Goal: Task Accomplishment & Management: Manage account settings

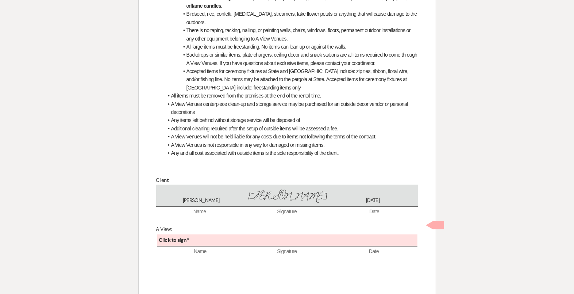
scroll to position [318, 0]
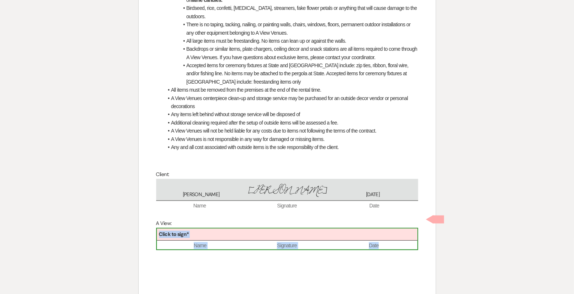
click at [186, 237] on b "Click to sign*" at bounding box center [174, 234] width 30 height 7
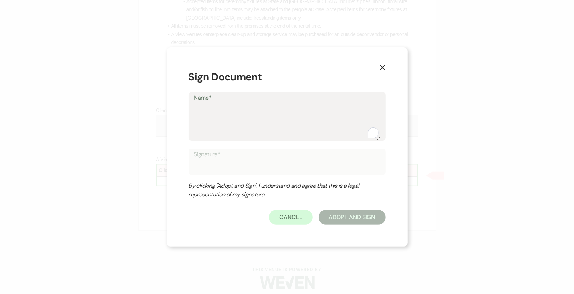
scroll to position [395, 0]
type textarea "D"
type input "D"
type textarea "De"
type input "De"
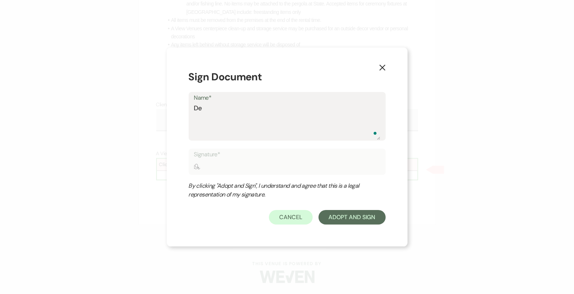
type textarea "Del"
type input "Del"
type textarea "Dela"
type input "Dela"
type textarea "Delan"
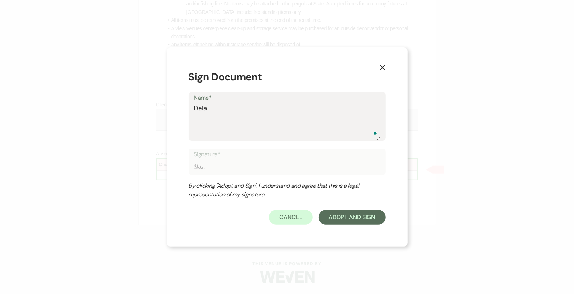
type input "Delan"
type textarea "Delane"
type input "Delane"
type textarea "Delaney"
type input "Delaney"
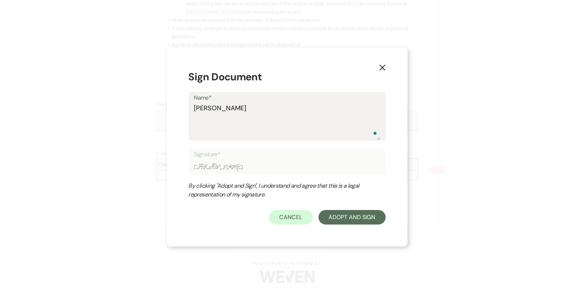
type textarea "Delaney"
type input "Delaney"
type textarea "Delaney b"
type input "Delaney b"
type textarea "Delaney bu"
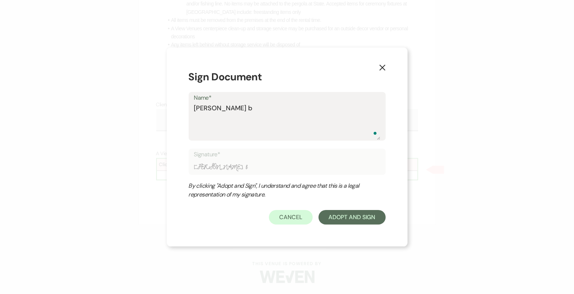
type input "Delaney bu"
type textarea "Delaney but"
type input "Delaney but"
type textarea "Delaney butr"
type input "Delaney butr"
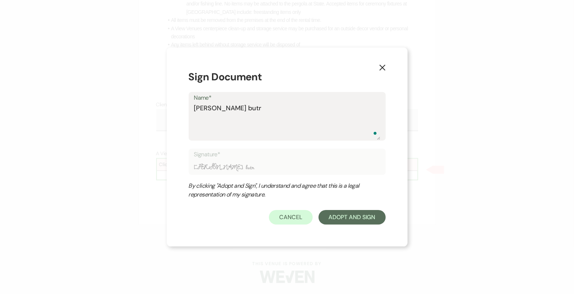
type textarea "Delaney butro"
type input "Delaney butro"
type textarea "Delaney butros"
type input "Delaney butros"
type textarea "Delaney butro"
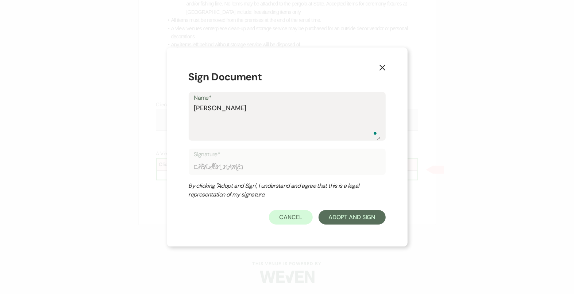
type input "Delaney butro"
type textarea "Delaney butroy"
type input "Delaney butroy"
type textarea "Delaney butroys"
type input "Delaney butroys"
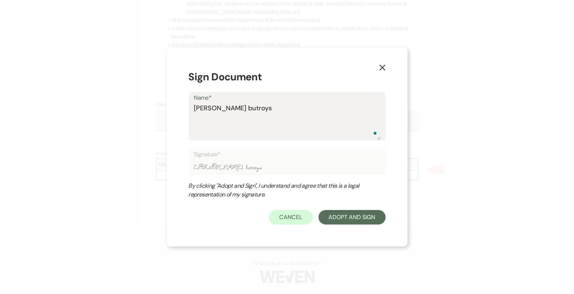
type textarea "Delaney butroy"
type input "Delaney butroy"
type textarea "Delaney butro"
type input "Delaney butro"
type textarea "Delaney butr"
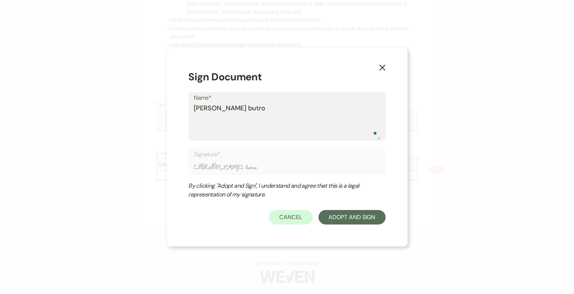
type input "Delaney butr"
type textarea "Delaney but"
type input "Delaney but"
type textarea "Delaney bu"
type input "Delaney bu"
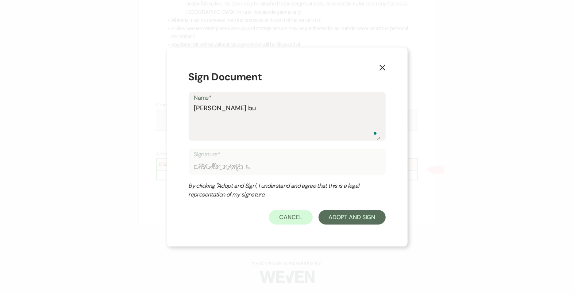
type textarea "Delaney b"
type input "Delaney b"
type textarea "Delaney"
type input "Delaney"
type textarea "Delaney B"
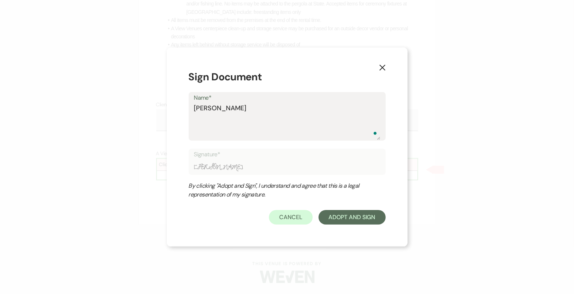
type input "Delaney B"
type textarea "Delaney Bu"
type input "Delaney Bu"
type textarea "Delaney But"
type input "Delaney But"
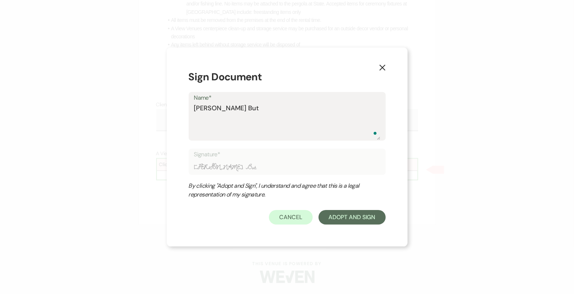
type textarea "Delaney Butr"
type input "Delaney Butr"
type textarea "Delaney Butro"
type input "Delaney Butro"
type textarea "Delaney Butrou"
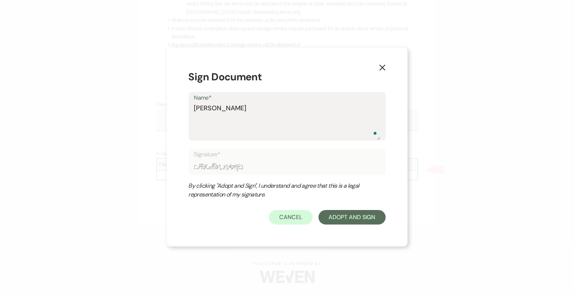
type input "Delaney Butrou"
type textarea "Delaney Butrous"
type input "Delaney Butrous"
type textarea "Delaney Butrous"
type input "Delaney Butrous"
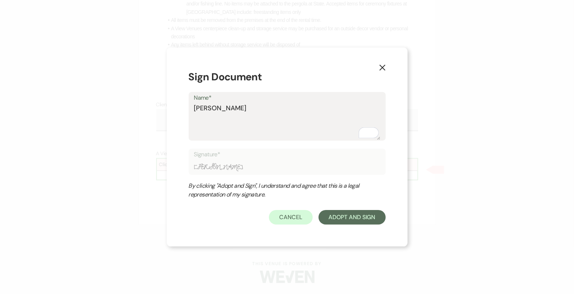
type textarea "Delaney Butrous"
type input "Delaney Butrous"
type textarea "Delaney Butrous"
click at [369, 221] on button "Adopt And Sign" at bounding box center [352, 217] width 67 height 15
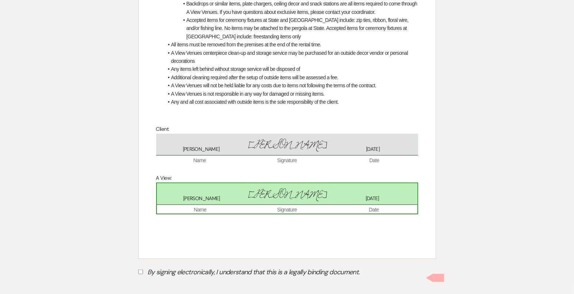
scroll to position [426, 0]
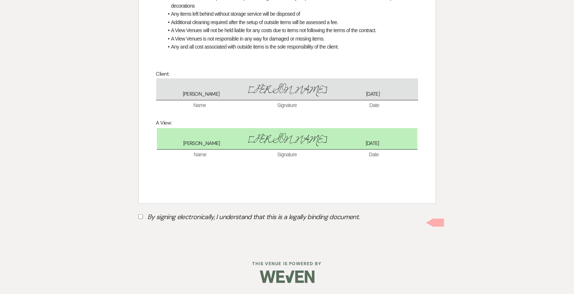
click at [231, 212] on label "By signing electronically, I understand that this is a legally binding document." at bounding box center [287, 218] width 298 height 14
click at [143, 214] on input "By signing electronically, I understand that this is a legally binding document." at bounding box center [140, 216] width 5 height 5
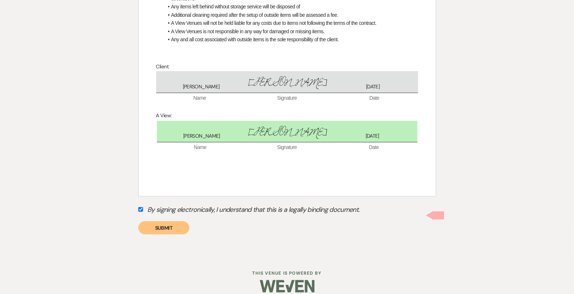
click at [231, 216] on label "By signing electronically, I understand that this is a legally binding document." at bounding box center [287, 211] width 298 height 14
click at [143, 212] on input "By signing electronically, I understand that this is a legally binding document." at bounding box center [140, 209] width 5 height 5
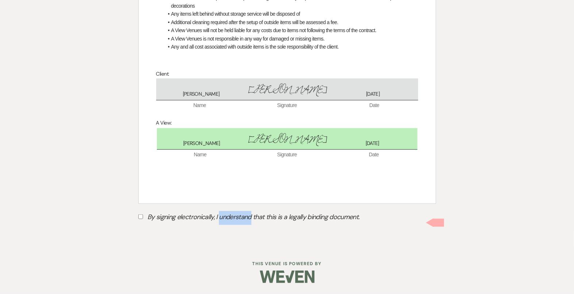
click at [231, 215] on label "By signing electronically, I understand that this is a legally binding document." at bounding box center [287, 218] width 298 height 14
click at [143, 215] on input "By signing electronically, I understand that this is a legally binding document." at bounding box center [140, 216] width 5 height 5
checkbox input "true"
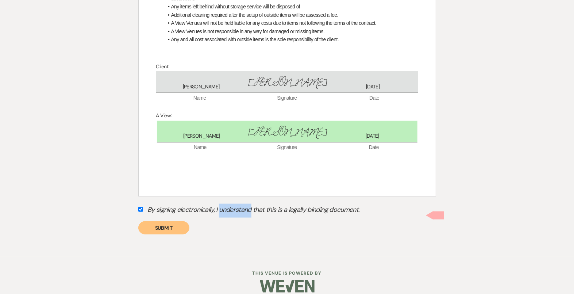
click at [156, 234] on button "Submit" at bounding box center [163, 227] width 51 height 13
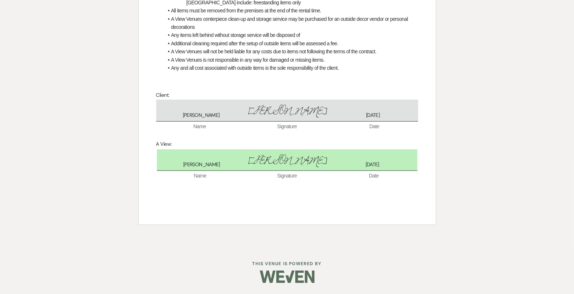
scroll to position [0, 0]
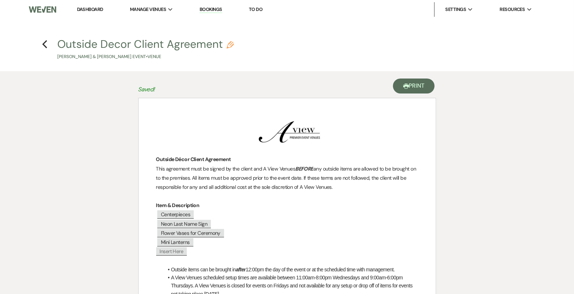
click at [412, 94] on div "Printer Print" at bounding box center [287, 84] width 298 height 27
click at [412, 92] on button "Printer Print" at bounding box center [414, 85] width 42 height 15
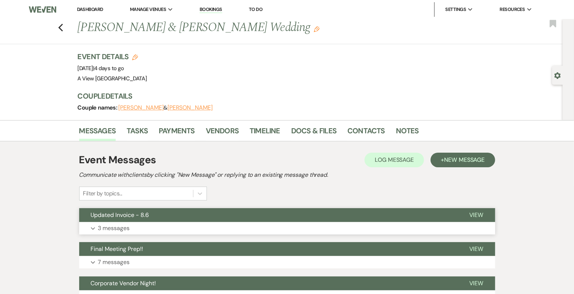
click at [296, 221] on button "Updated Invoice - 8.6" at bounding box center [268, 215] width 378 height 14
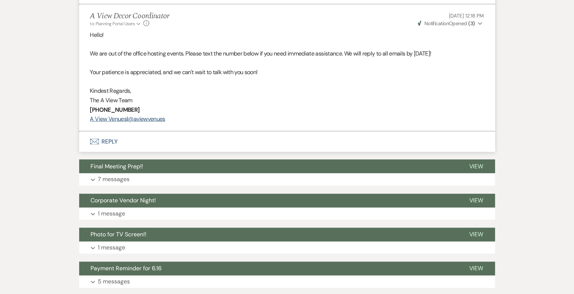
click at [261, 144] on button "Envelope Reply" at bounding box center [287, 141] width 416 height 20
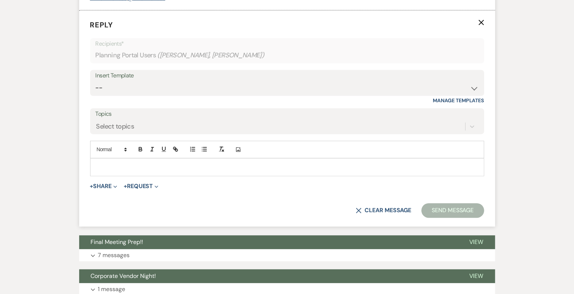
scroll to position [804, 0]
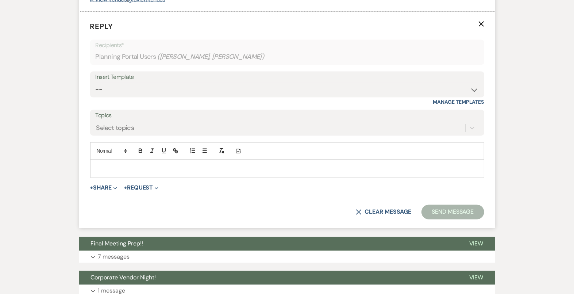
click at [249, 165] on p at bounding box center [287, 169] width 382 height 8
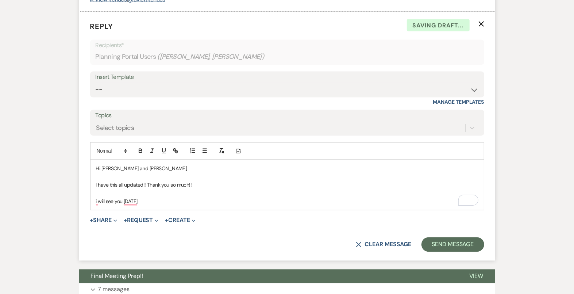
click at [99, 201] on p "i will see you Friday" at bounding box center [287, 201] width 382 height 8
click at [151, 197] on p "I will see you on Friday" at bounding box center [287, 201] width 382 height 8
drag, startPoint x: 149, startPoint y: 201, endPoint x: 81, endPoint y: 159, distance: 79.8
click at [81, 159] on form "Reply X Saving draft... Recipients* Planning Portal Users ( Ellen Schroll, John…" at bounding box center [287, 136] width 416 height 249
copy div "Hi Ellen and John, I have this all updated!! Thank you so much!! I will see you…"
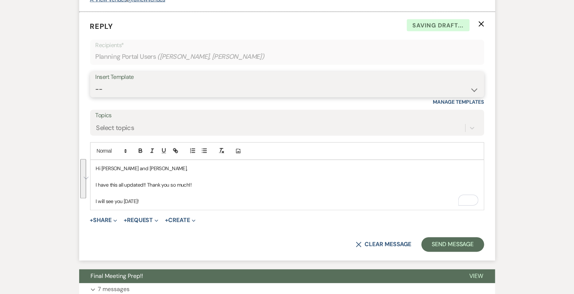
click at [193, 85] on select "-- Tour Confirmation Contract (Pre-Booked Leads) Out of office Inquiry Email Al…" at bounding box center [287, 89] width 383 height 14
select select "4160"
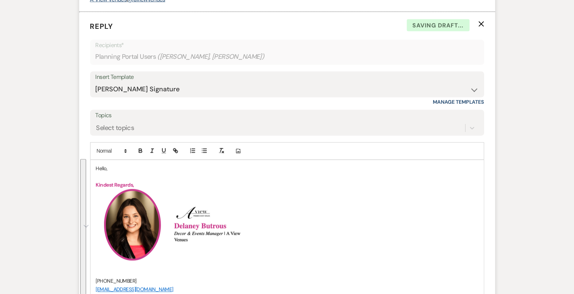
click at [100, 167] on p "Hello," at bounding box center [287, 169] width 382 height 8
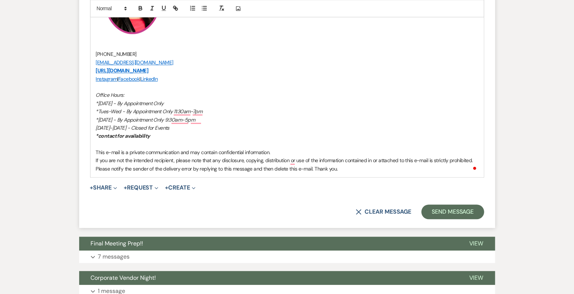
scroll to position [1079, 0]
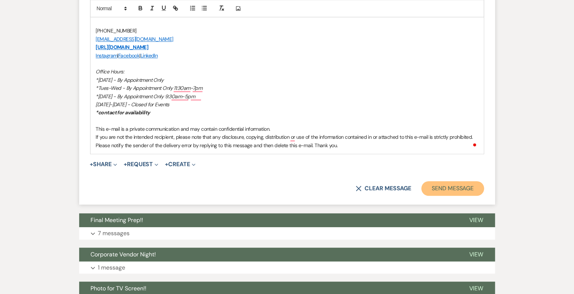
click at [434, 182] on button "Send Message" at bounding box center [453, 188] width 62 height 15
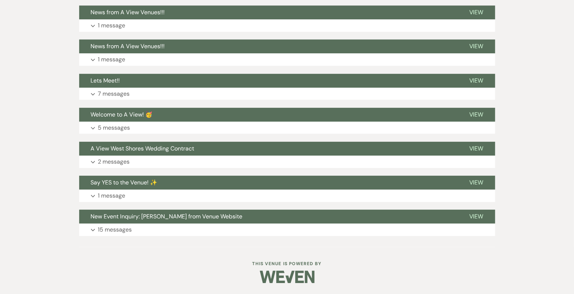
scroll to position [1395, 0]
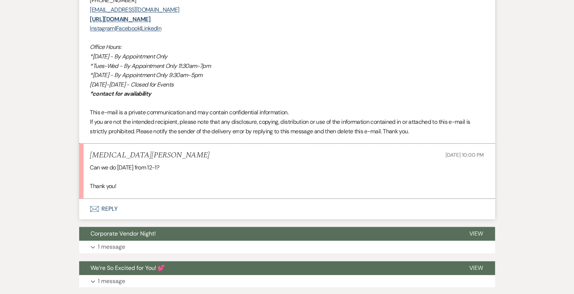
click at [293, 199] on button "Envelope Reply" at bounding box center [287, 209] width 416 height 20
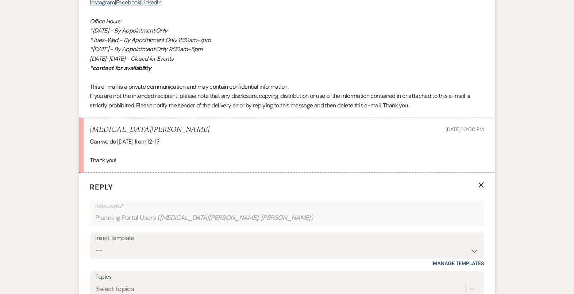
scroll to position [1027, 0]
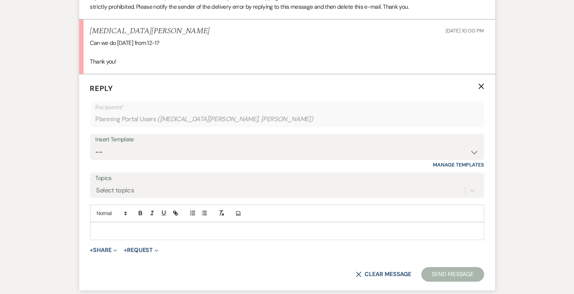
click at [265, 222] on div at bounding box center [287, 230] width 393 height 17
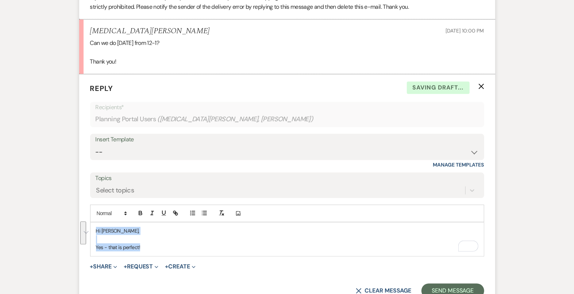
drag, startPoint x: 159, startPoint y: 226, endPoint x: 77, endPoint y: 209, distance: 83.9
copy div "Hi Tao, Yes - that is perfect!"
click at [174, 145] on select "-- Tour Confirmation Contract (Pre-Booked Leads) Out of office Inquiry Email Al…" at bounding box center [287, 152] width 383 height 14
select select "4142"
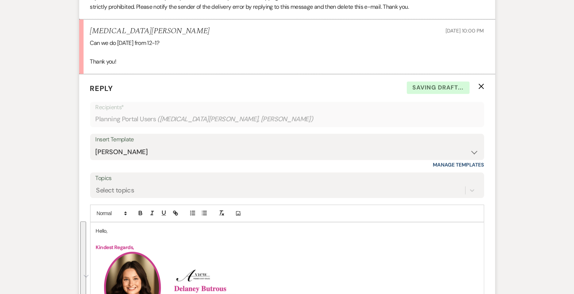
click at [103, 227] on p "Hello," at bounding box center [287, 231] width 382 height 8
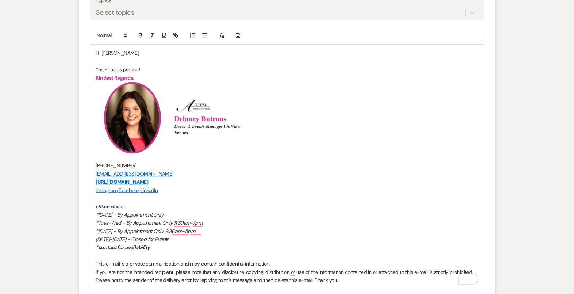
scroll to position [1360, 0]
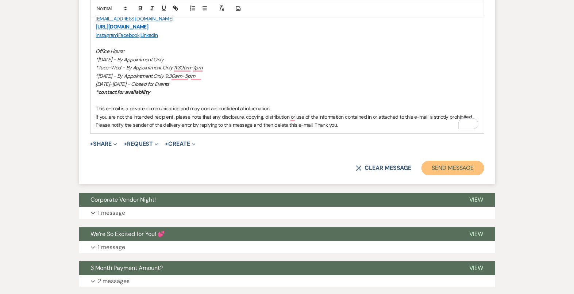
click at [461, 161] on button "Send Message" at bounding box center [453, 168] width 62 height 15
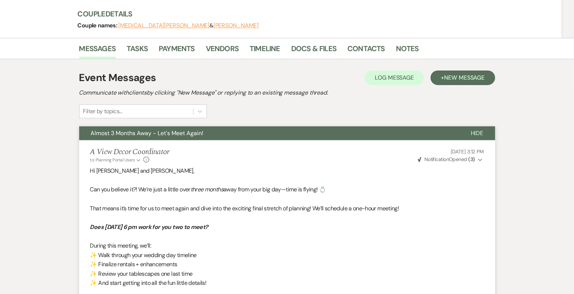
scroll to position [0, 0]
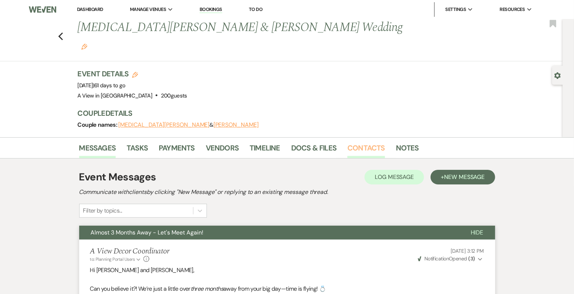
click at [363, 142] on link "Contacts" at bounding box center [366, 150] width 38 height 16
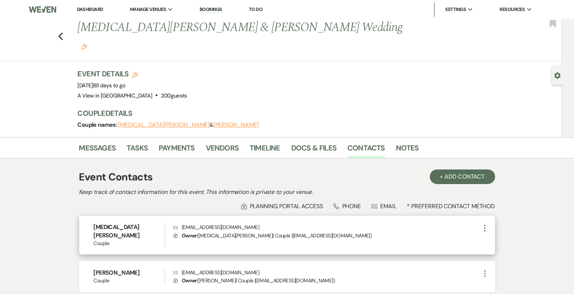
click at [200, 223] on p "Envelope atwedding28@gmail.com" at bounding box center [326, 227] width 307 height 8
copy p "atwedding28@gmail.com"
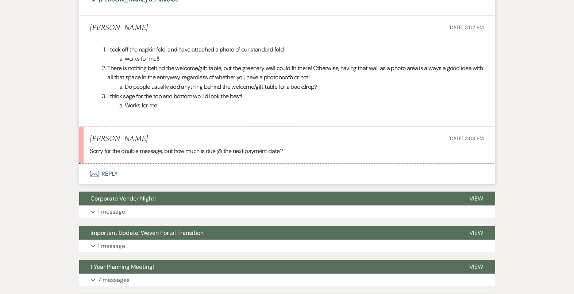
scroll to position [3817, 0]
click at [263, 176] on button "Envelope Reply" at bounding box center [287, 174] width 416 height 20
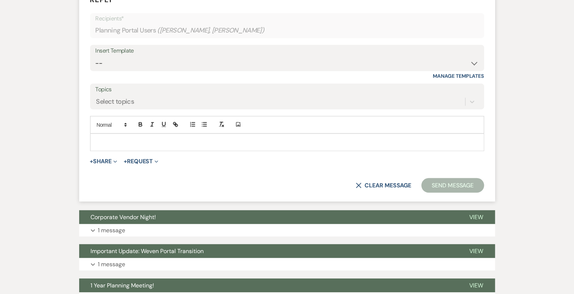
scroll to position [4013, 0]
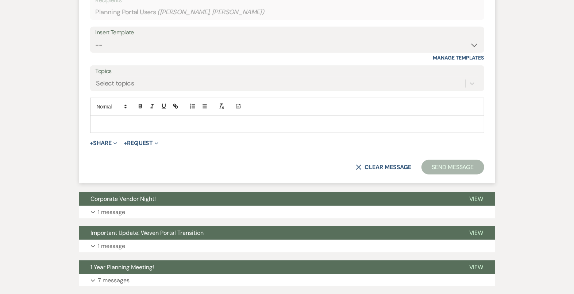
click at [244, 128] on p at bounding box center [287, 124] width 382 height 8
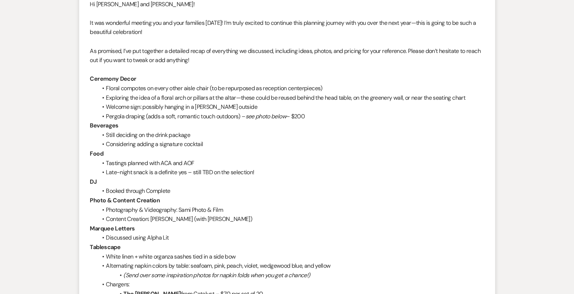
scroll to position [0, 0]
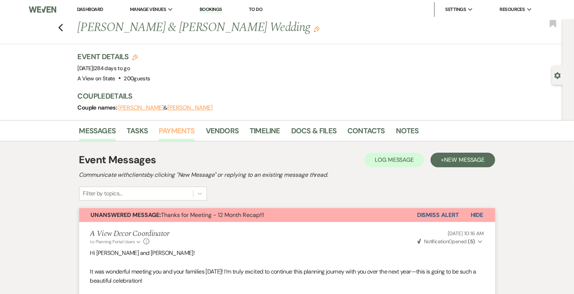
click at [186, 130] on link "Payments" at bounding box center [177, 133] width 36 height 16
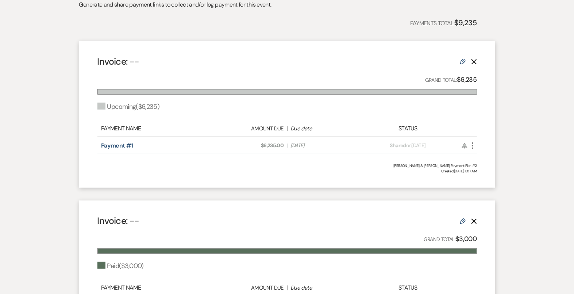
scroll to position [171, 0]
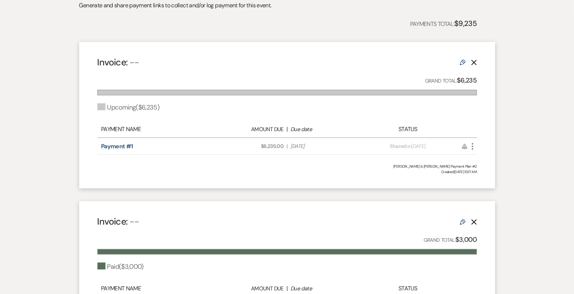
click at [472, 77] on strong "$6,235" at bounding box center [467, 80] width 20 height 9
click at [477, 77] on strong "$6,235" at bounding box center [467, 80] width 20 height 9
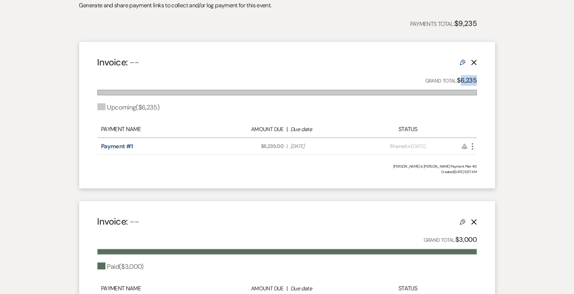
drag, startPoint x: 477, startPoint y: 77, endPoint x: 459, endPoint y: 76, distance: 17.2
click at [459, 76] on strong "$6,235" at bounding box center [467, 80] width 20 height 9
click at [469, 146] on icon "More" at bounding box center [472, 146] width 9 height 9
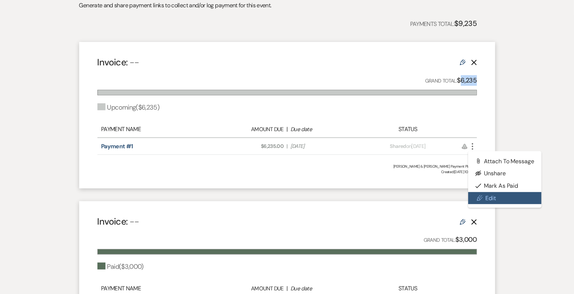
click at [499, 197] on link "Pencil Edit" at bounding box center [505, 198] width 74 height 12
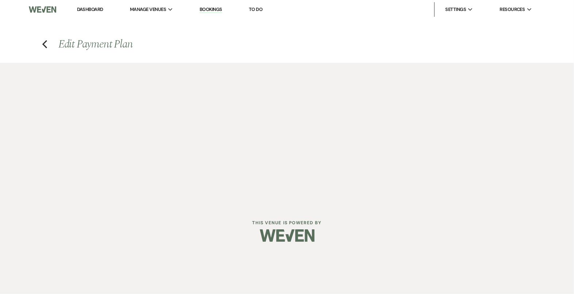
select select "2"
select select "percentage"
select select "true"
select select "client"
select select "weeks"
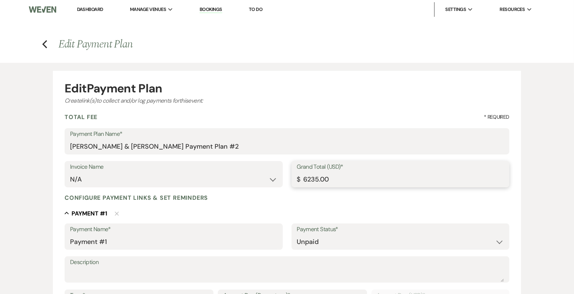
click at [327, 176] on input "6235.00" at bounding box center [400, 179] width 207 height 14
paste input "7770.16"
type input "7770.16"
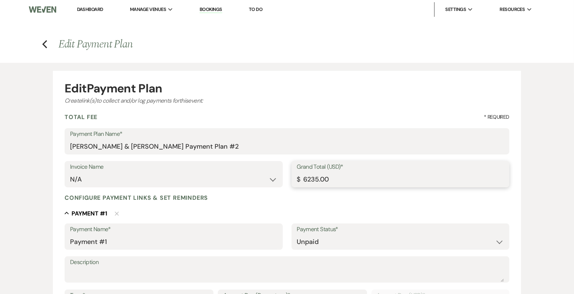
type input "7770.16"
type input "7770.1"
type input "7770.10"
type input "7770"
type input "7770.00"
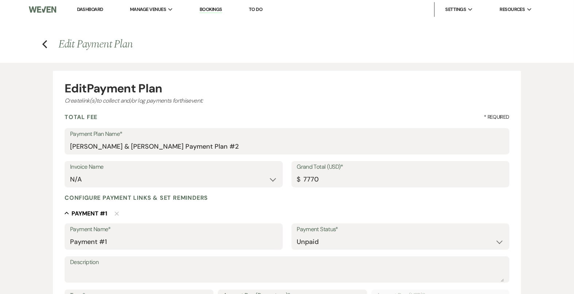
type input "7770.00"
click at [353, 196] on div "Configure payment links & set reminders" at bounding box center [287, 198] width 445 height 8
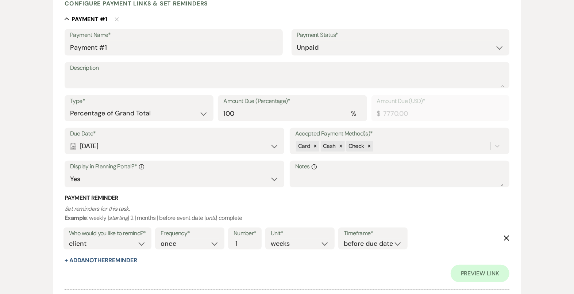
scroll to position [278, 0]
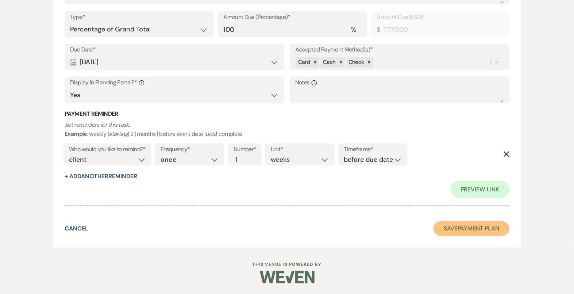
click at [461, 232] on button "Save Payment Plan" at bounding box center [472, 228] width 76 height 15
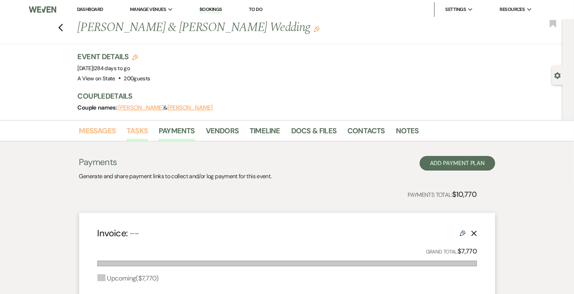
drag, startPoint x: 115, startPoint y: 131, endPoint x: 127, endPoint y: 131, distance: 12.4
click at [115, 131] on link "Messages" at bounding box center [97, 133] width 37 height 16
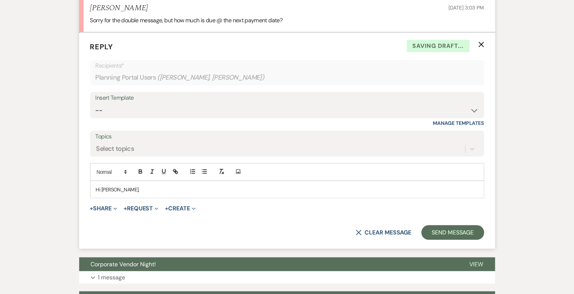
scroll to position [3961, 0]
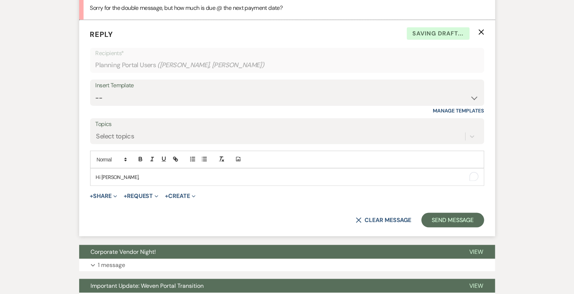
click at [181, 181] on p "Hi Kayla," at bounding box center [287, 177] width 382 height 8
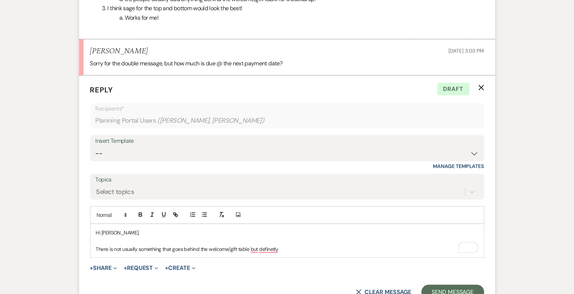
scroll to position [4046, 0]
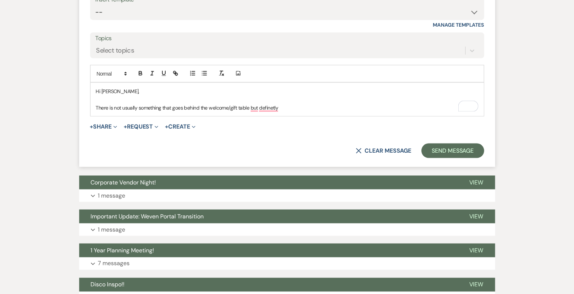
click at [96, 112] on p "There is not usually something that goes behind the welcome/gift table but defi…" at bounding box center [287, 108] width 382 height 8
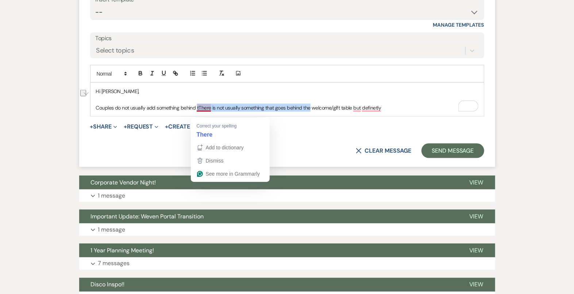
drag, startPoint x: 311, startPoint y: 115, endPoint x: 196, endPoint y: 115, distance: 114.2
click at [196, 112] on p "Couples do not usually add something behind tThere is not usually something tha…" at bounding box center [287, 108] width 382 height 8
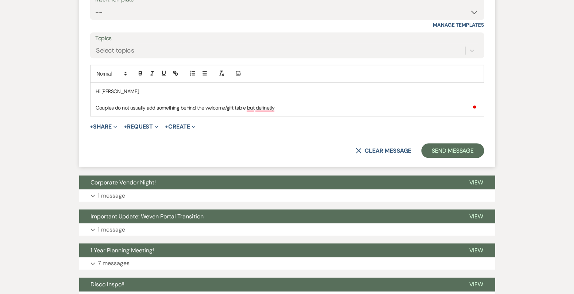
click at [289, 112] on p "Couples do not usually add something behind the welcome/gift table but definetly" at bounding box center [287, 108] width 382 height 8
click at [437, 111] on p "Couples do not usually add something behind the welcome/gift table, but could d…" at bounding box center [287, 108] width 382 height 8
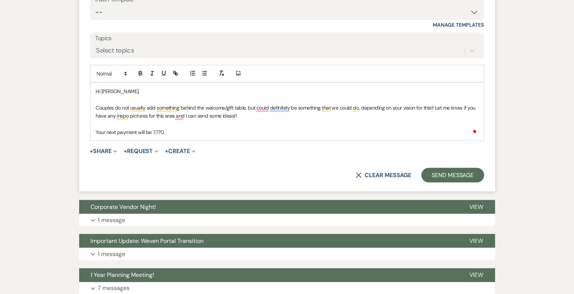
click at [153, 136] on p "Your next payment will be 7,770." at bounding box center [287, 132] width 382 height 8
click at [190, 136] on p "Your next payment will be $7,770." at bounding box center [287, 132] width 382 height 8
drag, startPoint x: 194, startPoint y: 140, endPoint x: 92, endPoint y: 101, distance: 109.3
click at [92, 101] on div "Hi Kayla, Couples do not usually add something behind the welcome/gift table, b…" at bounding box center [287, 112] width 393 height 58
click at [173, 136] on p "Your next payment will be $7,770." at bounding box center [287, 132] width 382 height 8
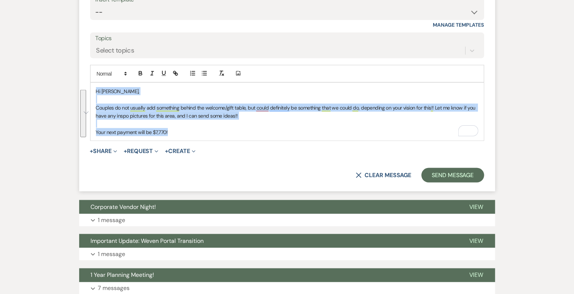
drag, startPoint x: 175, startPoint y: 139, endPoint x: 96, endPoint y: 86, distance: 94.9
click at [96, 86] on div "Add Photo Hi Kayla, Couples do not usually add something behind the welcome/gif…" at bounding box center [287, 103] width 394 height 76
copy div "Hi Kayla, Couples do not usually add something behind the welcome/gift table, b…"
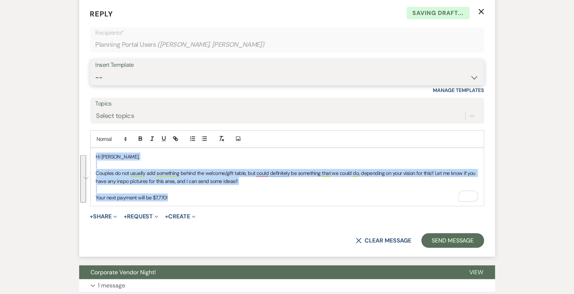
click at [141, 85] on select "-- Tour Confirmation Contract (Pre-Booked Leads) Out of office Inquiry Email Al…" at bounding box center [287, 77] width 383 height 14
select select "4159"
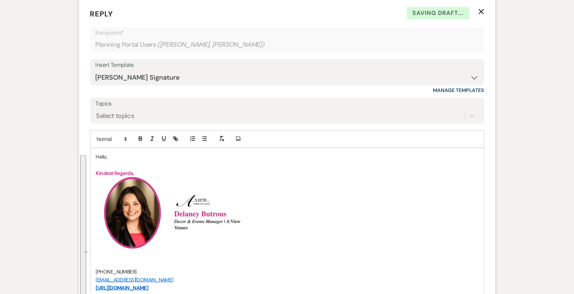
click at [103, 161] on p "Hello," at bounding box center [287, 157] width 382 height 8
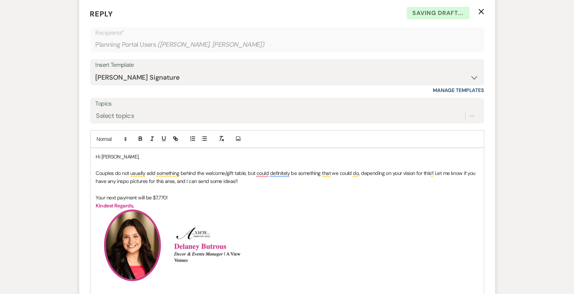
click at [182, 208] on p "Kindest Regards," at bounding box center [287, 205] width 382 height 8
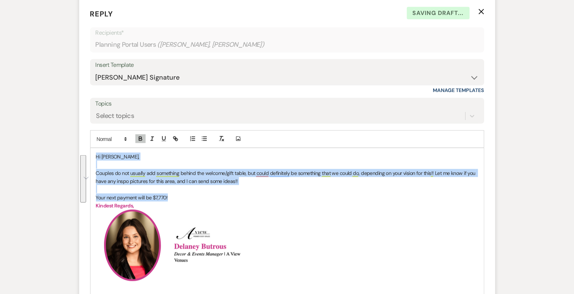
drag, startPoint x: 179, startPoint y: 205, endPoint x: 89, endPoint y: 154, distance: 103.2
click at [89, 154] on form "Reply X Saving draft... Recipients* Planning Portal Users ( Kayla Allen, Shane …" at bounding box center [287, 239] width 416 height 478
copy div "Hi Kayla, Couples do not usually add something behind the welcome/gift table, b…"
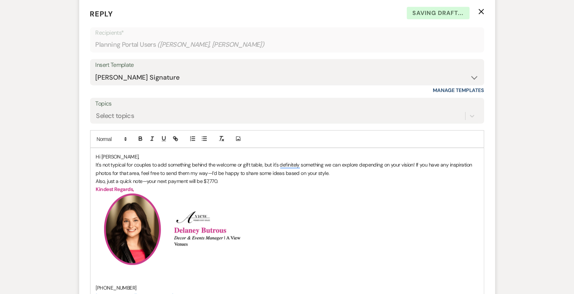
click at [167, 161] on p "Hi Kayla," at bounding box center [287, 157] width 382 height 8
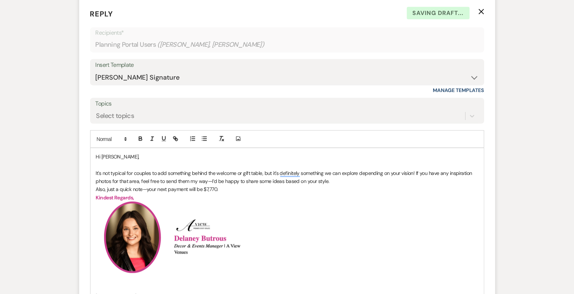
click at [380, 192] on p "Also, just a quick note—your next payment will be $7,770." at bounding box center [287, 189] width 382 height 8
click at [356, 185] on p "It's not typical for couples to add something behind the welcome or gift table,…" at bounding box center [287, 177] width 382 height 16
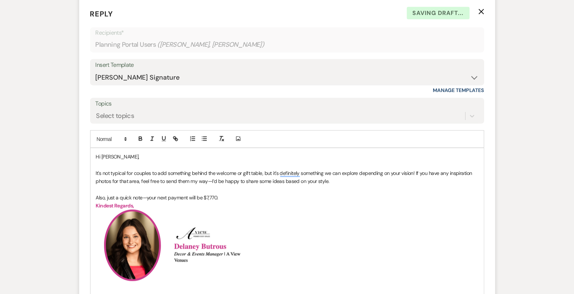
click at [212, 201] on p "Also, just a quick note—your next payment will be $7,770." at bounding box center [287, 197] width 382 height 8
click at [266, 192] on p "To enrich screen reader interactions, please activate Accessibility in Grammarl…" at bounding box center [287, 189] width 382 height 8
click at [239, 208] on p "Kindest Regards," at bounding box center [287, 205] width 382 height 8
click at [230, 201] on p "Also, just a quick note—your next payment will be $7,770." at bounding box center [287, 197] width 382 height 8
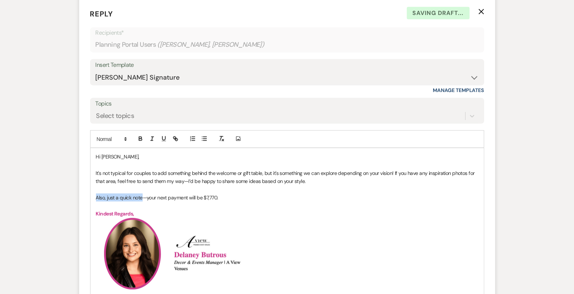
drag, startPoint x: 142, startPoint y: 205, endPoint x: 84, endPoint y: 204, distance: 58.4
click at [84, 204] on form "Reply X Saving draft... Recipients* Planning Portal Users ( Kayla Allen, Shane …" at bounding box center [287, 243] width 416 height 486
click at [178, 201] on p "Your next payment will be $7,770." at bounding box center [287, 197] width 382 height 8
click at [221, 201] on p "Your next payment will be $7,770!" at bounding box center [287, 197] width 382 height 8
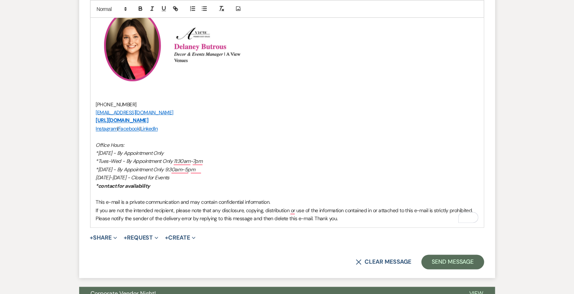
scroll to position [4198, 0]
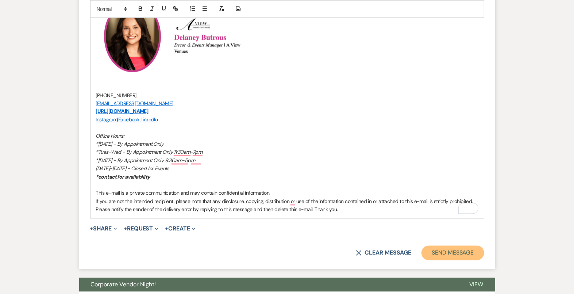
click at [442, 260] on button "Send Message" at bounding box center [453, 253] width 62 height 15
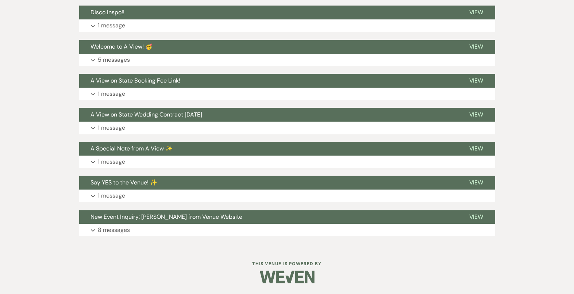
scroll to position [4462, 0]
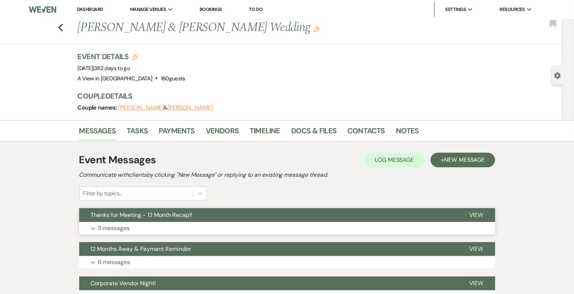
click at [285, 214] on button "Thanks for Meeting - 12 Month Recap!!" at bounding box center [268, 215] width 378 height 14
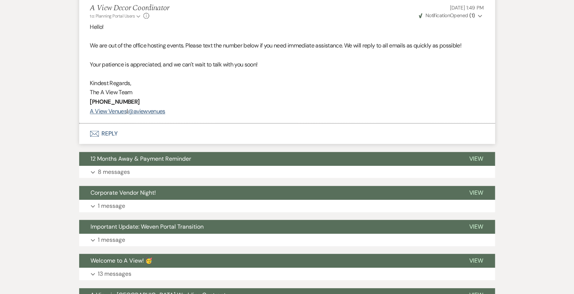
scroll to position [1174, 0]
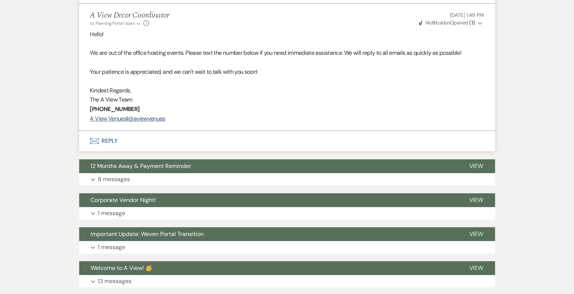
click at [266, 141] on button "Envelope Reply" at bounding box center [287, 141] width 416 height 20
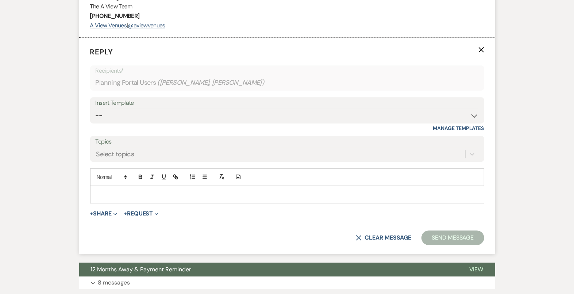
scroll to position [1286, 0]
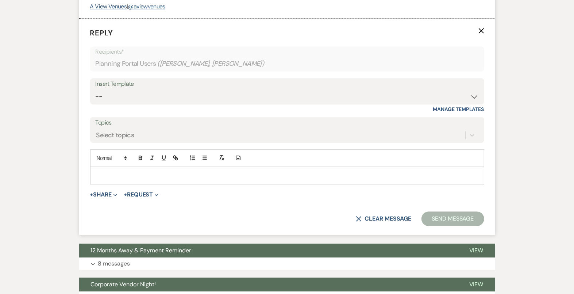
click at [261, 174] on p at bounding box center [287, 176] width 382 height 8
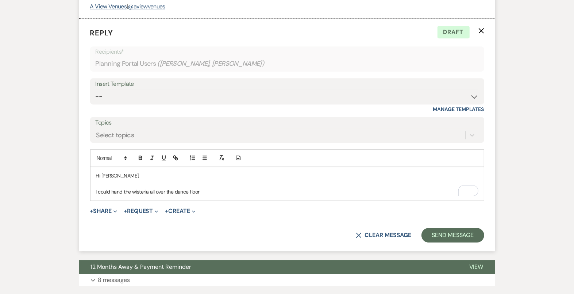
click at [123, 191] on p "I could hand the wisteria all over the dance floor" at bounding box center [287, 192] width 382 height 8
click at [228, 189] on p "I could hang the wisteria all over the dance floor" at bounding box center [287, 192] width 382 height 8
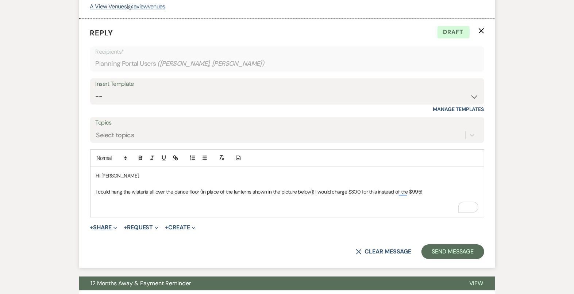
click at [107, 224] on button "+ Share Expand" at bounding box center [103, 227] width 27 height 6
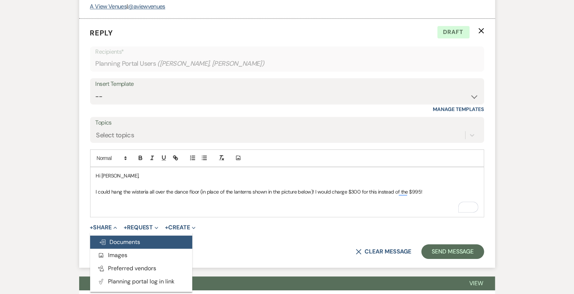
click at [120, 239] on span "Doc Upload Documents" at bounding box center [120, 242] width 42 height 8
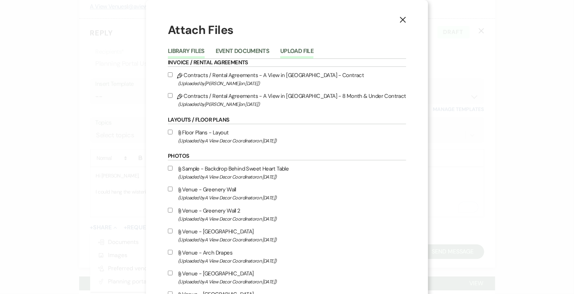
click at [313, 53] on button "Upload File" at bounding box center [296, 53] width 33 height 10
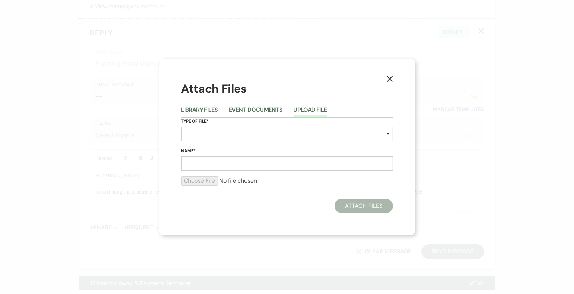
click at [253, 142] on div "Type of File* Special Event Insurance Vendor Certificate of Insurance Contracts…" at bounding box center [287, 133] width 212 height 30
click at [209, 137] on select "Special Event Insurance Vendor Certificate of Insurance Contracts / Rental Agre…" at bounding box center [287, 134] width 212 height 14
click at [197, 170] on input "Name*" at bounding box center [287, 163] width 212 height 14
click at [208, 133] on select "Special Event Insurance Vendor Certificate of Insurance Contracts / Rental Agre…" at bounding box center [287, 134] width 212 height 14
select select "55"
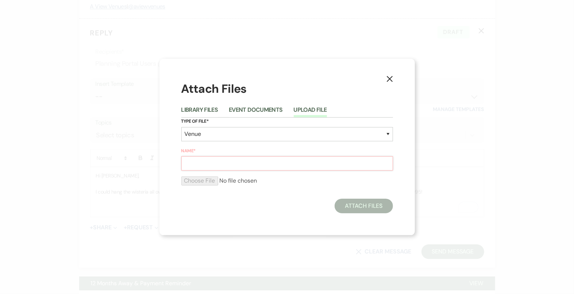
click at [219, 166] on input "Name*" at bounding box center [287, 163] width 212 height 14
type input "H"
click at [209, 184] on input "file" at bounding box center [287, 180] width 212 height 9
click at [258, 164] on input "Lantern" at bounding box center [287, 163] width 212 height 14
type input "Lantern Set -Up"
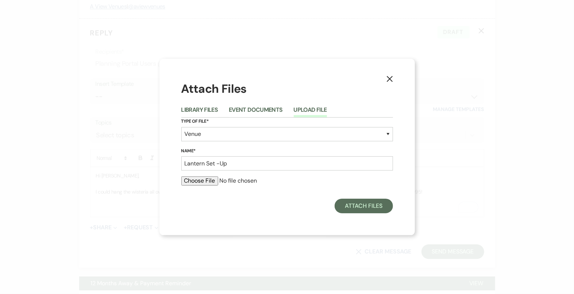
click at [193, 176] on input "file" at bounding box center [287, 180] width 212 height 9
type input "C:\fakepath\Screenshot 2025-08-11 at 9.36.38 AM.png"
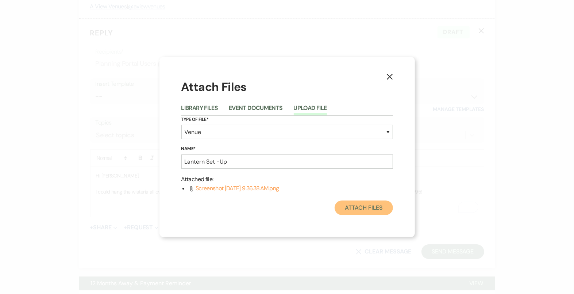
click at [370, 210] on button "Attach Files" at bounding box center [364, 207] width 58 height 15
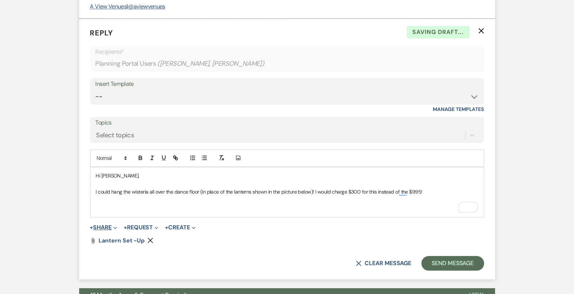
click at [107, 224] on button "+ Share Expand" at bounding box center [103, 227] width 27 height 6
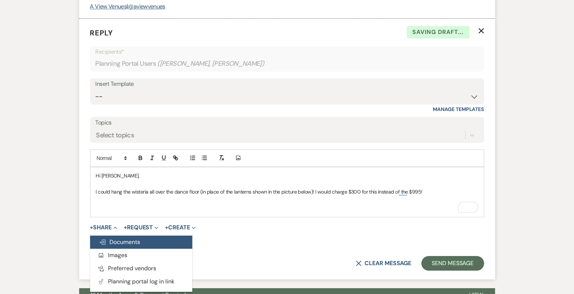
click at [118, 238] on span "Doc Upload Documents" at bounding box center [120, 242] width 42 height 8
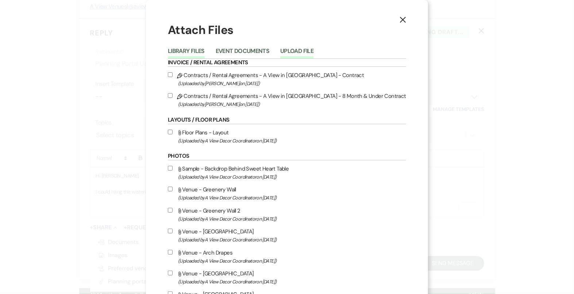
click at [314, 50] on button "Upload File" at bounding box center [296, 53] width 33 height 10
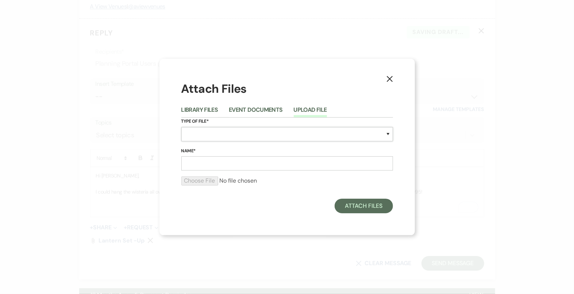
click at [232, 138] on select "Special Event Insurance Vendor Certificate of Insurance Contracts / Rental Agre…" at bounding box center [287, 134] width 212 height 14
select select "55"
click at [228, 165] on input "Name*" at bounding box center [287, 163] width 212 height 14
type input "Hanging Wisteria"
click at [206, 181] on input "file" at bounding box center [287, 180] width 212 height 9
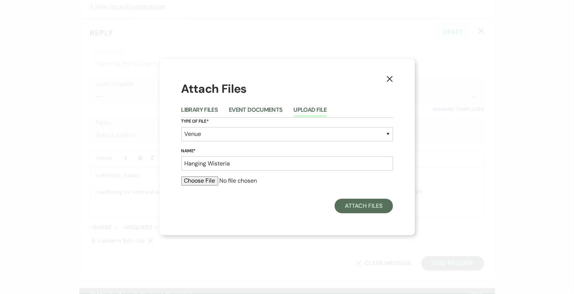
type input "C:\fakepath\20250531_211540568_iOS.heic"
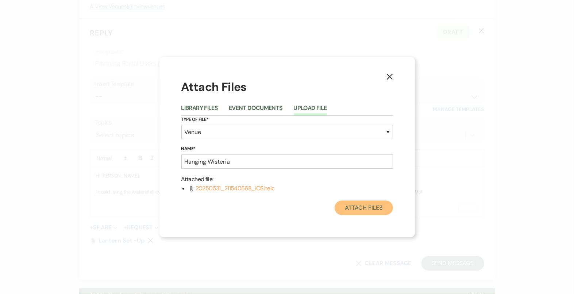
click at [361, 210] on button "Attach Files" at bounding box center [364, 207] width 58 height 15
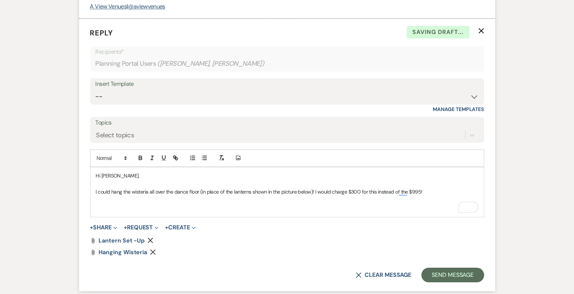
click at [246, 204] on p "To enrich screen reader interactions, please activate Accessibility in Grammarl…" at bounding box center [287, 208] width 382 height 8
click at [303, 198] on p "To enrich screen reader interactions, please activate Accessibility in Grammarl…" at bounding box center [287, 200] width 382 height 8
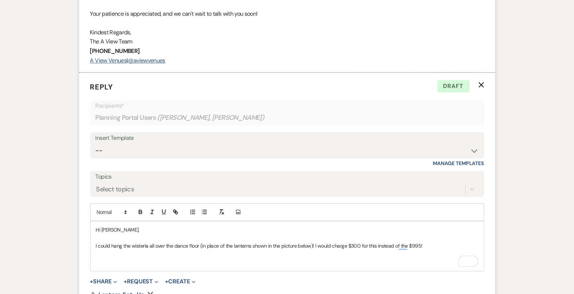
scroll to position [1297, 0]
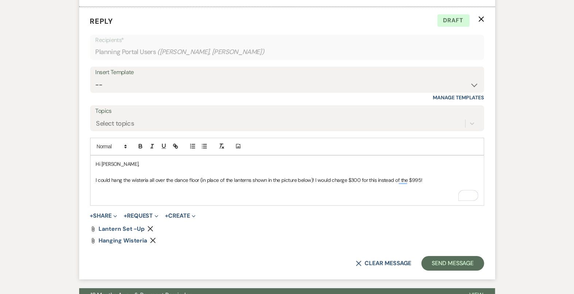
click at [359, 188] on p "To enrich screen reader interactions, please activate Accessibility in Grammarl…" at bounding box center [287, 188] width 382 height 8
click at [358, 177] on p "I could hang the wisteria all over the dance floor (in place of the lanterns sh…" at bounding box center [287, 180] width 382 height 8
click at [437, 179] on p "I could hang the wisteria all over the dance floor (in place of the lanterns sh…" at bounding box center [287, 180] width 382 height 8
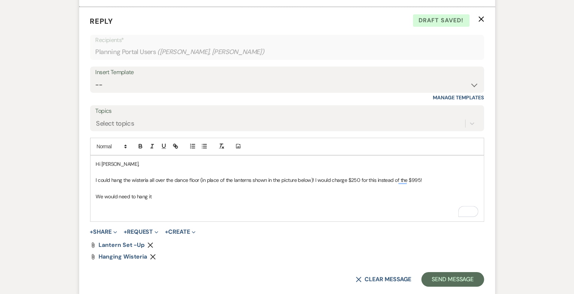
click at [95, 194] on div "Hi Hailee, I could hang the wisteria all over the dance floor (in place of the …" at bounding box center [287, 188] width 393 height 66
click at [189, 196] on p "We would need to hang it" at bounding box center [287, 196] width 382 height 8
click at [151, 212] on p "To enrich screen reader interactions, please activate Accessibility in Grammarl…" at bounding box center [287, 213] width 382 height 8
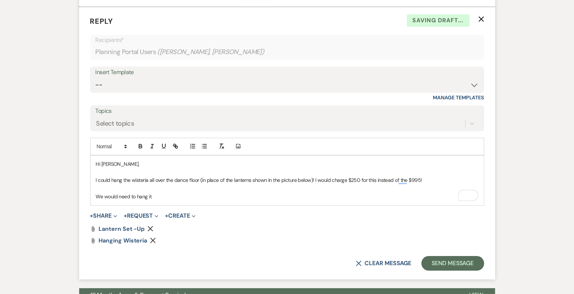
click at [96, 180] on p "I could hang the wisteria all over the dance floor (in place of the lanterns sh…" at bounding box center [287, 180] width 382 height 8
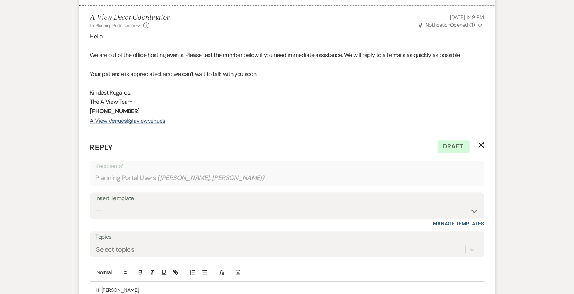
scroll to position [1264, 0]
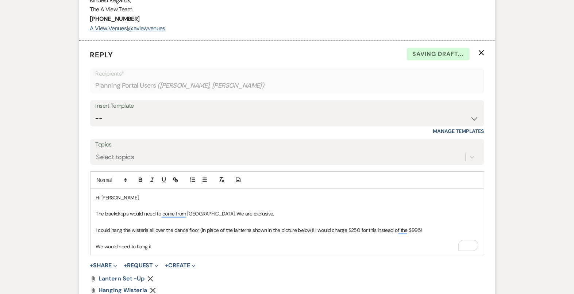
click at [246, 219] on p "To enrich screen reader interactions, please activate Accessibility in Grammarl…" at bounding box center [287, 222] width 382 height 8
click at [194, 211] on p "The backdrops would need to come from us. We are exclusive." at bounding box center [287, 213] width 382 height 8
click at [258, 211] on p "The backdrops would need to come from us as we are exclusive." at bounding box center [287, 213] width 382 height 8
click at [358, 228] on p "I could hang the wisteria all over the dance floor (in place of the lanterns sh…" at bounding box center [287, 230] width 382 height 8
click at [331, 242] on p "We would need to hang it" at bounding box center [287, 246] width 382 height 8
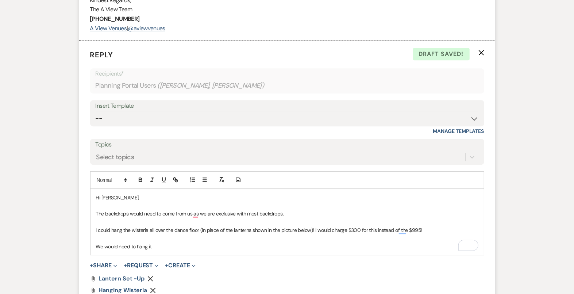
click at [159, 246] on p "We would need to hang it" at bounding box center [287, 246] width 382 height 8
click at [424, 228] on p "I could hang the wisteria all over the dance floor (in place of the lanterns sh…" at bounding box center [287, 230] width 382 height 8
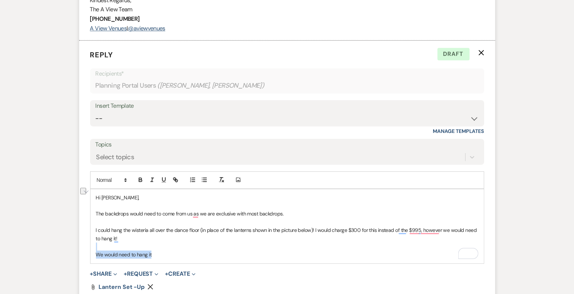
drag, startPoint x: 159, startPoint y: 252, endPoint x: 75, endPoint y: 242, distance: 85.2
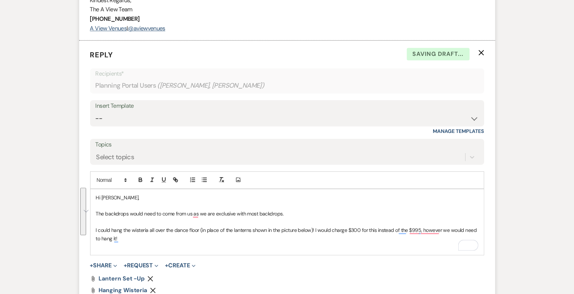
drag, startPoint x: 125, startPoint y: 236, endPoint x: 97, endPoint y: 183, distance: 60.1
click at [97, 183] on div "Add Photo Hi Hailee, The backdrops would need to come from us as we are exclusi…" at bounding box center [287, 213] width 394 height 84
copy div "Hi Hailee, The backdrops would need to come from us as we are exclusive with mo…"
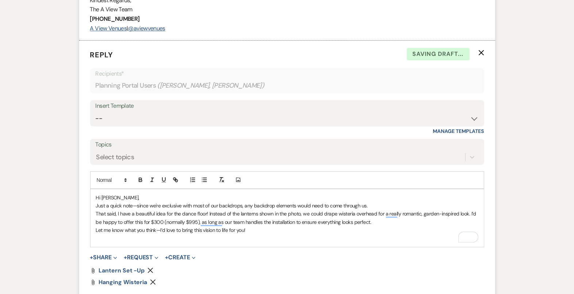
click at [386, 219] on p "That said, I have a beautiful idea for the dance floor! Instead of the lanterns…" at bounding box center [287, 217] width 382 height 16
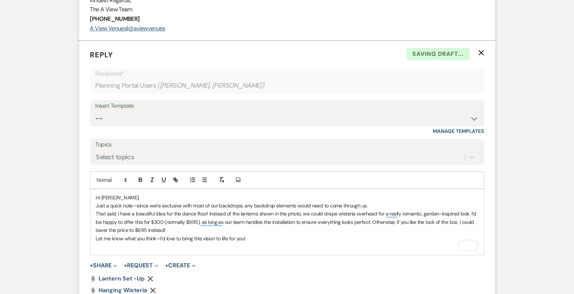
click at [406, 203] on p "Just a quick note—since we're exclusive with most of our backdrops, any backdro…" at bounding box center [287, 205] width 382 height 8
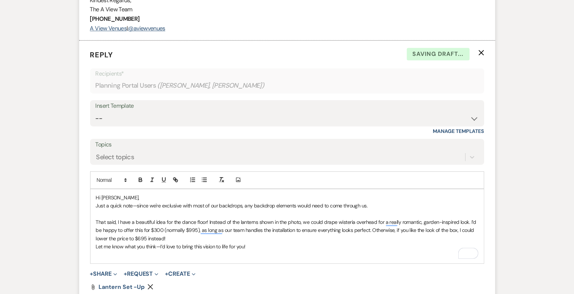
click at [267, 242] on p "Let me know what you think—I’d love to bring this vision to life for you!" at bounding box center [287, 246] width 382 height 8
click at [195, 236] on p "That said, I have a beautiful idea for the dance floor! Instead of the lanterns…" at bounding box center [287, 230] width 382 height 24
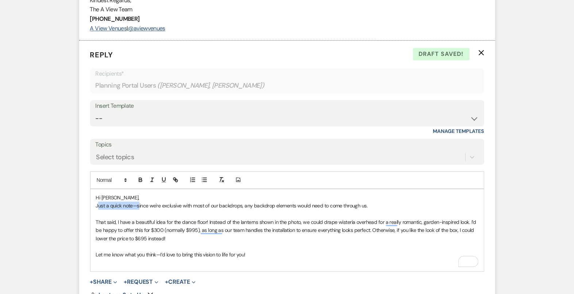
drag, startPoint x: 138, startPoint y: 204, endPoint x: 98, endPoint y: 203, distance: 40.5
click at [98, 203] on p "Just a quick note—since we're exclusive with most of our backdrops, any backdro…" at bounding box center [287, 205] width 382 height 8
click at [136, 193] on p "Hi Hailee," at bounding box center [287, 197] width 382 height 8
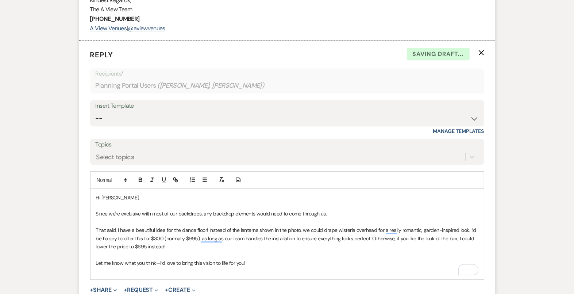
click at [263, 218] on p "To enrich screen reader interactions, please activate Accessibility in Grammarl…" at bounding box center [287, 222] width 382 height 8
click at [332, 212] on p "Since we're exclusive with most of our backdrops, any backdrop elements would n…" at bounding box center [287, 213] width 382 height 8
drag, startPoint x: 334, startPoint y: 228, endPoint x: 321, endPoint y: 228, distance: 13.5
click at [321, 229] on p "That said, I have a beautiful idea for the dance floor! Instead of the lanterns…" at bounding box center [287, 238] width 382 height 24
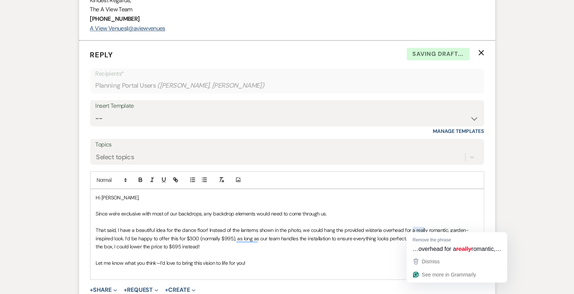
click at [274, 259] on p "Let me know what you think—I’d love to bring this vision to life for you!" at bounding box center [287, 263] width 382 height 8
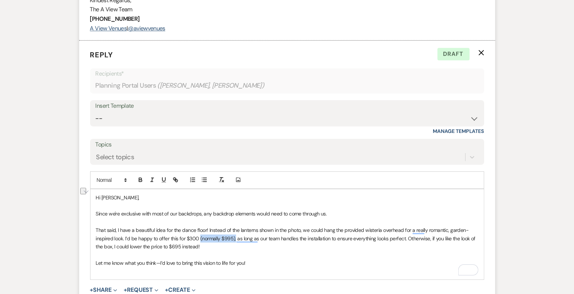
drag, startPoint x: 235, startPoint y: 235, endPoint x: 200, endPoint y: 232, distance: 35.9
click at [199, 233] on p "That said, I have a beautiful idea for the dance floor! Instead of the lanterns…" at bounding box center [287, 238] width 382 height 24
click at [209, 251] on p "To enrich screen reader interactions, please activate Accessibility in Grammarl…" at bounding box center [287, 254] width 382 height 8
drag, startPoint x: 200, startPoint y: 234, endPoint x: 372, endPoint y: 233, distance: 171.9
click at [371, 234] on p "That said, I have a beautiful idea for the dance floor! Instead of the lanterns…" at bounding box center [287, 238] width 382 height 24
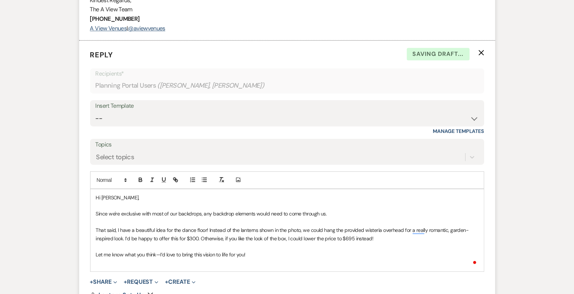
click at [390, 246] on p "To enrich screen reader interactions, please activate Accessibility in Grammarl…" at bounding box center [287, 246] width 382 height 8
click at [198, 235] on p "That said, I have a beautiful idea for the dance floor! Instead of the lanterns…" at bounding box center [287, 234] width 382 height 16
click at [208, 243] on p "To enrich screen reader interactions, please activate Accessibility in Grammarl…" at bounding box center [287, 246] width 382 height 8
click at [267, 250] on p "Let me know what you think—I’d love to bring this vision to life for you!" at bounding box center [287, 254] width 382 height 8
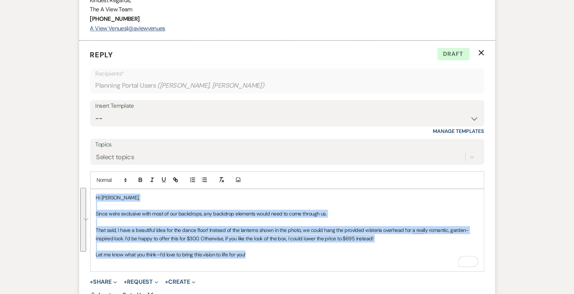
drag, startPoint x: 267, startPoint y: 250, endPoint x: 85, endPoint y: 188, distance: 192.6
click at [84, 188] on form "Reply X Draft Recipients* Planning Portal Users ( Hailee Everhart, Jonathan Hue…" at bounding box center [287, 193] width 416 height 305
copy div "Hi Hailee, Since we're exclusive with most of our backdrops, any backdrop eleme…"
click at [174, 114] on select "-- Tour Confirmation Contract (Pre-Booked Leads) Out of office Inquiry Email Al…" at bounding box center [287, 118] width 383 height 14
select select "4142"
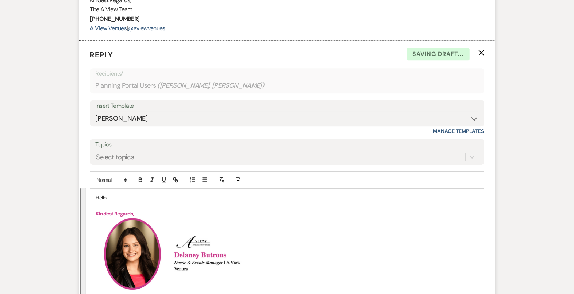
click at [96, 197] on p "Hello," at bounding box center [287, 197] width 382 height 8
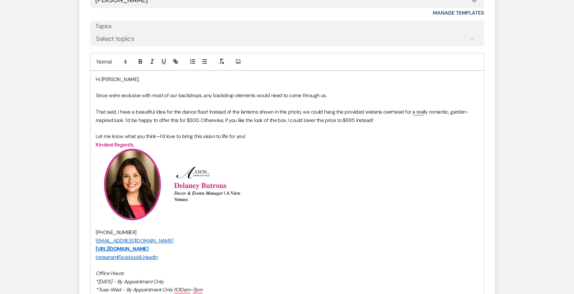
scroll to position [1380, 0]
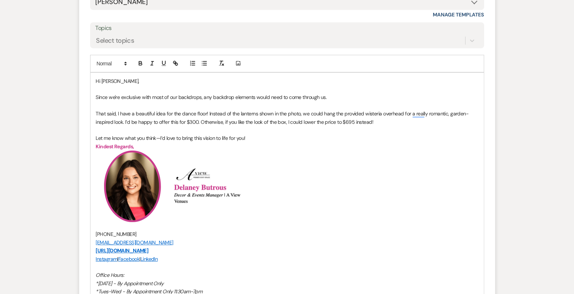
click at [273, 159] on h2 "﻿ ﻿ ﻿ ﻿" at bounding box center [287, 186] width 382 height 72
click at [124, 119] on p "That said, I have a beautiful idea for the dance floor! Instead of the lanterns…" at bounding box center [287, 117] width 382 height 16
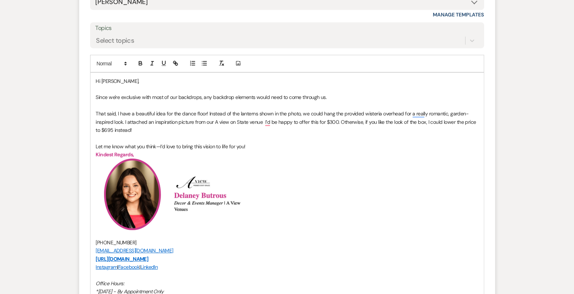
click at [262, 118] on p "That said, I have a beautiful idea for the dance floor! Instead of the lanterns…" at bounding box center [287, 121] width 382 height 24
click at [344, 124] on p "That said, I have a beautiful idea for the dance floor! Instead of the lanterns…" at bounding box center [287, 121] width 382 height 24
click at [314, 119] on p "That said, I have a beautiful idea for the dance floor! Instead of the lanterns…" at bounding box center [287, 121] width 382 height 24
click at [354, 126] on p "That said, I have a beautiful idea for the dance floor! Instead of the lanterns…" at bounding box center [287, 121] width 382 height 24
click at [233, 134] on p "To enrich screen reader interactions, please activate Accessibility in Grammarl…" at bounding box center [287, 138] width 382 height 8
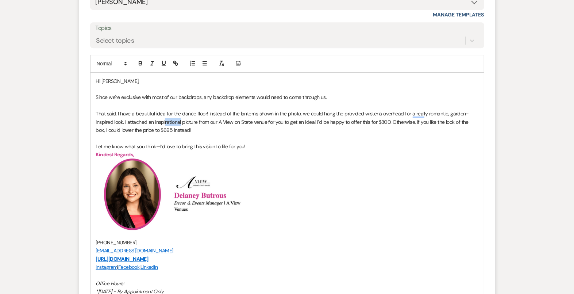
drag, startPoint x: 181, startPoint y: 119, endPoint x: 165, endPoint y: 118, distance: 16.4
click at [165, 119] on p "That said, I have a beautiful idea for the dance floor! Instead of the lanterns…" at bounding box center [287, 121] width 382 height 24
click at [339, 151] on p "Kindest Regards," at bounding box center [287, 154] width 382 height 8
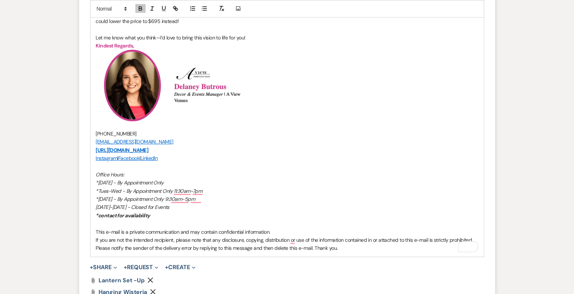
scroll to position [1681, 0]
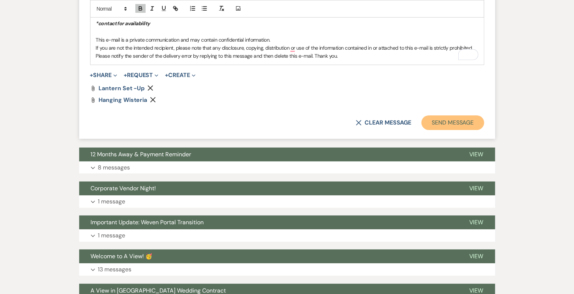
click at [463, 119] on button "Send Message" at bounding box center [453, 122] width 62 height 15
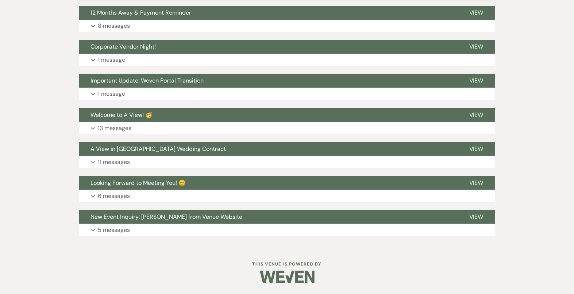
scroll to position [1702, 0]
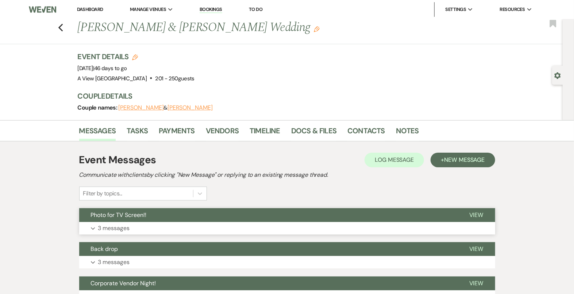
click at [284, 209] on button "Photo for TV Screen!!" at bounding box center [268, 215] width 378 height 14
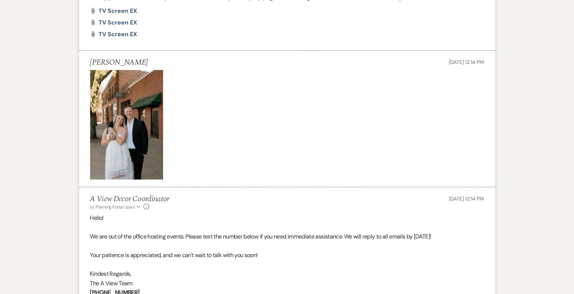
scroll to position [556, 0]
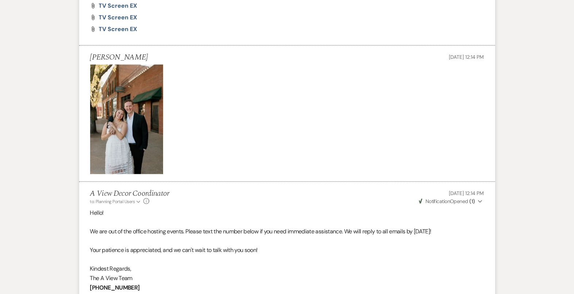
click at [132, 126] on img at bounding box center [126, 119] width 73 height 109
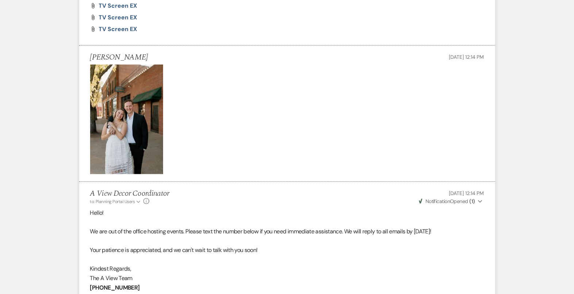
click at [132, 126] on img at bounding box center [126, 119] width 73 height 109
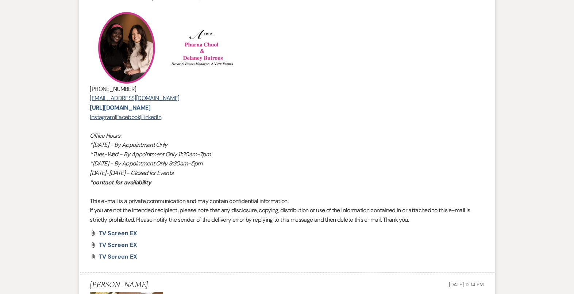
scroll to position [586, 0]
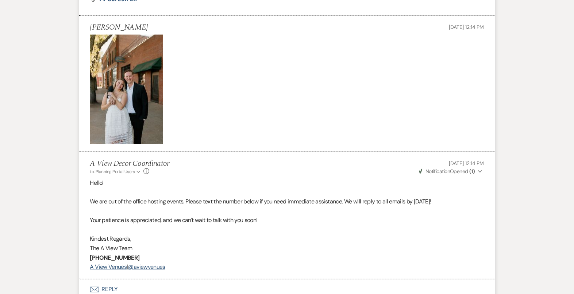
click at [131, 57] on img at bounding box center [126, 89] width 73 height 109
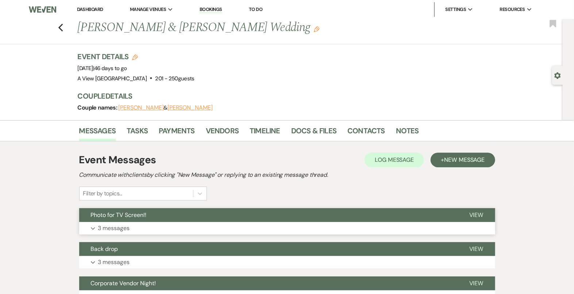
click at [326, 220] on button "Photo for TV Screen!!" at bounding box center [268, 215] width 378 height 14
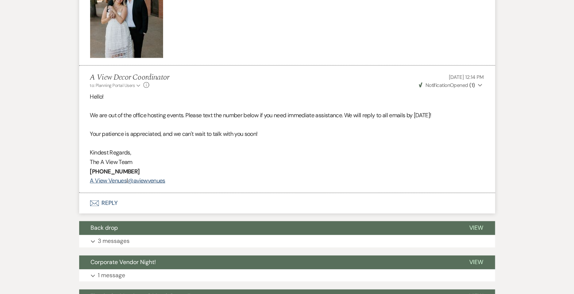
click at [308, 206] on button "Envelope Reply" at bounding box center [287, 203] width 416 height 20
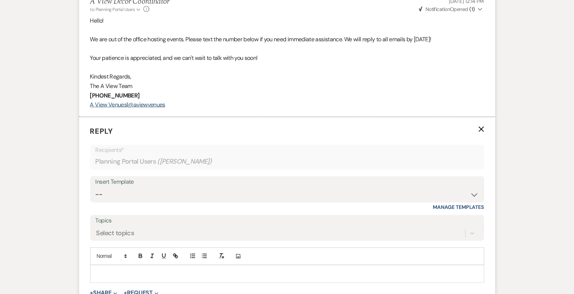
scroll to position [749, 0]
click at [296, 272] on p at bounding box center [287, 273] width 382 height 8
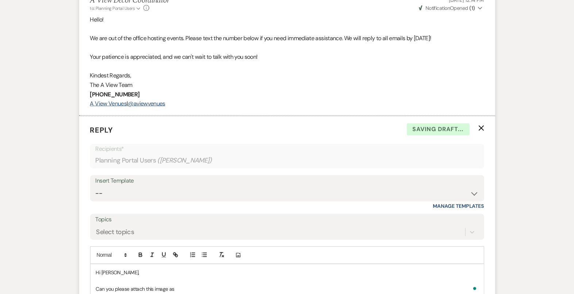
scroll to position [818, 0]
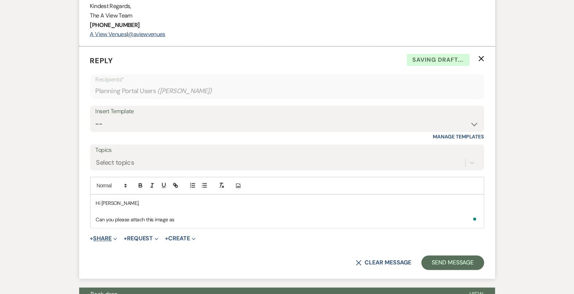
click at [107, 236] on button "+ Share Expand" at bounding box center [103, 239] width 27 height 6
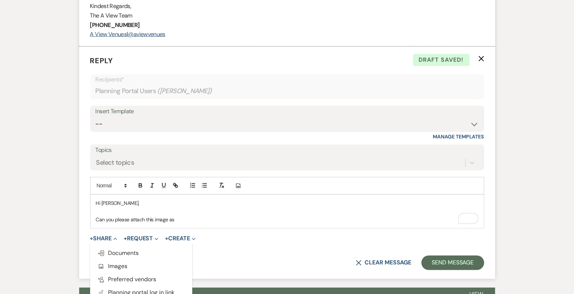
click at [211, 218] on p "Can you please attach this image as" at bounding box center [287, 220] width 382 height 8
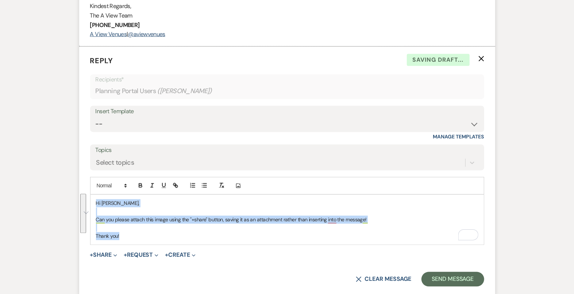
drag, startPoint x: 128, startPoint y: 237, endPoint x: 68, endPoint y: 190, distance: 76.7
click at [68, 190] on div "Messages Tasks Payments Vendors Timeline Docs & Files Contacts Notes Event Mess…" at bounding box center [287, 179] width 574 height 1754
copy div "Hi [PERSON_NAME], Can you please attach this image using the "+share" button, s…"
click at [162, 117] on select "-- Tour Confirmation Contract (Pre-Booked Leads) Out of office Inquiry Email Al…" at bounding box center [287, 124] width 383 height 14
select select "4160"
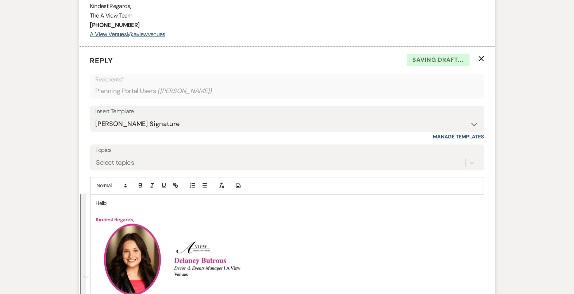
click at [104, 208] on p "To enrich screen reader interactions, please activate Accessibility in Grammarl…" at bounding box center [287, 212] width 382 height 8
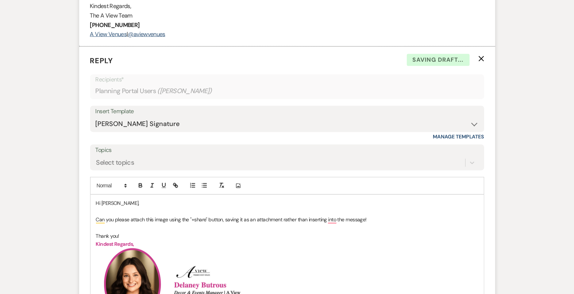
click at [194, 218] on p "Can you please attach this image using the "+share" button, saving it as an att…" at bounding box center [287, 220] width 382 height 8
click at [217, 233] on p "Thank you!" at bounding box center [287, 236] width 382 height 8
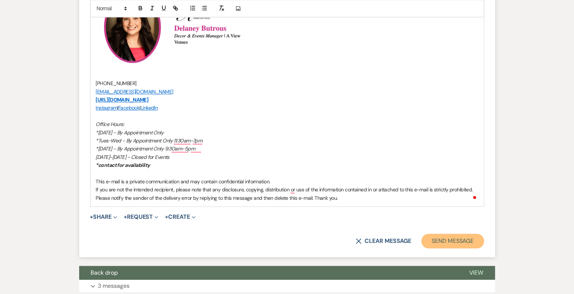
click at [448, 244] on button "Send Message" at bounding box center [453, 241] width 62 height 15
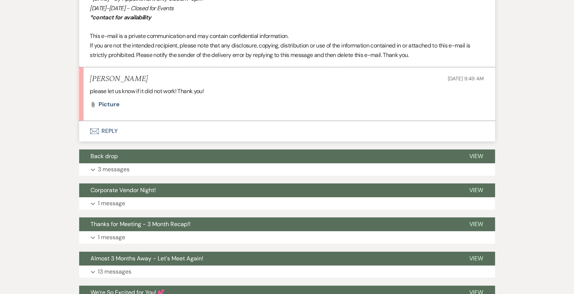
scroll to position [1090, 0]
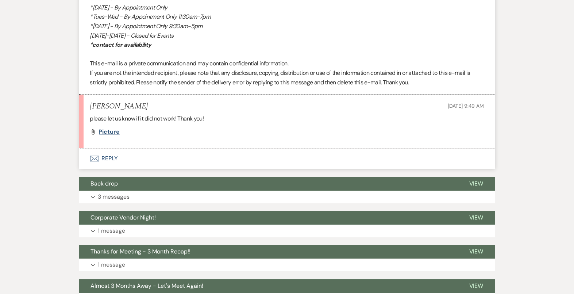
click at [101, 129] on span "Picture" at bounding box center [109, 132] width 21 height 8
click at [250, 158] on button "Envelope Reply" at bounding box center [287, 158] width 416 height 20
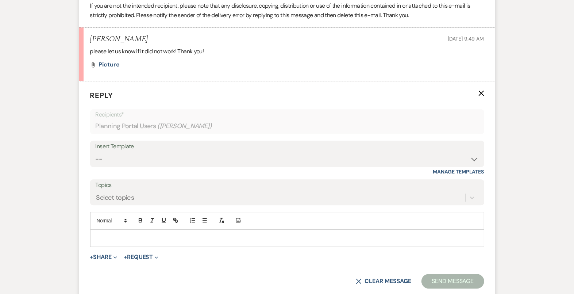
scroll to position [1157, 0]
click at [227, 239] on p at bounding box center [287, 238] width 382 height 8
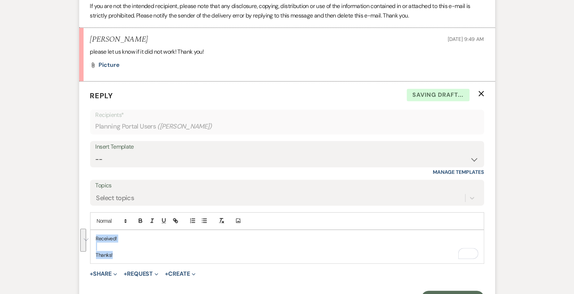
drag, startPoint x: 115, startPoint y: 254, endPoint x: 87, endPoint y: 234, distance: 35.0
click at [87, 234] on form "Reply X Saving draft... Recipients* Planning Portal Users ( [PERSON_NAME] ) Ins…" at bounding box center [287, 197] width 416 height 232
copy div "Received! Thanks!"
click at [149, 161] on select "-- Tour Confirmation Contract (Pre-Booked Leads) Out of office Inquiry Email Al…" at bounding box center [287, 159] width 383 height 14
select select "4160"
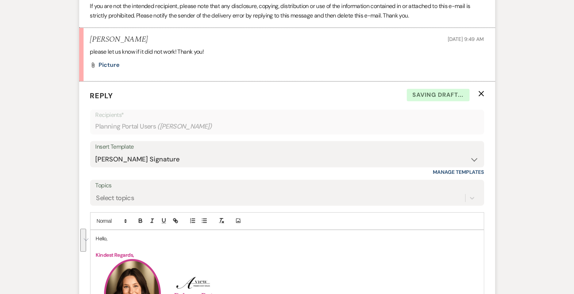
click at [105, 235] on p "Hello," at bounding box center [287, 238] width 382 height 8
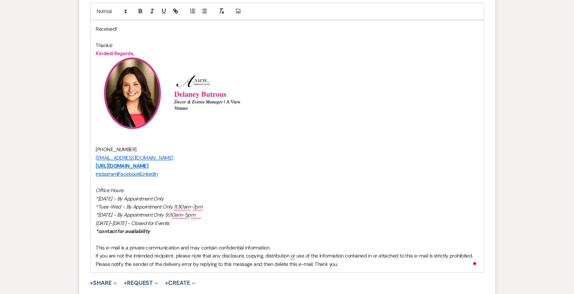
scroll to position [1420, 0]
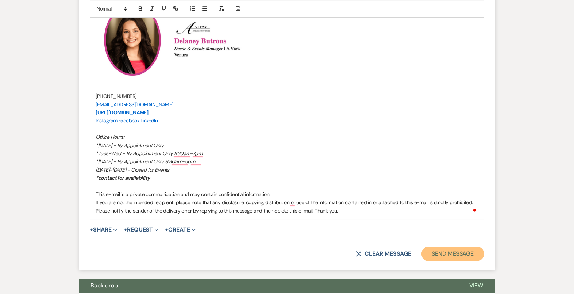
click at [455, 250] on button "Send Message" at bounding box center [453, 253] width 62 height 15
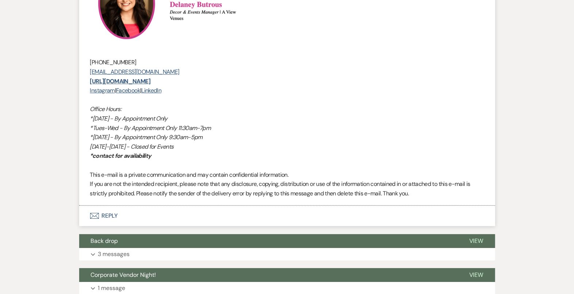
scroll to position [1468, 0]
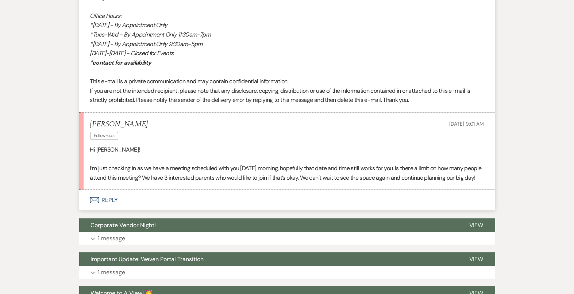
scroll to position [3426, 0]
click at [308, 211] on button "Envelope Reply" at bounding box center [287, 200] width 416 height 20
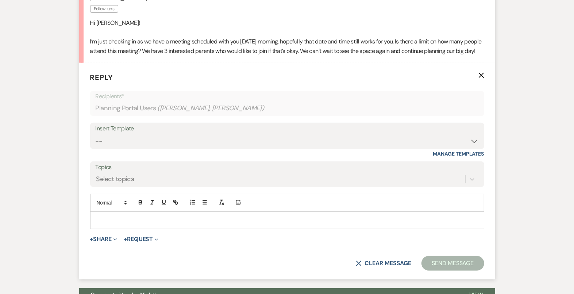
scroll to position [3552, 0]
click at [296, 224] on p at bounding box center [287, 220] width 382 height 8
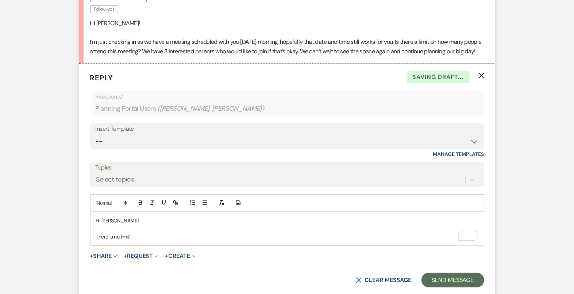
click at [136, 238] on p "There is no limit!" at bounding box center [287, 236] width 382 height 8
click at [93, 242] on div "Hi Emily! There is no limit!" at bounding box center [287, 228] width 393 height 33
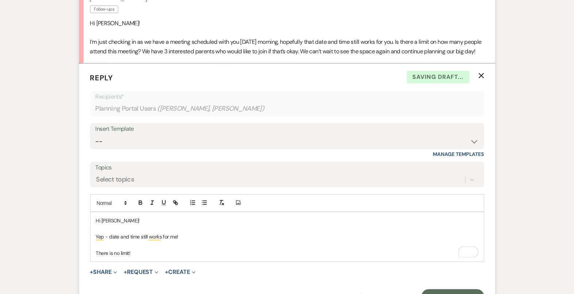
click at [162, 255] on p "There is no limit!" at bounding box center [287, 253] width 382 height 8
drag, startPoint x: 156, startPoint y: 259, endPoint x: 95, endPoint y: 218, distance: 73.4
click at [95, 218] on div "Hi Emily! Yep - date and time still works for me! There is no limit!" at bounding box center [287, 237] width 393 height 50
copy div "Hi Emily! Yep - date and time still works for me! There is no limit!"
click at [172, 148] on select "-- Tour Confirmation Contract (Pre-Booked Leads) Out of office Inquiry Email Al…" at bounding box center [287, 141] width 383 height 14
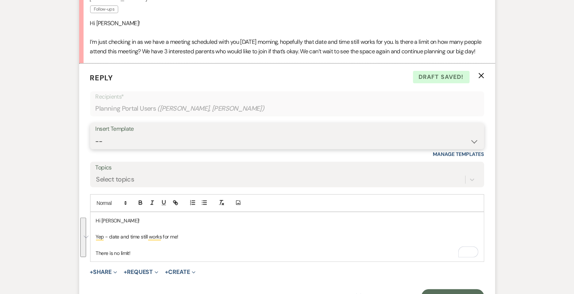
select select "4160"
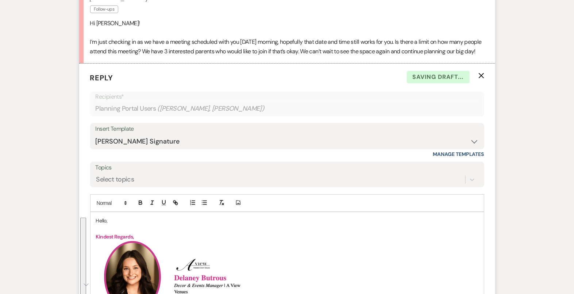
click at [107, 224] on p "Hello," at bounding box center [287, 220] width 382 height 8
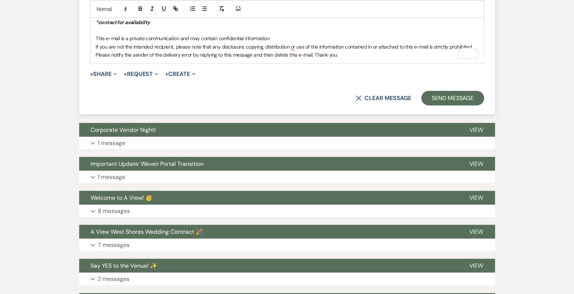
scroll to position [4013, 0]
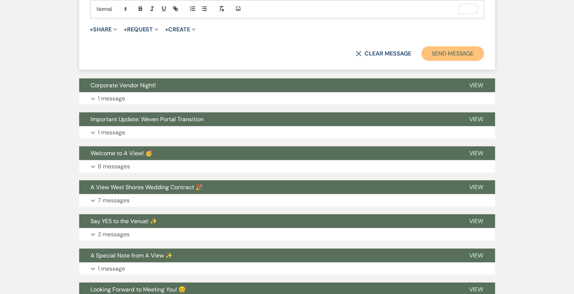
click at [445, 59] on button "Send Message" at bounding box center [453, 53] width 62 height 15
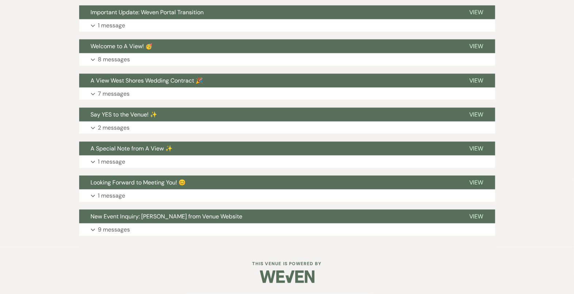
scroll to position [3997, 0]
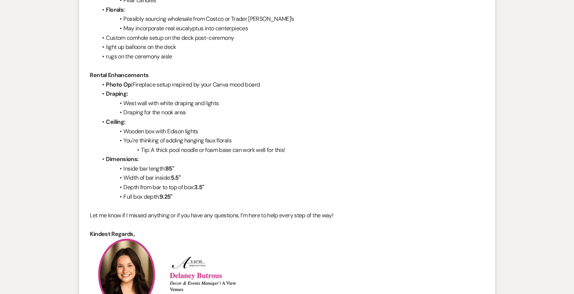
scroll to position [474, 0]
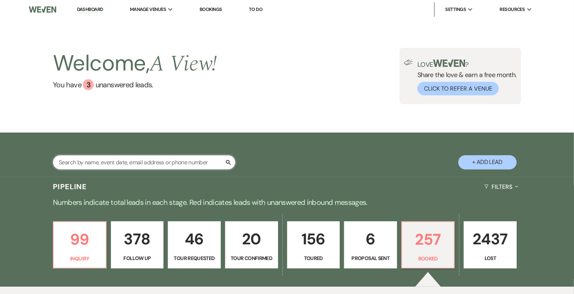
click at [171, 165] on input "text" at bounding box center [144, 162] width 182 height 14
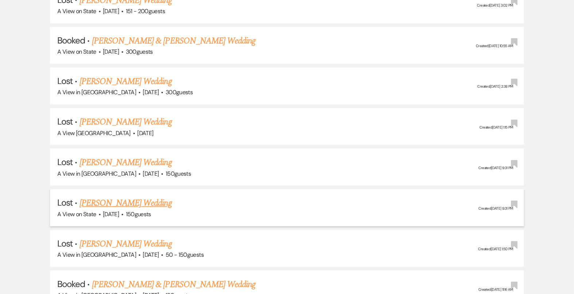
scroll to position [320, 0]
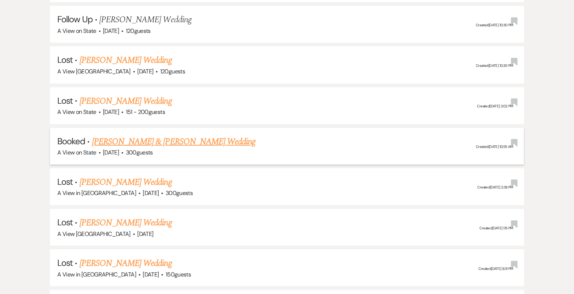
type input "[PERSON_NAME][DEMOGRAPHIC_DATA]"
click at [174, 142] on link "[PERSON_NAME] & [PERSON_NAME] Wedding" at bounding box center [174, 141] width 164 height 13
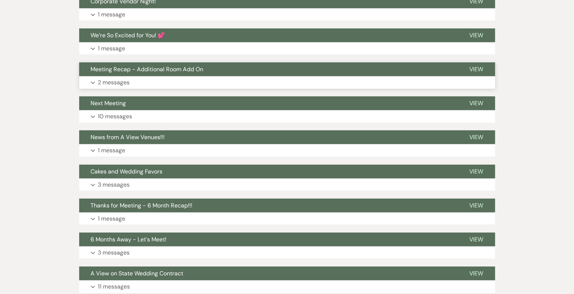
scroll to position [302, 0]
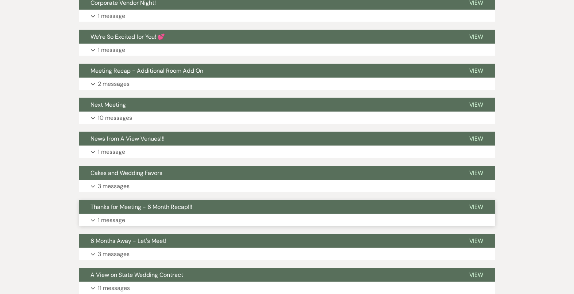
click at [144, 214] on button "Expand 1 message" at bounding box center [287, 220] width 416 height 12
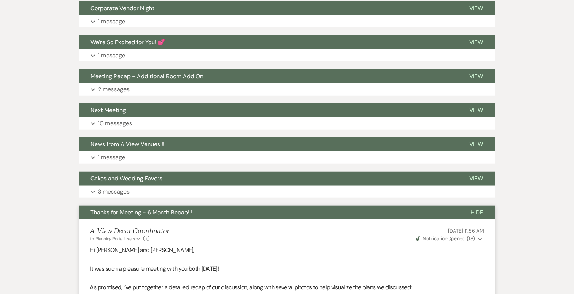
scroll to position [234, 0]
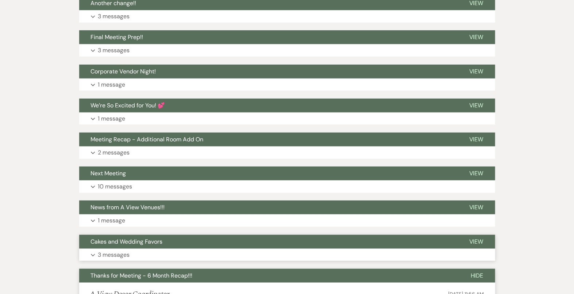
click at [141, 250] on button "Expand 3 messages" at bounding box center [287, 255] width 416 height 12
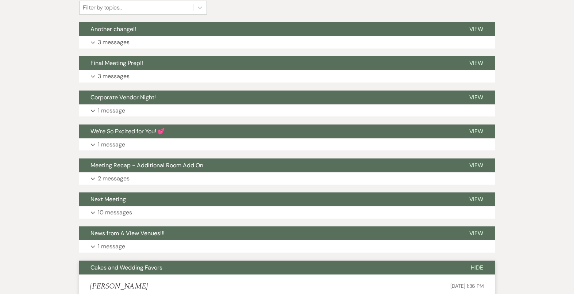
scroll to position [210, 0]
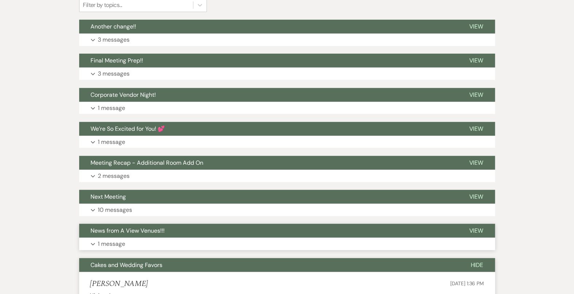
click at [143, 240] on button "Expand 1 message" at bounding box center [287, 244] width 416 height 12
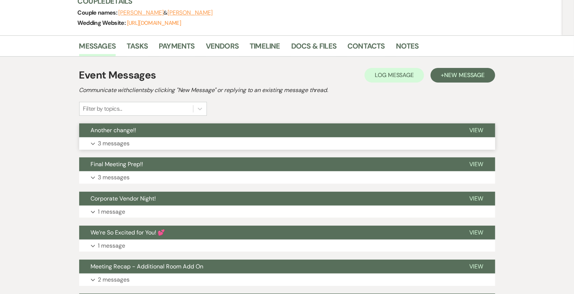
scroll to position [245, 0]
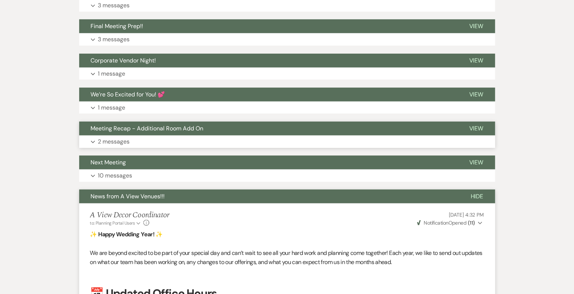
click at [151, 138] on button "Expand 2 messages" at bounding box center [287, 141] width 416 height 12
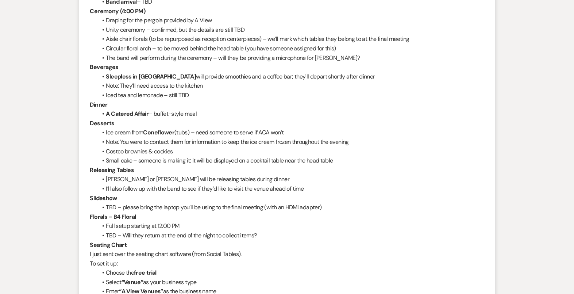
scroll to position [984, 0]
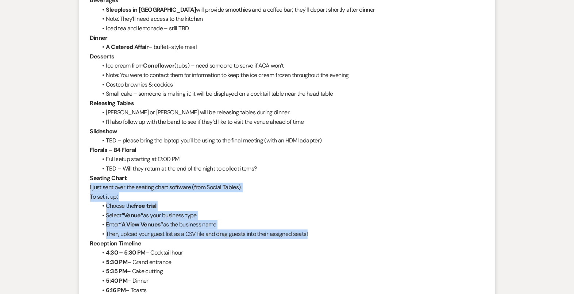
drag, startPoint x: 89, startPoint y: 185, endPoint x: 322, endPoint y: 233, distance: 238.1
click at [322, 233] on li "A View Decor Coordinator to: Planning Portal Users Expand Info [DATE] 11:07 AM …" at bounding box center [287, 195] width 416 height 789
copy div "I just sent over the seating chart software (from Social Tables). To set it up:…"
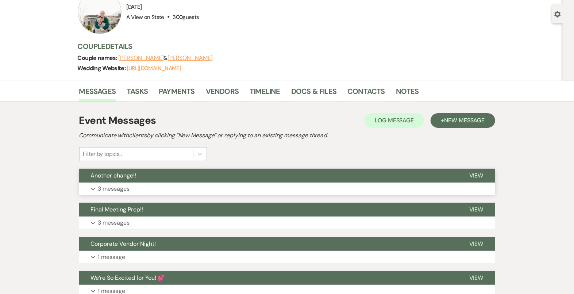
scroll to position [70, 0]
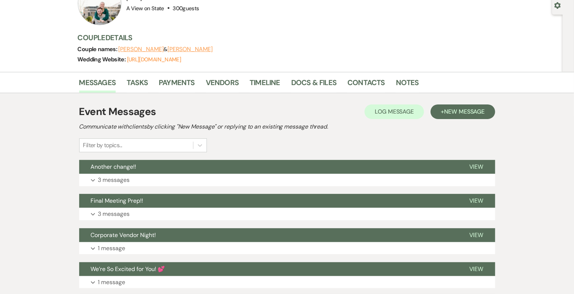
click at [159, 206] on button "Final Meeting Prep!!" at bounding box center [268, 201] width 378 height 14
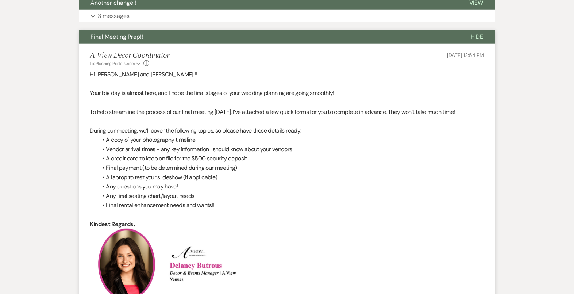
scroll to position [245, 0]
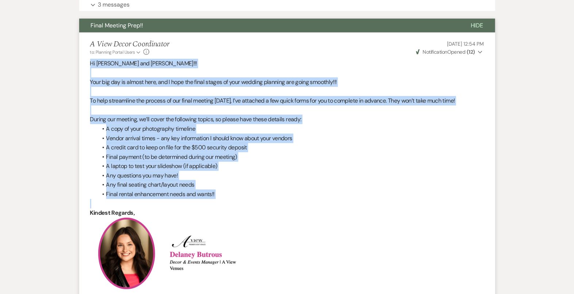
drag, startPoint x: 88, startPoint y: 59, endPoint x: 245, endPoint y: 200, distance: 210.6
click at [245, 200] on li "A View Decor Coordinator to: Planning Portal Users Expand Info Jul 28, 2025, 12…" at bounding box center [287, 275] width 416 height 486
copy div "Hi Kayli and Jared!!! Your big day is almost here, and I hope the final stages …"
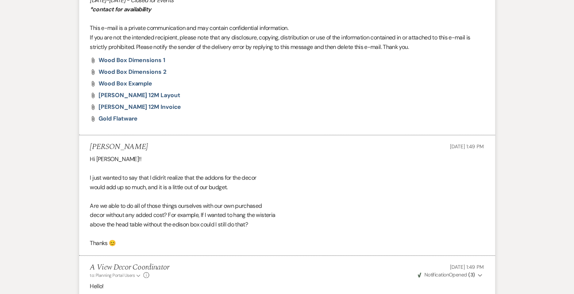
scroll to position [922, 0]
click at [127, 81] on span "Wood Box Example" at bounding box center [126, 84] width 54 height 8
click at [223, 104] on div "Attach File Hailee Everhart 12M Invoice" at bounding box center [287, 107] width 394 height 6
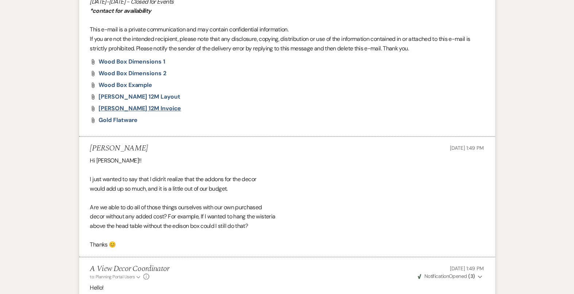
click at [163, 107] on span "Hailee Everhart 12M Invoice" at bounding box center [140, 108] width 82 height 8
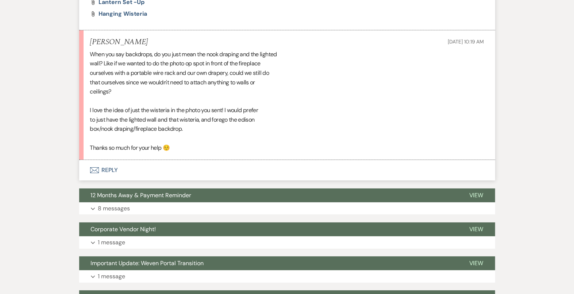
scroll to position [1635, 0]
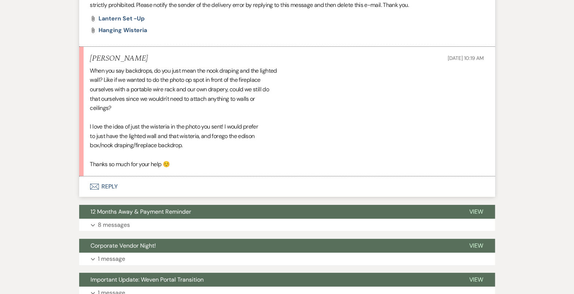
click at [206, 174] on li "Hailee Everhart Aug 11, 2025, 10:19 AM When you say backdrops, do you just mean…" at bounding box center [287, 112] width 416 height 130
click at [208, 186] on button "Envelope Reply" at bounding box center [287, 186] width 416 height 20
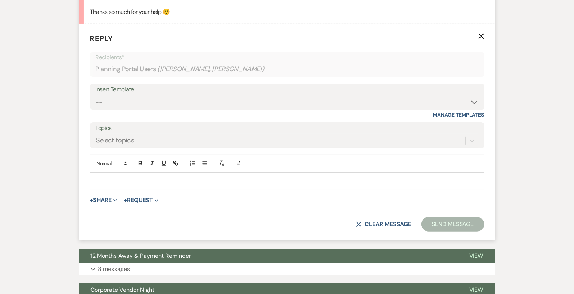
scroll to position [1787, 0]
click at [202, 180] on p at bounding box center [287, 181] width 382 height 8
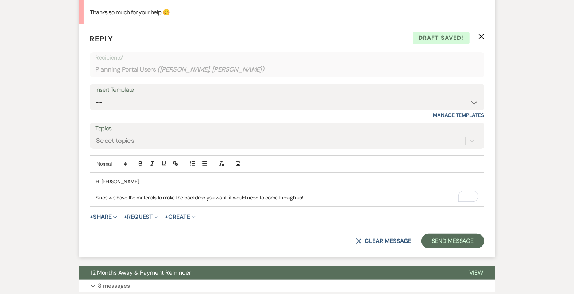
click at [323, 197] on p "Since we have the materials to make the backdrop you want, it would need to com…" at bounding box center [287, 197] width 382 height 8
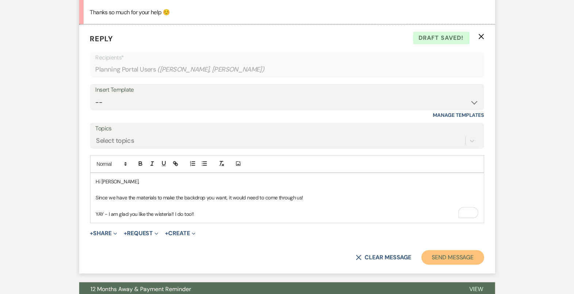
click at [467, 252] on button "Send Message" at bounding box center [453, 257] width 62 height 15
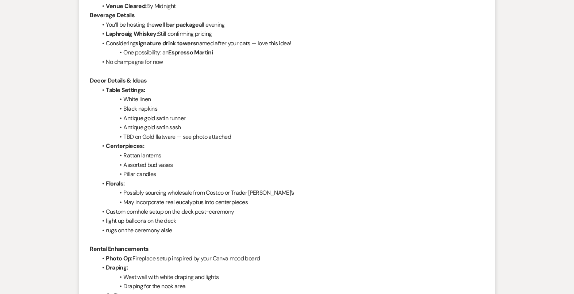
scroll to position [561, 0]
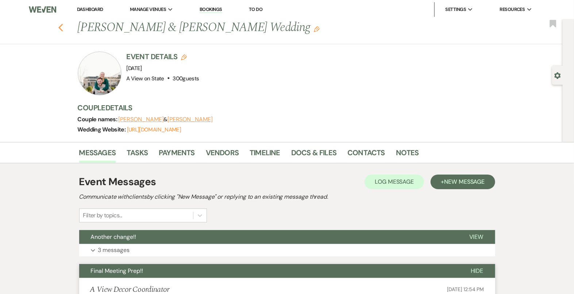
click at [59, 27] on use "button" at bounding box center [60, 28] width 5 height 8
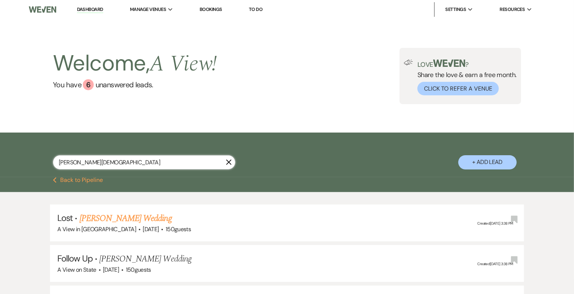
click at [135, 167] on input "[PERSON_NAME][DEMOGRAPHIC_DATA]" at bounding box center [144, 162] width 182 height 14
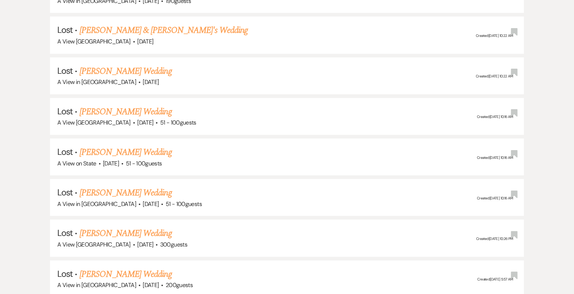
scroll to position [1313, 0]
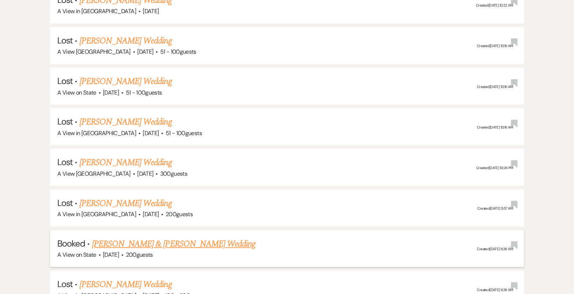
type input "[PERSON_NAME]"
click at [188, 237] on link "[PERSON_NAME] & [PERSON_NAME] Wedding" at bounding box center [174, 243] width 164 height 13
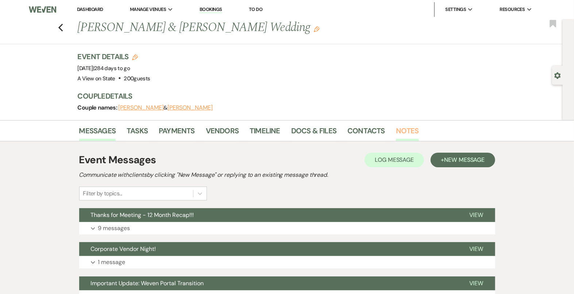
click at [408, 128] on link "Notes" at bounding box center [407, 133] width 23 height 16
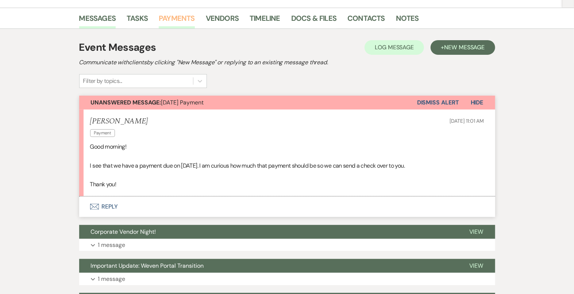
click at [184, 21] on link "Payments" at bounding box center [177, 20] width 36 height 16
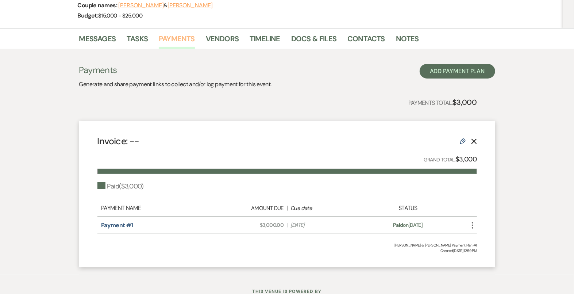
scroll to position [101, 0]
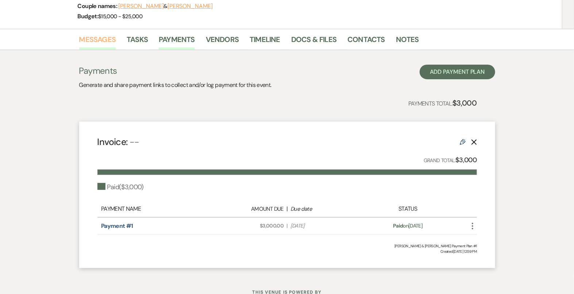
click at [105, 40] on link "Messages" at bounding box center [97, 42] width 37 height 16
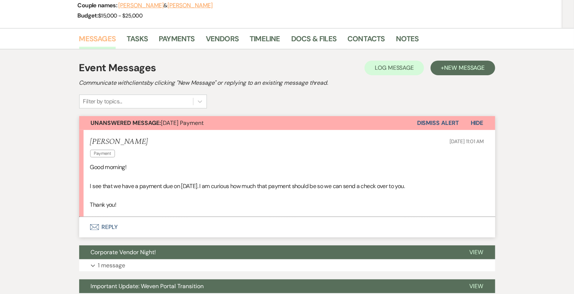
scroll to position [103, 0]
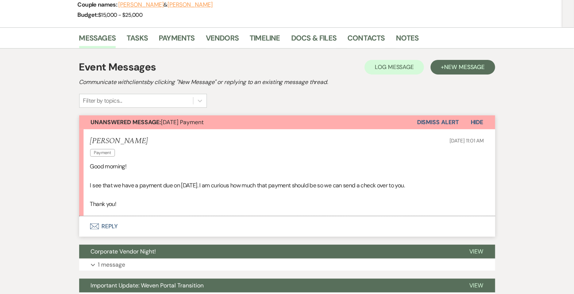
click at [215, 226] on button "Envelope Reply" at bounding box center [287, 226] width 416 height 20
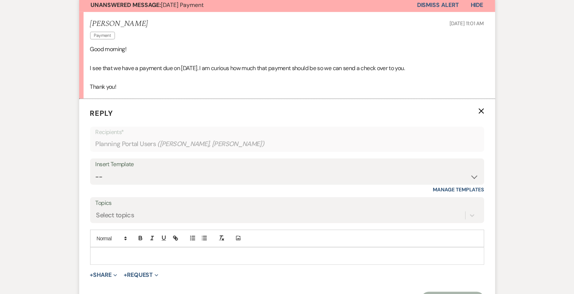
scroll to position [244, 0]
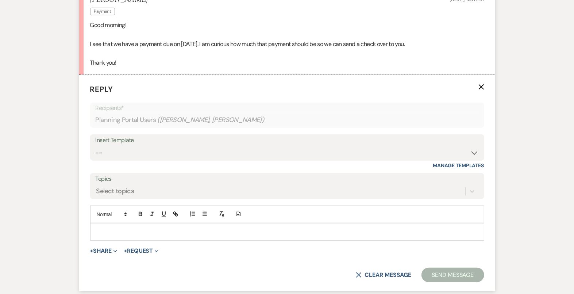
click at [203, 223] on div at bounding box center [287, 231] width 393 height 17
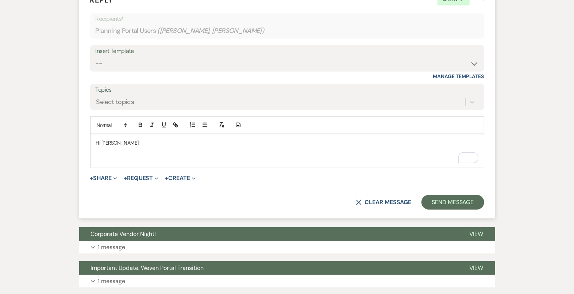
scroll to position [335, 0]
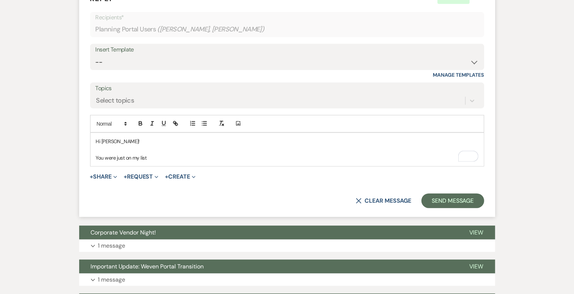
click at [154, 154] on p "You were just on my list" at bounding box center [287, 158] width 382 height 8
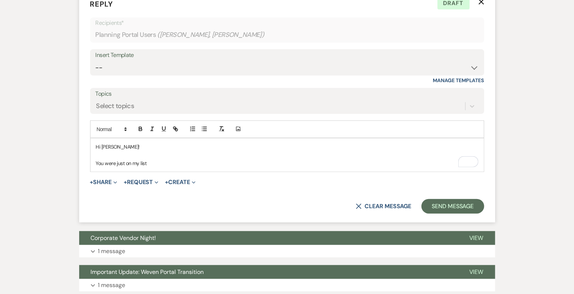
scroll to position [356, 0]
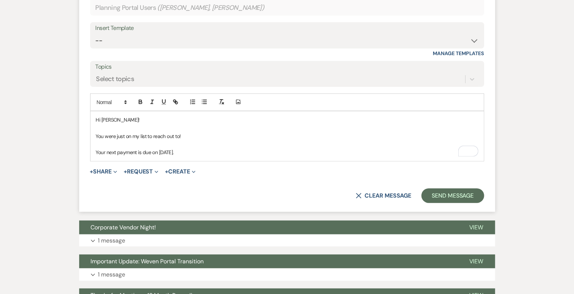
drag, startPoint x: 193, startPoint y: 150, endPoint x: 184, endPoint y: 150, distance: 9.5
click at [184, 150] on p "Your next payment is due on [DATE]." at bounding box center [287, 152] width 382 height 8
drag, startPoint x: 184, startPoint y: 151, endPoint x: 160, endPoint y: 151, distance: 23.7
click at [160, 151] on p "Your next payment is due on [DATE]." at bounding box center [287, 152] width 382 height 8
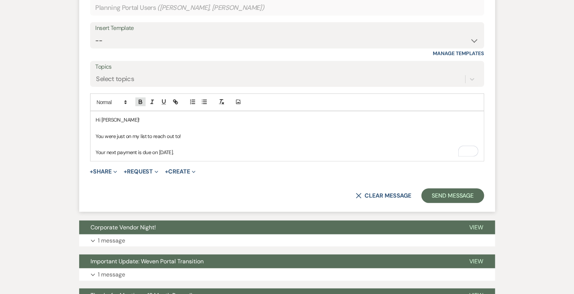
click at [142, 99] on icon "button" at bounding box center [140, 102] width 7 height 7
click at [202, 158] on div "Hi [PERSON_NAME]! You were just on my list to reach out to! Your next payment i…" at bounding box center [287, 136] width 393 height 50
click at [256, 152] on p "Your next payment is due on [DATE], not August! This will be for 7,612.5" at bounding box center [287, 152] width 382 height 8
click at [254, 150] on p "Your next payment is due on [DATE], not August! This will be for 7,612.5" at bounding box center [287, 152] width 382 height 8
click at [273, 151] on p "Your next payment is due on [DATE], not August! This will be for $7,612.5" at bounding box center [287, 152] width 382 height 8
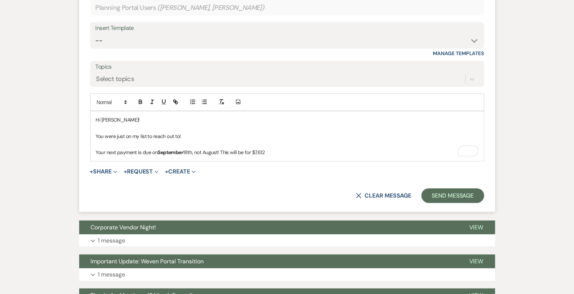
drag, startPoint x: 271, startPoint y: 150, endPoint x: 254, endPoint y: 150, distance: 16.8
click at [254, 150] on p "Your next payment is due on [DATE], not August! This will be for $7,612" at bounding box center [287, 152] width 382 height 8
click at [139, 103] on icon "button" at bounding box center [140, 102] width 7 height 7
click at [295, 151] on p "Your next payment is due on [DATE], not August! This will be for $7,612" at bounding box center [287, 152] width 382 height 8
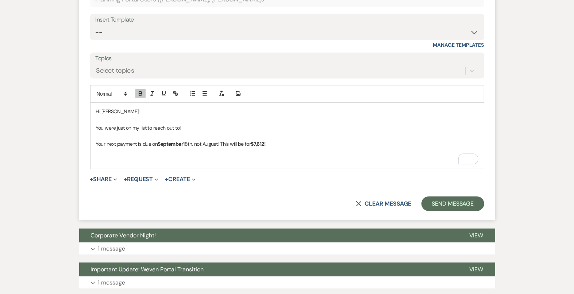
scroll to position [366, 0]
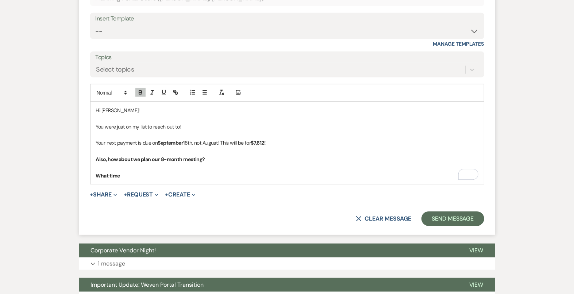
click at [173, 168] on p "To enrich screen reader interactions, please activate Accessibility in Grammarl…" at bounding box center [287, 167] width 382 height 8
drag, startPoint x: 144, startPoint y: 173, endPoint x: 91, endPoint y: 171, distance: 52.6
click at [91, 171] on div "Event Messages Log Log Message + New Message Communicate with clients by clicki…" at bounding box center [287, 135] width 416 height 684
click at [141, 90] on icon "button" at bounding box center [140, 92] width 7 height 7
click at [137, 167] on p "To enrich screen reader interactions, please activate Accessibility in Grammarl…" at bounding box center [287, 167] width 382 height 8
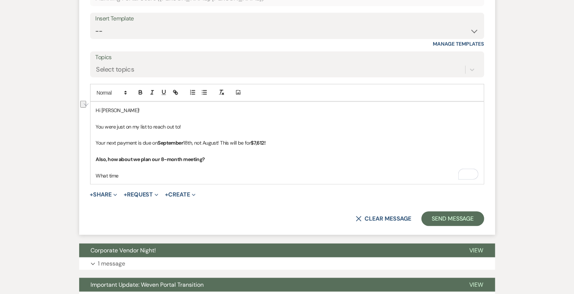
click at [92, 157] on div "Event Messages Log Log Message + New Message Communicate with clients by clicki…" at bounding box center [287, 135] width 416 height 684
click at [139, 88] on button "button" at bounding box center [140, 92] width 10 height 9
click at [128, 172] on p "What time" at bounding box center [287, 176] width 382 height 8
click at [95, 175] on div "Hi [PERSON_NAME]! You were just on my list to reach out to! Your next payment i…" at bounding box center [287, 143] width 393 height 82
click at [127, 175] on p "What time" at bounding box center [287, 176] width 382 height 8
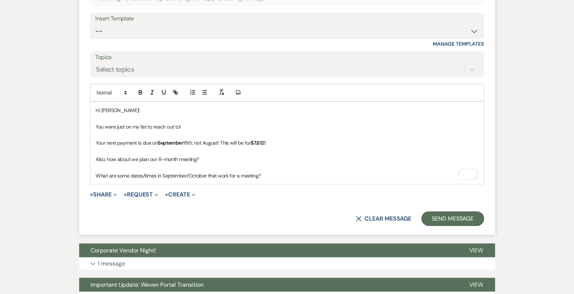
click at [95, 158] on div "Hi [PERSON_NAME]! You were just on my list to reach out to! Your next payment i…" at bounding box center [287, 143] width 393 height 82
click at [94, 125] on div "Hi [PERSON_NAME]! You were just on my list to reach out to! Your next payment i…" at bounding box center [287, 143] width 393 height 82
click at [95, 138] on div "Hi [PERSON_NAME]! You were just on my list to reach out to! Your next payment i…" at bounding box center [287, 143] width 393 height 82
click at [270, 173] on p "What are some dates/times in September/October that work for a meeting?" at bounding box center [287, 176] width 382 height 8
click at [306, 172] on p "What are some dates/times in September/October that work for another meeting!?" at bounding box center [287, 176] width 382 height 8
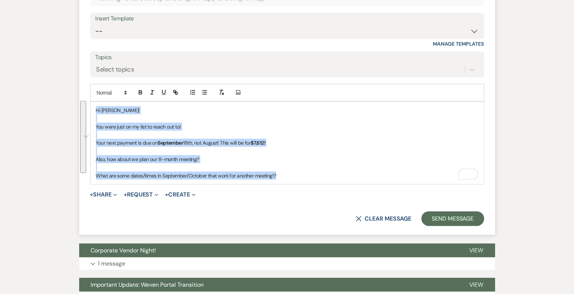
drag, startPoint x: 286, startPoint y: 176, endPoint x: 114, endPoint y: 103, distance: 187.1
click at [114, 103] on div "Hi [PERSON_NAME]! You were just on my list to reach out to! Your next payment i…" at bounding box center [287, 143] width 393 height 82
copy div "Hi [PERSON_NAME]! You were just on my list to reach out to! Your next payment i…"
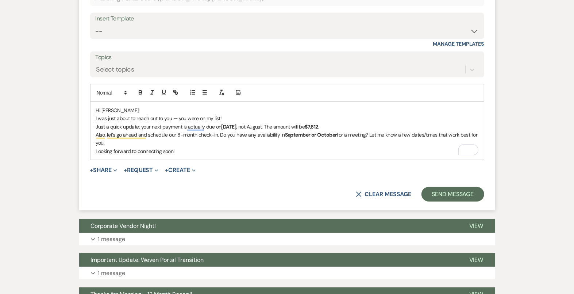
click at [176, 108] on p "Hi [PERSON_NAME]!" at bounding box center [287, 110] width 382 height 8
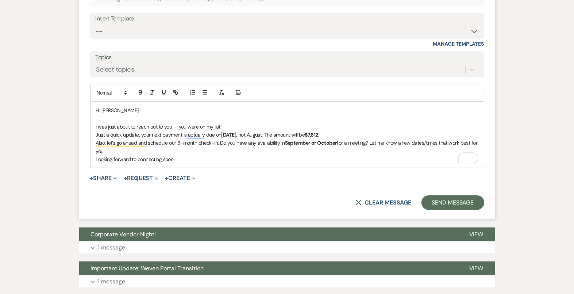
click at [247, 123] on p "I was just about to reach out to you — you were on my list!" at bounding box center [287, 127] width 382 height 8
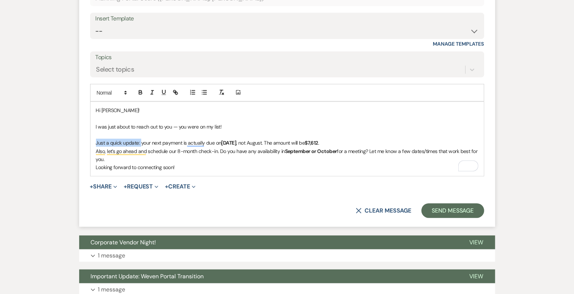
drag, startPoint x: 141, startPoint y: 141, endPoint x: 65, endPoint y: 140, distance: 75.9
click at [65, 141] on div "Messages Tasks Payments Vendors Timeline Docs & Files Contacts Notes Event Mess…" at bounding box center [287, 121] width 574 height 712
click at [301, 141] on p "Your next payment is actually due on [DATE] , not August. The amount will be $7…" at bounding box center [287, 143] width 382 height 8
click at [241, 140] on p "Your next payment is actually due on [DATE] , not August. The amount will be $7…" at bounding box center [287, 143] width 382 height 8
click at [326, 139] on p "Your next payment is actually due on [DATE] , not August! The amount will be $7…" at bounding box center [287, 143] width 382 height 8
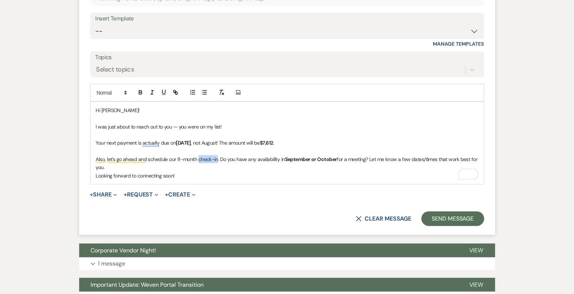
drag, startPoint x: 217, startPoint y: 158, endPoint x: 197, endPoint y: 158, distance: 19.4
click at [198, 159] on p "Also, let’s go ahead and schedule our 8-month check-in. Do you have any availab…" at bounding box center [287, 163] width 382 height 16
click at [218, 158] on p "Also, let’s go ahead and schedule our 8-month meeting. Do you have any availabi…" at bounding box center [287, 163] width 382 height 16
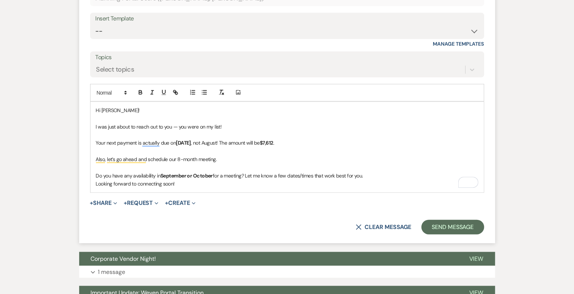
click at [197, 180] on p "Looking forward to connecting soon!" at bounding box center [287, 184] width 382 height 8
drag, startPoint x: 196, startPoint y: 179, endPoint x: 78, endPoint y: 177, distance: 117.9
click at [78, 178] on div "Messages Tasks Payments Vendors Timeline Docs & Files Contacts Notes Event Mess…" at bounding box center [287, 129] width 574 height 728
click at [213, 173] on p "Do you have any availability in September or October for a meeting? Let me know…" at bounding box center [287, 176] width 382 height 8
drag, startPoint x: 214, startPoint y: 175, endPoint x: 161, endPoint y: 174, distance: 52.6
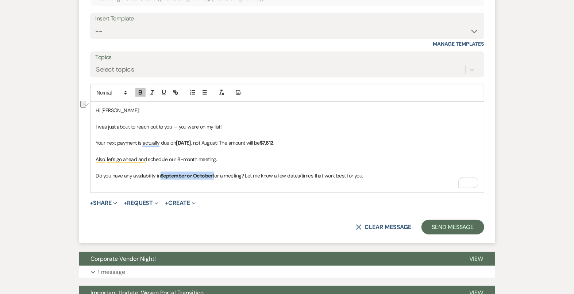
click at [161, 174] on p "Do you have any availability in September or October for a meeting? Let me know…" at bounding box center [287, 176] width 382 height 8
click at [140, 92] on icon "button" at bounding box center [140, 93] width 3 height 2
click at [140, 92] on icon "button" at bounding box center [140, 92] width 7 height 7
click at [97, 172] on p "Do you have any availability in September or October for a meeting? Let me know…" at bounding box center [287, 176] width 382 height 8
click at [94, 170] on div "Hi [PERSON_NAME]! I was just about to reach out to you — you were on my list! Y…" at bounding box center [287, 147] width 393 height 91
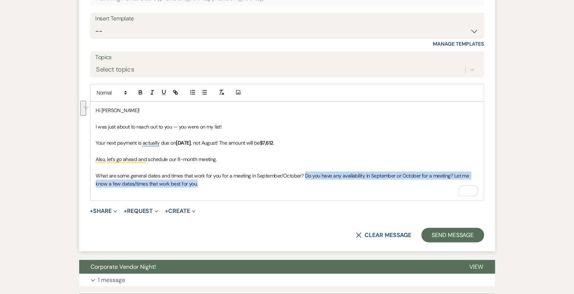
drag, startPoint x: 304, startPoint y: 173, endPoint x: 317, endPoint y: 185, distance: 18.3
click at [317, 185] on p "What are some general dates and times that work for you for a meeting in Septem…" at bounding box center [287, 180] width 382 height 16
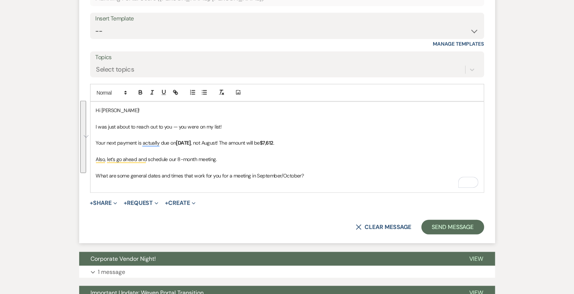
drag, startPoint x: 314, startPoint y: 175, endPoint x: 55, endPoint y: 106, distance: 267.8
click at [55, 105] on div "Messages Tasks Payments Vendors Timeline Docs & Files Contacts Notes Event Mess…" at bounding box center [287, 129] width 574 height 728
copy div "Hi [PERSON_NAME]! I was just about to reach out to you — you were on my list! Y…"
click at [177, 31] on select "-- Tour Confirmation Contract (Pre-Booked Leads) Out of office Inquiry Email Al…" at bounding box center [287, 31] width 383 height 14
select select "4160"
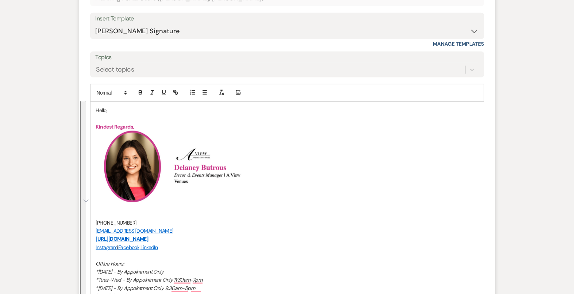
click at [101, 109] on p "Hello," at bounding box center [287, 110] width 382 height 8
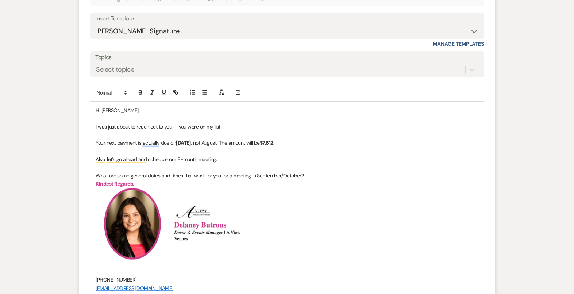
click at [131, 134] on p "To enrich screen reader interactions, please activate Accessibility in Grammarl…" at bounding box center [287, 135] width 382 height 8
click at [130, 152] on p "To enrich screen reader interactions, please activate Accessibility in Grammarl…" at bounding box center [287, 151] width 382 height 8
click at [169, 168] on p "To enrich screen reader interactions, please activate Accessibility in Grammarl…" at bounding box center [287, 167] width 382 height 8
click at [225, 157] on p "Also, let’s go ahead and schedule our 8-month meeting." at bounding box center [287, 159] width 382 height 8
click at [95, 173] on div "Hi [PERSON_NAME]! I was just about to reach out to you — you were on my list! Y…" at bounding box center [287, 252] width 393 height 301
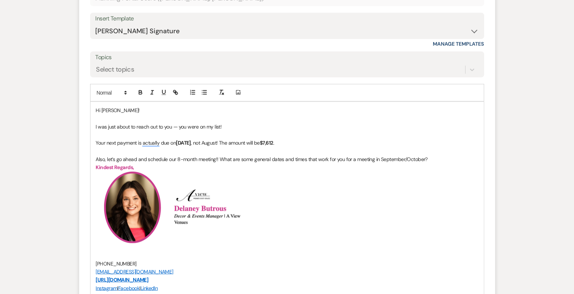
click at [430, 158] on p "Also, let’s go ahead and schedule our 8-month meeting!! What are some general d…" at bounding box center [287, 159] width 382 height 8
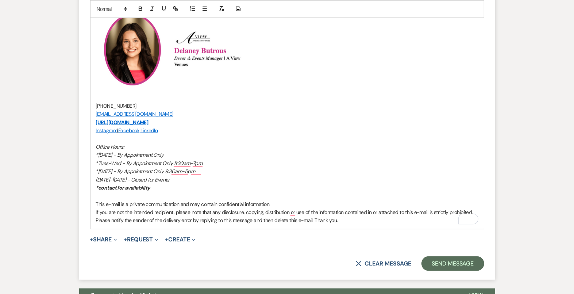
scroll to position [533, 0]
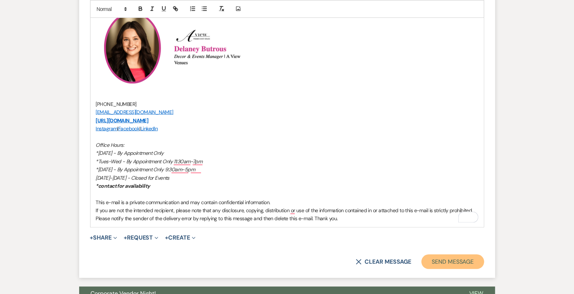
click at [443, 257] on button "Send Message" at bounding box center [453, 261] width 62 height 15
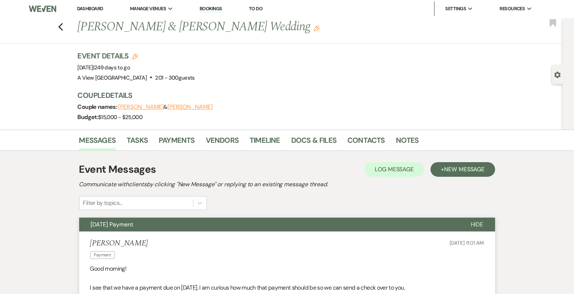
scroll to position [0, 0]
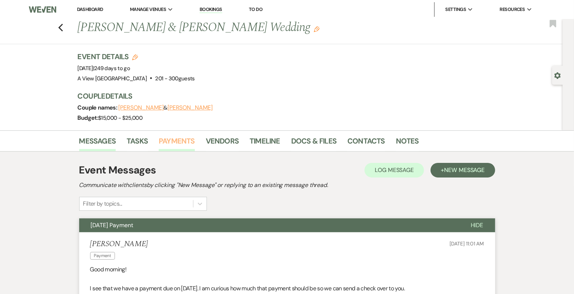
click at [183, 140] on link "Payments" at bounding box center [177, 143] width 36 height 16
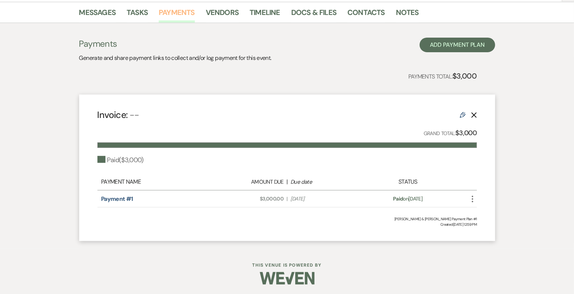
scroll to position [128, 0]
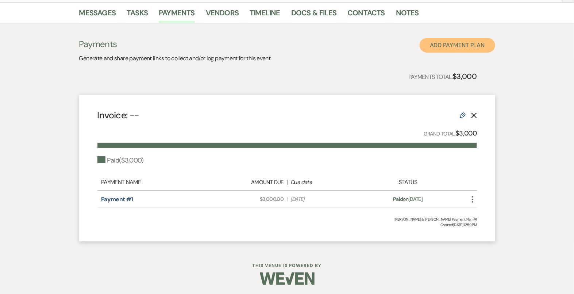
click at [458, 44] on button "Add Payment Plan" at bounding box center [458, 45] width 76 height 15
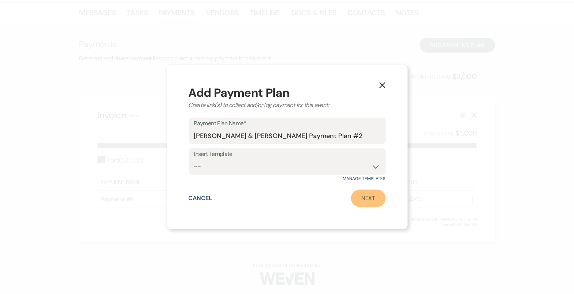
click at [367, 203] on link "Next" at bounding box center [368, 198] width 35 height 18
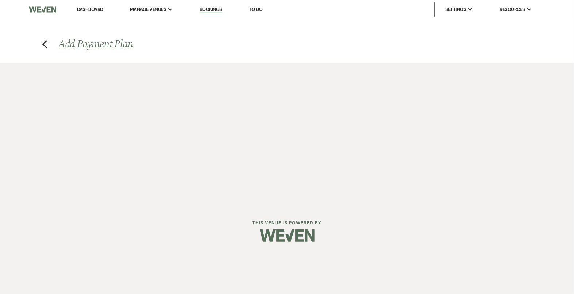
select select "2"
select select "percentage"
select select "true"
select select "client"
select select "weeks"
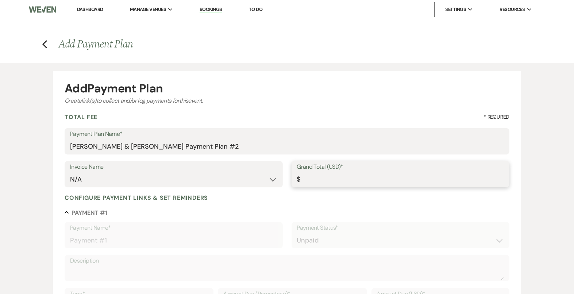
click at [320, 181] on input "Grand Total (USD)*" at bounding box center [400, 179] width 207 height 14
paste input "76128"
drag, startPoint x: 314, startPoint y: 180, endPoint x: 296, endPoint y: 178, distance: 18.3
click at [296, 179] on div "Grand Total (USD)* $" at bounding box center [401, 174] width 218 height 26
type input "76128"
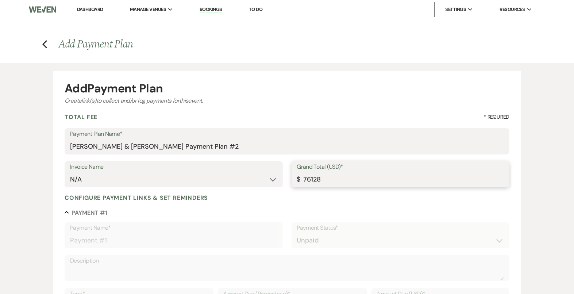
type input "76128.00"
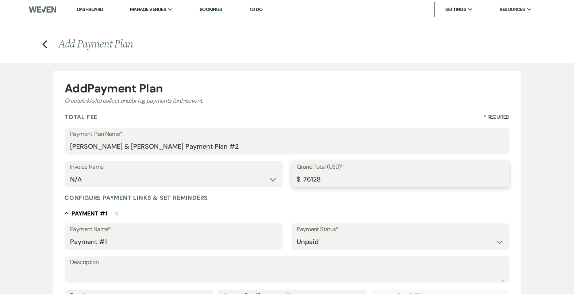
type input "7612"
type input "7612.00"
type input "76125"
type input "76125.00"
type input "7612"
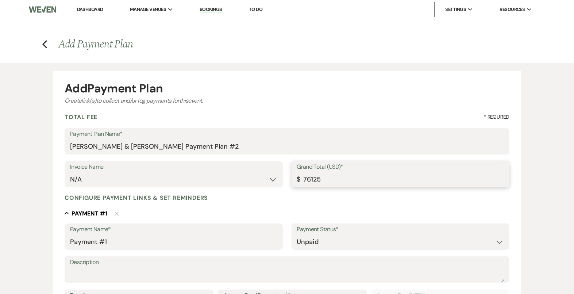
type input "7612.00"
type input "761"
type input "761.00"
type input "76"
type input "76.00"
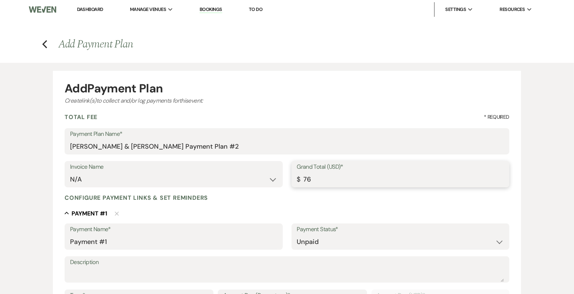
type input "761"
type input "761.00"
type input "7612"
type input "7612.00"
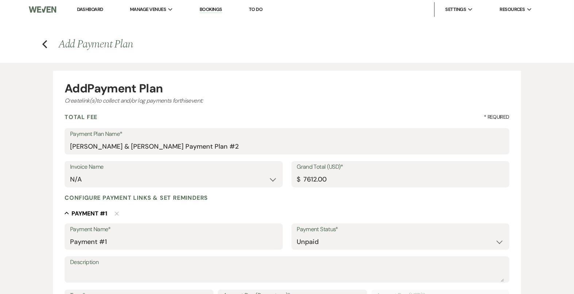
click at [108, 240] on input "Payment #1" at bounding box center [173, 242] width 207 height 14
type input "8M Payment"
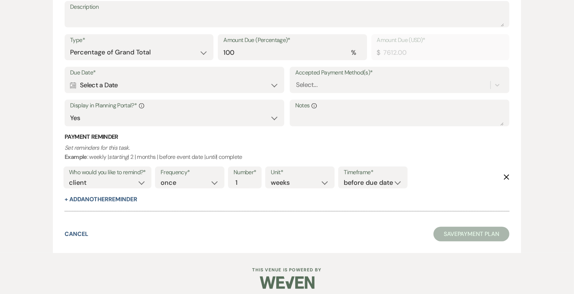
scroll to position [254, 0]
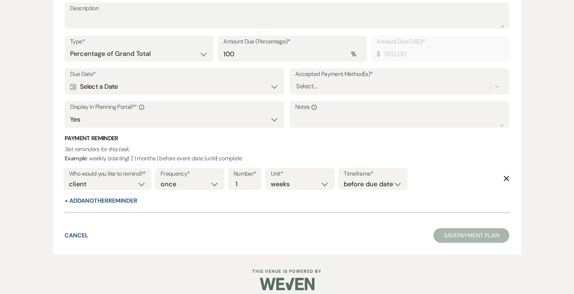
click at [189, 87] on div "Calendar Select a Date Expand" at bounding box center [174, 87] width 209 height 14
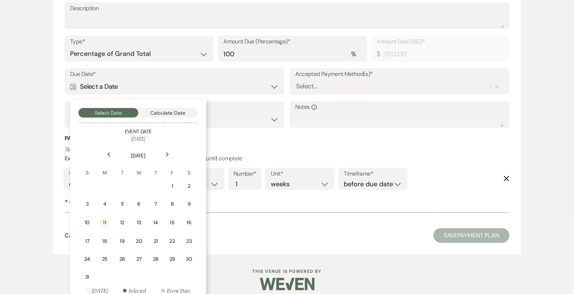
click at [169, 154] on icon "Next" at bounding box center [168, 154] width 4 height 4
click at [158, 218] on div "18" at bounding box center [155, 222] width 7 height 8
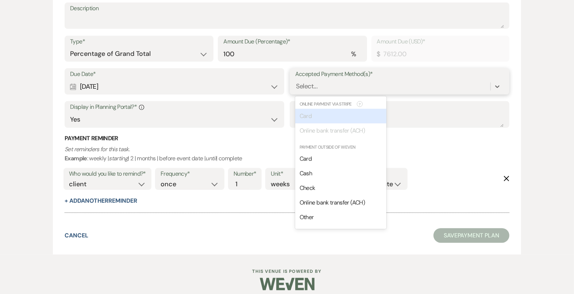
click at [338, 92] on div "Select..." at bounding box center [392, 86] width 195 height 13
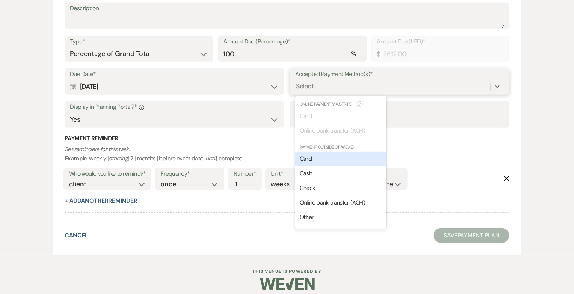
click at [330, 161] on div "Card" at bounding box center [340, 158] width 91 height 15
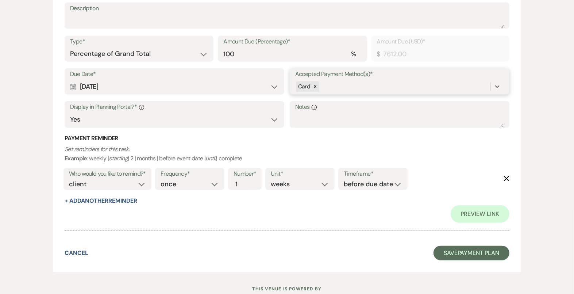
click at [345, 90] on div "Card" at bounding box center [392, 86] width 195 height 13
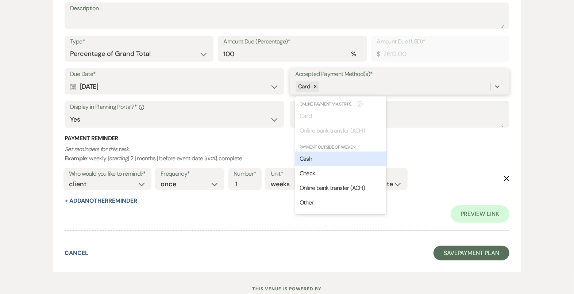
click at [322, 162] on div "Cash" at bounding box center [340, 158] width 91 height 15
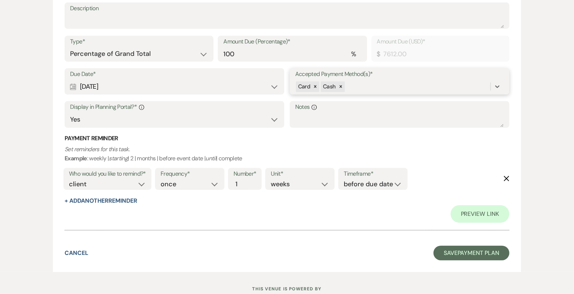
click at [357, 89] on div "Card Cash" at bounding box center [392, 86] width 195 height 13
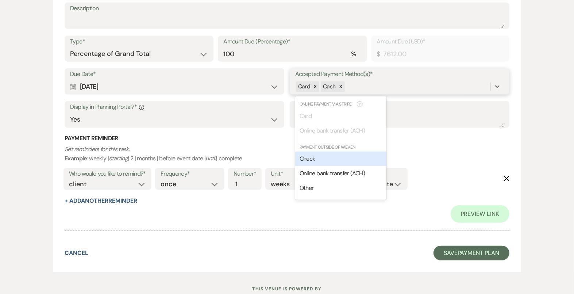
click at [334, 161] on div "Check" at bounding box center [340, 158] width 91 height 15
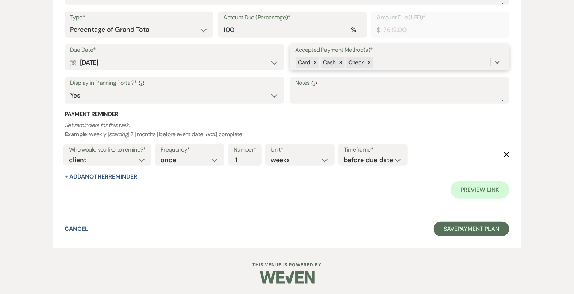
scroll to position [266, 0]
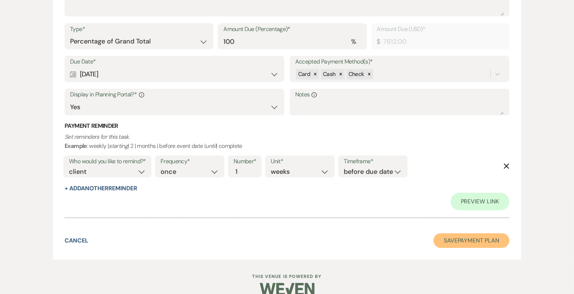
click at [464, 240] on button "Save Payment Plan" at bounding box center [472, 240] width 76 height 15
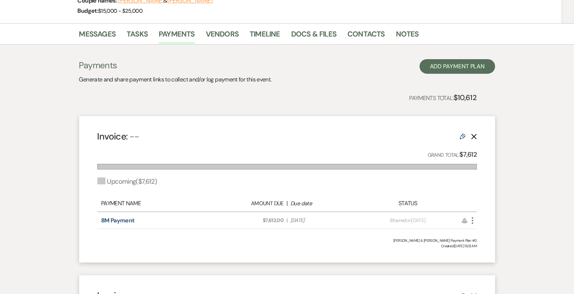
scroll to position [106, 0]
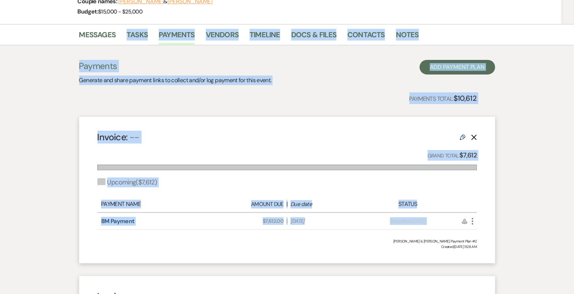
drag, startPoint x: 180, startPoint y: 236, endPoint x: 116, endPoint y: 37, distance: 208.6
click at [116, 37] on div "Messages Tasks Payments Vendors Timeline Docs & Files Contacts Notes Payments G…" at bounding box center [287, 227] width 574 height 406
click at [103, 31] on link "Messages" at bounding box center [97, 37] width 37 height 16
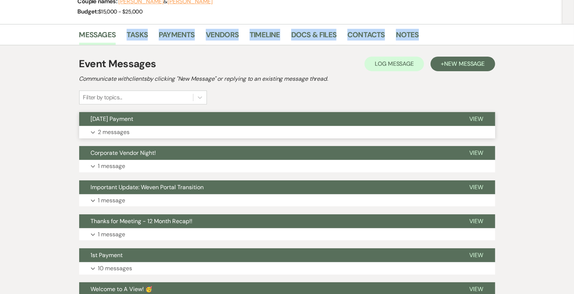
click at [190, 127] on button "Expand 2 messages" at bounding box center [287, 132] width 416 height 12
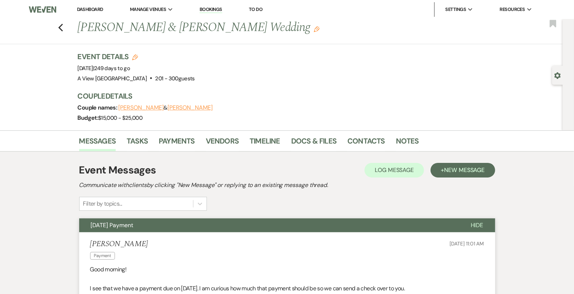
click at [203, 93] on h3 "Couple Details" at bounding box center [282, 96] width 409 height 10
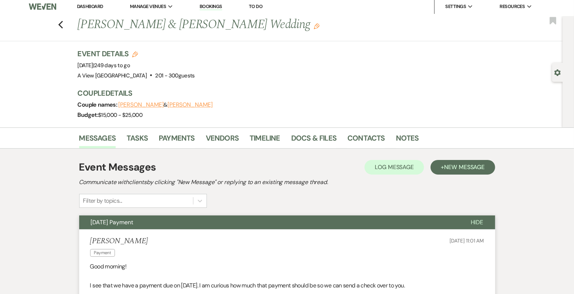
scroll to position [0, 0]
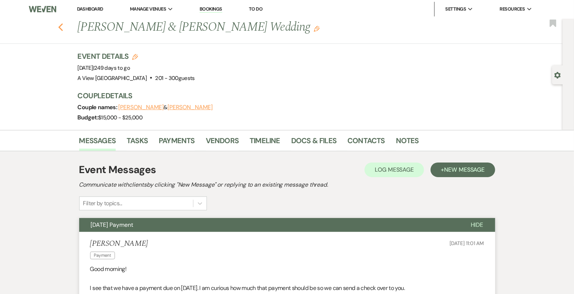
click at [62, 26] on icon "Previous" at bounding box center [60, 27] width 5 height 9
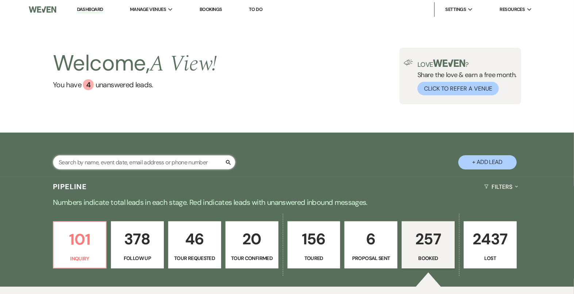
click at [101, 165] on input "text" at bounding box center [144, 162] width 182 height 14
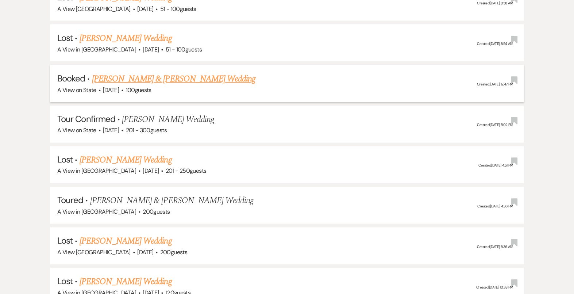
scroll to position [749, 0]
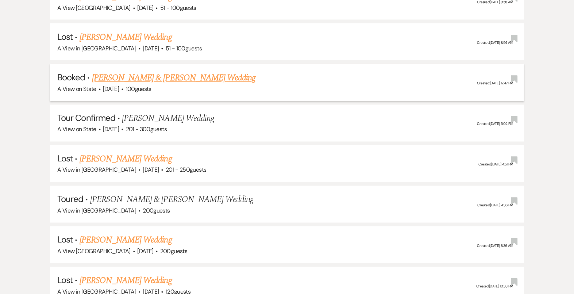
type input "[PERSON_NAME]"
click at [157, 71] on link "[PERSON_NAME] & [PERSON_NAME] Wedding" at bounding box center [174, 77] width 164 height 13
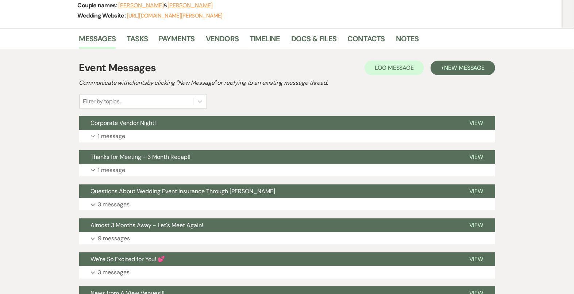
scroll to position [114, 0]
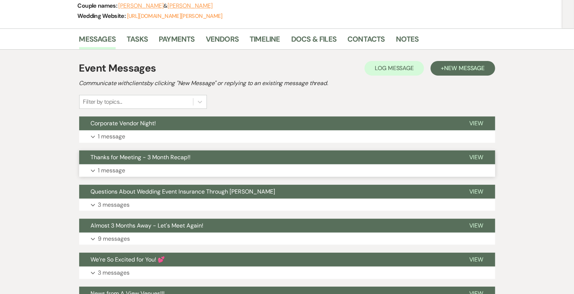
click at [147, 158] on span "Thanks for Meeting - 3 Month Recap!!" at bounding box center [141, 157] width 100 height 8
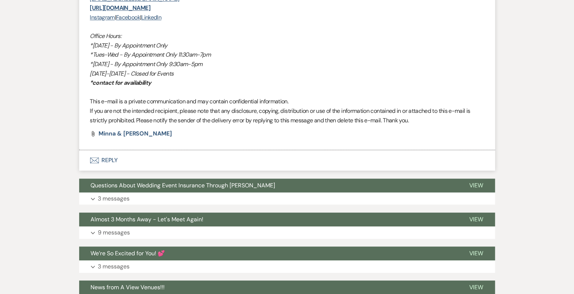
scroll to position [1280, 0]
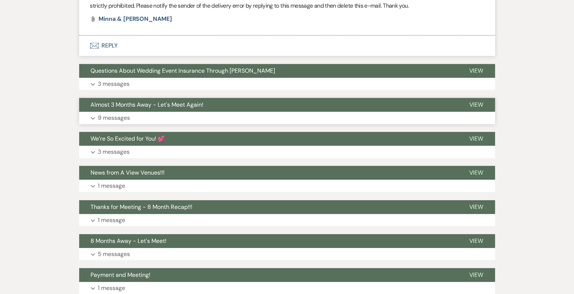
click at [152, 123] on button "Expand 9 messages" at bounding box center [287, 118] width 416 height 12
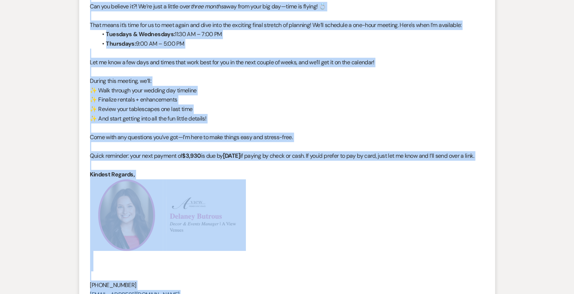
scroll to position [1515, 0]
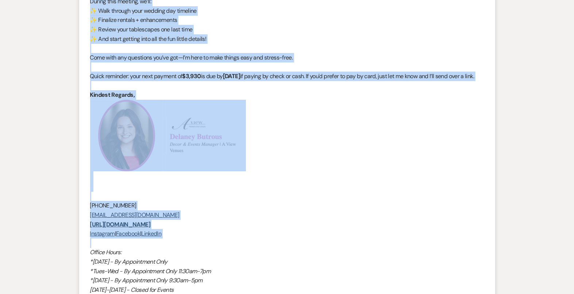
drag, startPoint x: 90, startPoint y: 150, endPoint x: 317, endPoint y: 93, distance: 234.3
click at [317, 93] on li "A View Decor Coordinator to: Planning Portal Users Expand Info [DATE] 12:55 PM …" at bounding box center [287, 112] width 416 height 471
copy div "Hi [PERSON_NAME] and [PERSON_NAME], Can you believe it?! We’re just a little ov…"
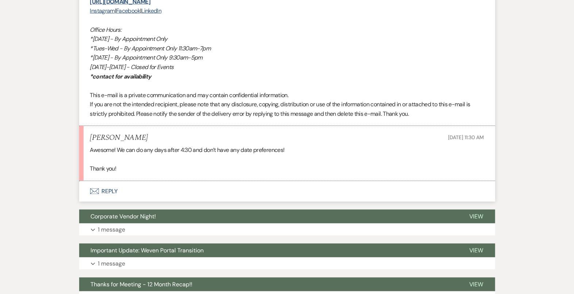
scroll to position [541, 0]
click at [142, 193] on button "Envelope Reply" at bounding box center [287, 191] width 416 height 20
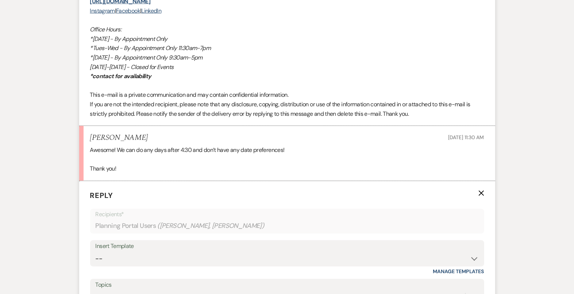
scroll to position [641, 0]
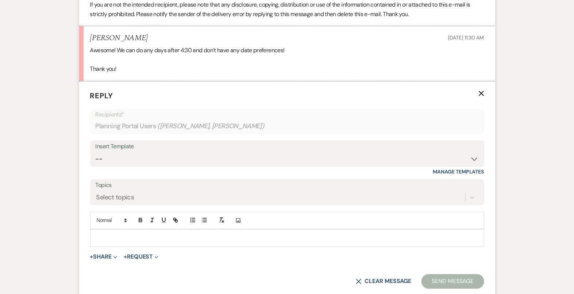
click at [140, 241] on div at bounding box center [287, 238] width 393 height 17
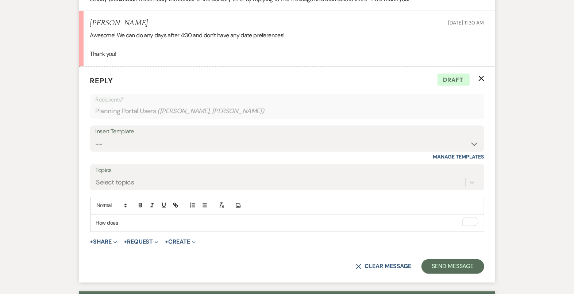
scroll to position [657, 0]
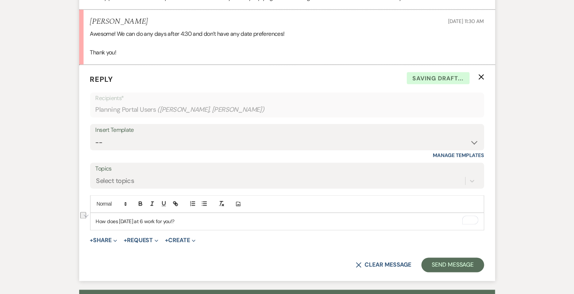
drag, startPoint x: 208, startPoint y: 223, endPoint x: 89, endPoint y: 211, distance: 119.5
click at [89, 212] on form "Reply X Saving draft... Recipients* Planning Portal Users ( [PERSON_NAME], [PER…" at bounding box center [287, 173] width 416 height 216
click at [96, 220] on p "How does [DATE] at 6 work for you!?" at bounding box center [287, 222] width 382 height 8
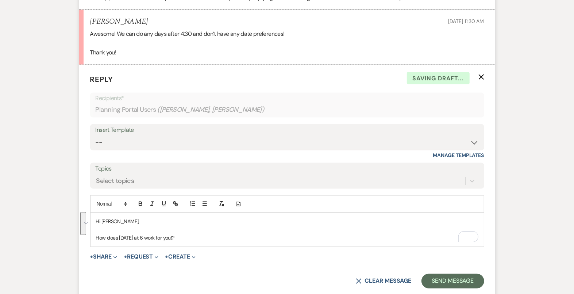
drag, startPoint x: 216, startPoint y: 234, endPoint x: 85, endPoint y: 211, distance: 133.7
click at [85, 211] on form "Reply X Saving draft... Recipients* Planning Portal Users ( [PERSON_NAME], [PER…" at bounding box center [287, 181] width 416 height 232
copy div "Hi [PERSON_NAME], How does [DATE] at 6 work for you!?"
click at [129, 133] on div "Insert Template" at bounding box center [287, 130] width 383 height 11
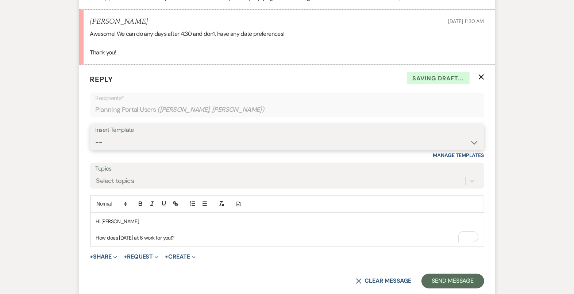
click at [129, 140] on select "-- Tour Confirmation Contract (Pre-Booked Leads) Out of office Inquiry Email Al…" at bounding box center [287, 142] width 383 height 14
select select "4160"
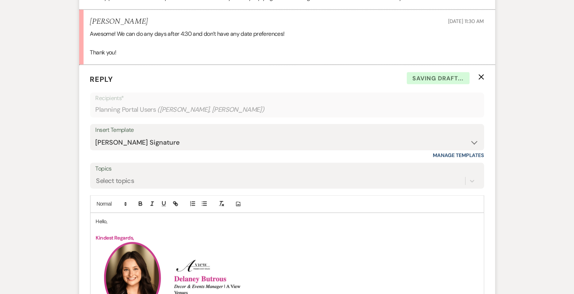
click at [101, 219] on p "Hello," at bounding box center [287, 222] width 382 height 8
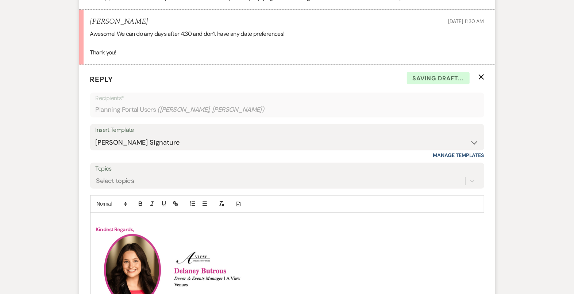
click at [115, 220] on p "To enrich screen reader interactions, please activate Accessibility in Grammarl…" at bounding box center [287, 222] width 382 height 8
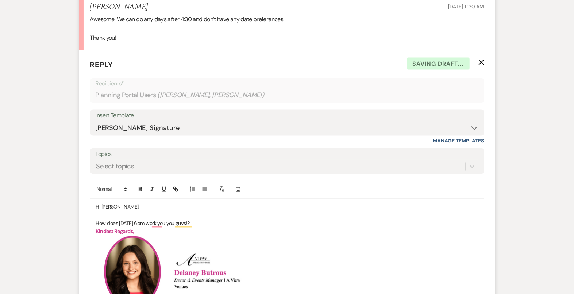
scroll to position [673, 0]
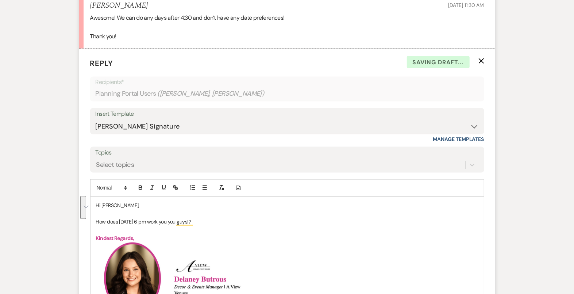
drag, startPoint x: 223, startPoint y: 220, endPoint x: 70, endPoint y: 195, distance: 154.2
click at [70, 195] on div "Messages Tasks Payments Vendors Timeline Docs & Files Contacts Notes Event Mess…" at bounding box center [287, 107] width 574 height 1301
copy div "Hi [PERSON_NAME], How does [DATE] 6 pm work you you guys!?"
click at [141, 120] on select "-- Tour Confirmation Contract (Pre-Booked Leads) Out of office Inquiry Email Al…" at bounding box center [287, 126] width 383 height 14
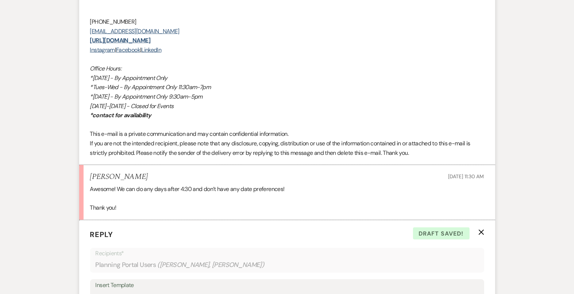
click at [201, 229] on p "Reply X Draft saved!" at bounding box center [287, 234] width 394 height 11
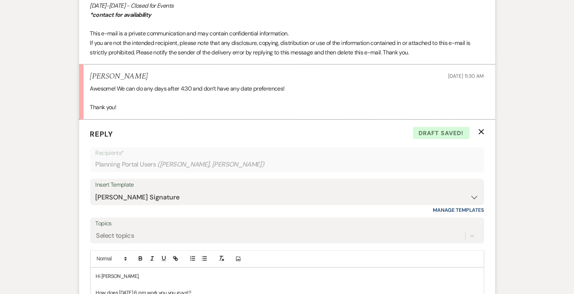
scroll to position [820, 0]
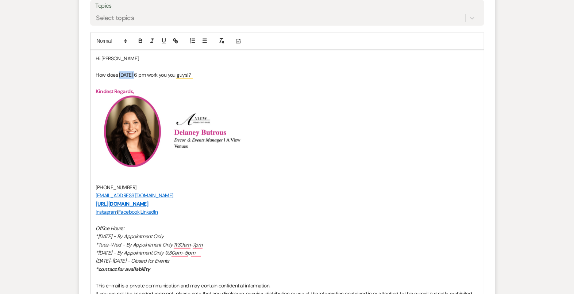
drag, startPoint x: 134, startPoint y: 74, endPoint x: 119, endPoint y: 74, distance: 15.0
click at [119, 74] on p "How does [DATE] 6 pm work you you guys!?" at bounding box center [287, 75] width 382 height 8
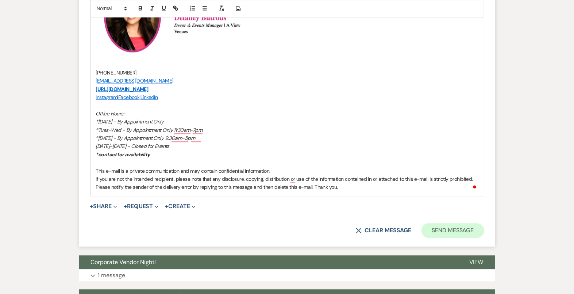
scroll to position [942, 0]
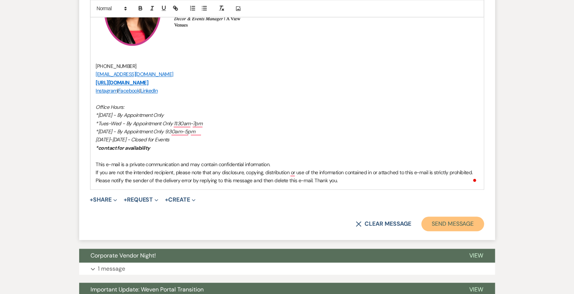
click at [472, 220] on button "Send Message" at bounding box center [453, 223] width 62 height 15
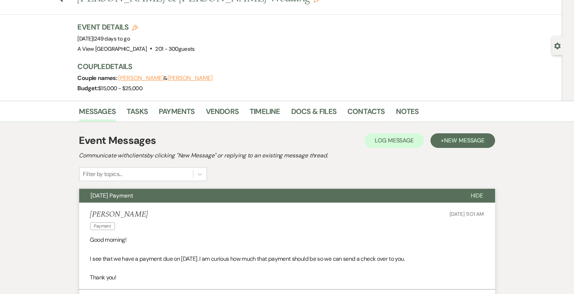
scroll to position [0, 0]
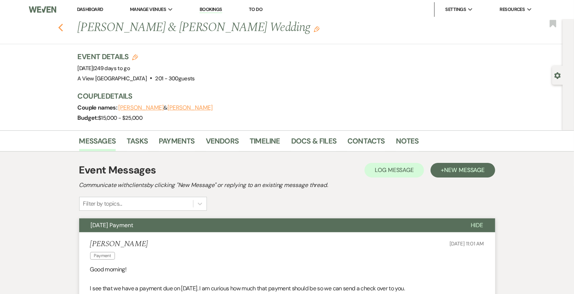
click at [61, 22] on button "Previous" at bounding box center [60, 27] width 5 height 10
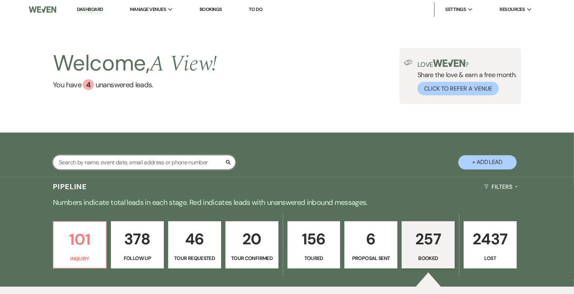
click at [154, 161] on input "text" at bounding box center [144, 162] width 182 height 14
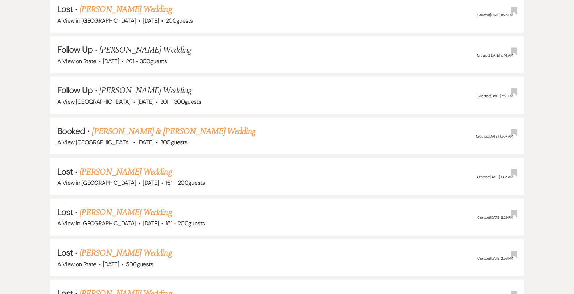
scroll to position [668, 0]
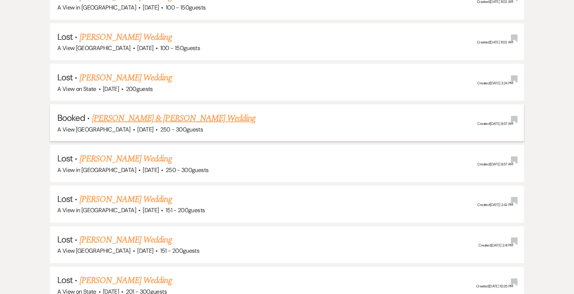
type input "kelsey"
click at [161, 114] on link "[PERSON_NAME] & [PERSON_NAME] Wedding" at bounding box center [174, 118] width 164 height 13
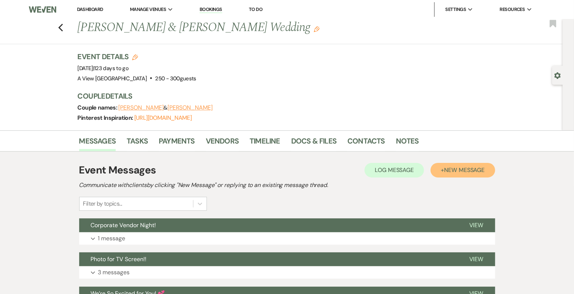
click at [465, 169] on span "New Message" at bounding box center [464, 170] width 41 height 8
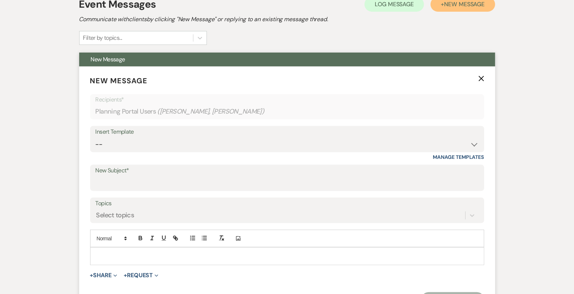
scroll to position [165, 0]
click at [158, 182] on input "New Subject*" at bounding box center [287, 183] width 383 height 14
type input "Almost 3 Months Away - Let's Meet Again!"
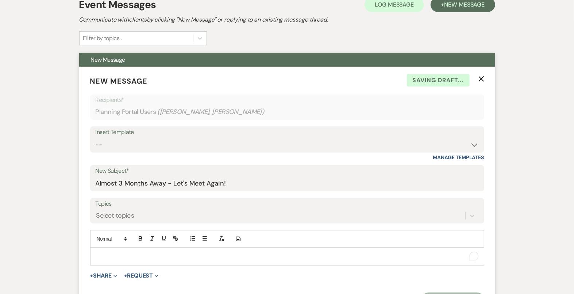
click at [165, 253] on p "To enrich screen reader interactions, please activate Accessibility in Grammarl…" at bounding box center [287, 256] width 382 height 8
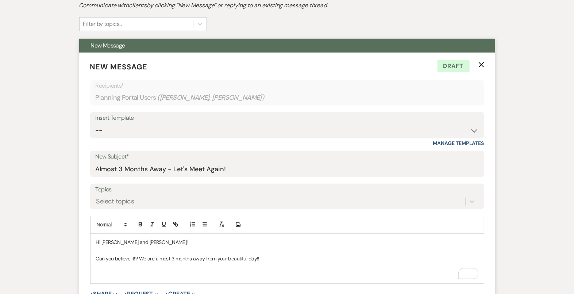
scroll to position [220, 0]
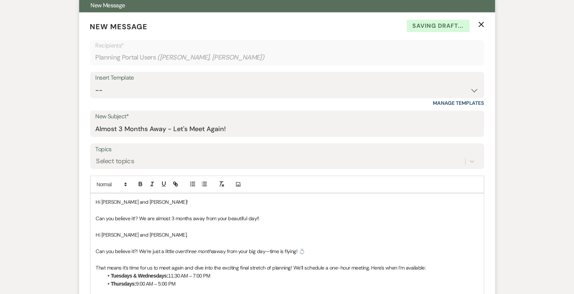
click at [172, 235] on p "Hi [PERSON_NAME] and [PERSON_NAME]," at bounding box center [287, 235] width 382 height 8
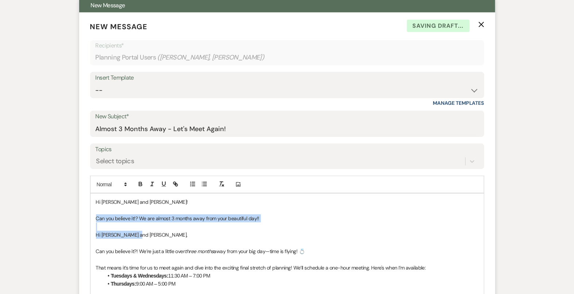
drag, startPoint x: 162, startPoint y: 233, endPoint x: 95, endPoint y: 213, distance: 70.2
click at [95, 213] on div "Hi [PERSON_NAME] and [PERSON_NAME]! Can you believe it!? We are almost 3 months…" at bounding box center [287, 295] width 393 height 205
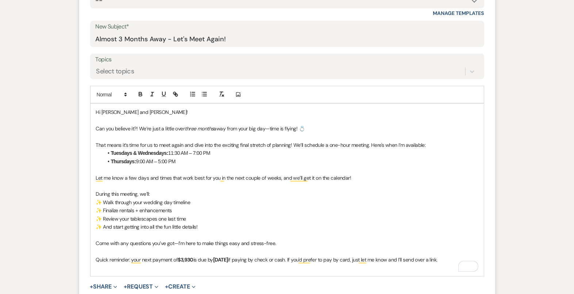
scroll to position [309, 0]
click at [251, 174] on p "Let me know a few days and times that work best for you in the next couple of w…" at bounding box center [287, 178] width 382 height 8
click at [209, 162] on li "Thursdays: 9:00 AM – 5:00 PM" at bounding box center [290, 162] width 375 height 8
drag, startPoint x: 189, startPoint y: 162, endPoint x: 93, endPoint y: 147, distance: 97.1
click at [93, 147] on div "Hi [PERSON_NAME] and [PERSON_NAME]! Can you believe it?! We’re just a little ov…" at bounding box center [287, 190] width 393 height 172
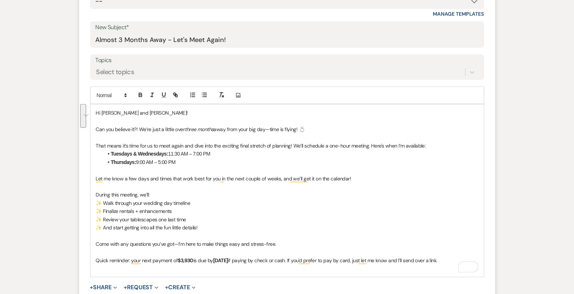
click at [218, 171] on p "To enrich screen reader interactions, please activate Accessibility in Grammarl…" at bounding box center [287, 170] width 382 height 8
drag, startPoint x: 278, startPoint y: 177, endPoint x: 266, endPoint y: 177, distance: 12.8
click at [266, 177] on span "Let me know a few days and times that work best for you in the next couple of w…" at bounding box center [223, 178] width 255 height 7
click at [306, 188] on p "To enrich screen reader interactions, please activate Accessibility in Grammarl…" at bounding box center [287, 186] width 382 height 8
click at [281, 176] on span "Let me know a few days and times that work best for you in the next couple of m…" at bounding box center [225, 178] width 258 height 7
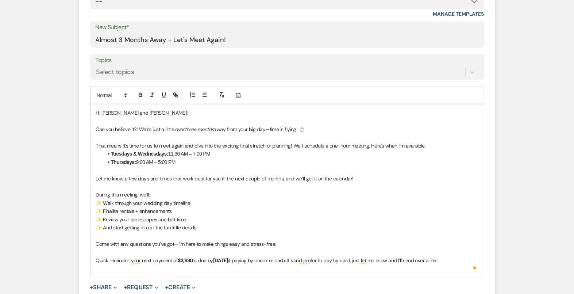
scroll to position [382, 0]
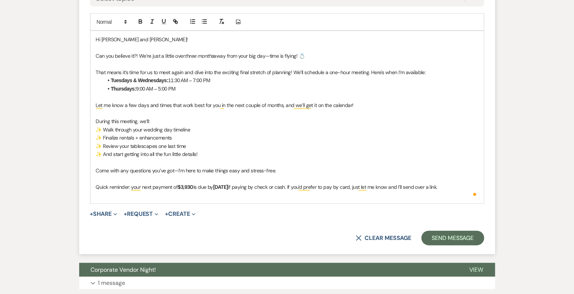
click at [186, 134] on p "✨ Finalize rentals + enhancements" at bounding box center [287, 138] width 382 height 8
click at [164, 177] on p "To enrich screen reader interactions, please activate Accessibility in Grammarl…" at bounding box center [287, 178] width 382 height 8
drag, startPoint x: 195, startPoint y: 186, endPoint x: 182, endPoint y: 185, distance: 13.5
click at [182, 185] on p "Quick reminder: your next payment of $3,930 is due by [DATE] if paying by check…" at bounding box center [287, 187] width 382 height 8
drag, startPoint x: 203, startPoint y: 186, endPoint x: 179, endPoint y: 186, distance: 23.4
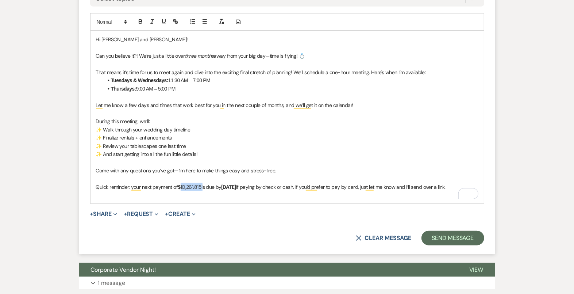
click at [179, 186] on p "Quick reminder: your next payment of $ 10,261.815 is due by [DATE] if paying by…" at bounding box center [287, 187] width 382 height 8
click at [139, 19] on icon "button" at bounding box center [140, 21] width 7 height 7
click at [203, 186] on strong "10,261.815" at bounding box center [192, 187] width 22 height 7
drag, startPoint x: 203, startPoint y: 185, endPoint x: 195, endPoint y: 185, distance: 8.8
click at [195, 185] on p "Quick reminder: your next payment of $ 10,261.815 is due by [DATE] if paying by…" at bounding box center [287, 187] width 382 height 8
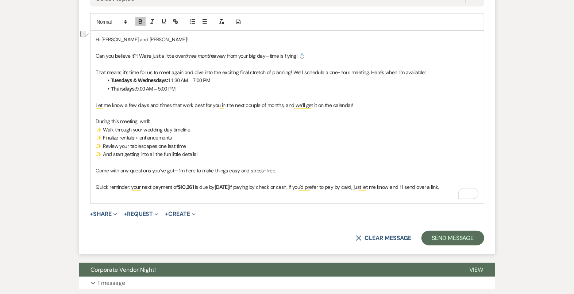
drag, startPoint x: 235, startPoint y: 185, endPoint x: 219, endPoint y: 183, distance: 16.9
click at [219, 184] on p "Quick reminder: your next payment of $ 10,261 is due by [DATE] if paying by che…" at bounding box center [287, 187] width 382 height 8
click at [244, 191] on p "To enrich screen reader interactions, please activate Accessibility in Grammarl…" at bounding box center [287, 195] width 382 height 8
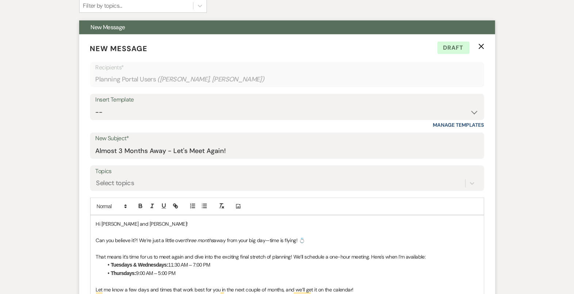
scroll to position [123, 0]
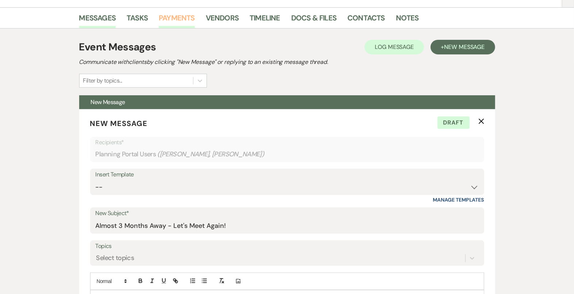
click at [182, 19] on link "Payments" at bounding box center [177, 20] width 36 height 16
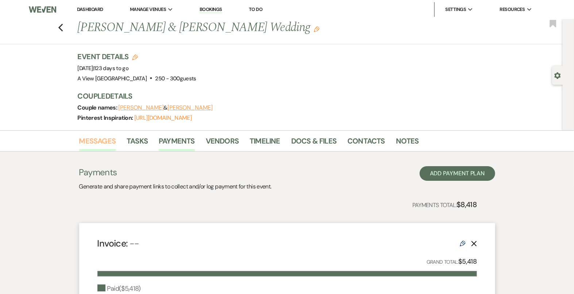
click at [89, 149] on link "Messages" at bounding box center [97, 143] width 37 height 16
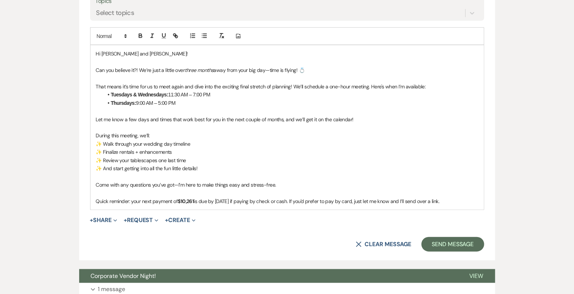
scroll to position [368, 0]
drag, startPoint x: 96, startPoint y: 51, endPoint x: 442, endPoint y: 208, distance: 380.9
click at [443, 209] on form "New Message X Draft Recipients* Planning Portal Users ( [PERSON_NAME], [PERSON_…" at bounding box center [287, 63] width 416 height 396
copy div "Hi [PERSON_NAME] and [PERSON_NAME]! Can you believe it?! We’re just a little ov…"
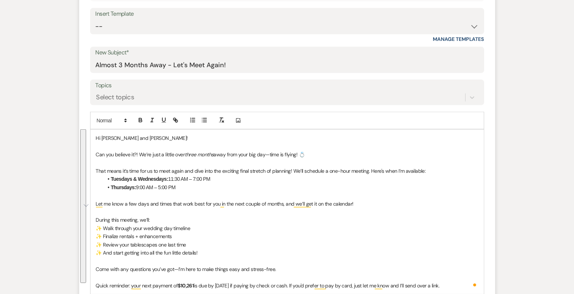
scroll to position [172, 0]
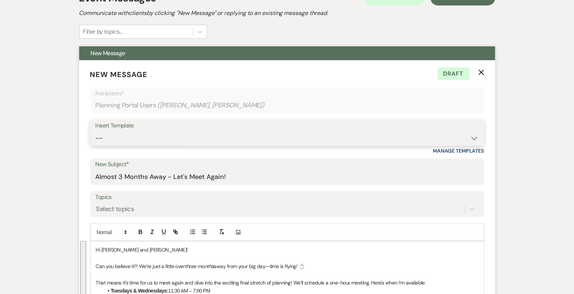
click at [240, 140] on select "-- Tour Confirmation Contract (Pre-Booked Leads) Out of office Inquiry Email Al…" at bounding box center [287, 138] width 383 height 14
select select "4160"
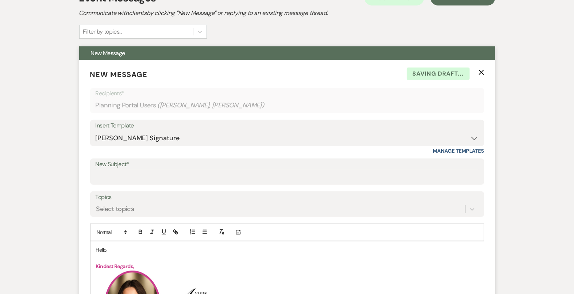
click at [105, 246] on p "Hello," at bounding box center [287, 250] width 382 height 8
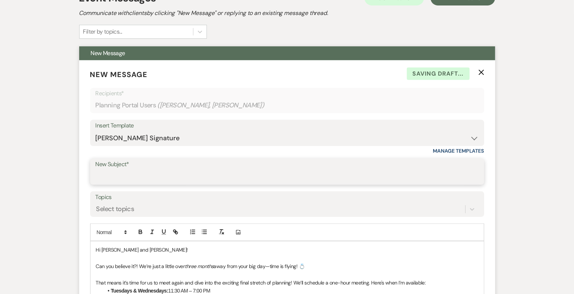
click at [123, 175] on input "New Subject*" at bounding box center [287, 177] width 383 height 14
type input "Almost 3 Months Away - Let's Meet Again!"
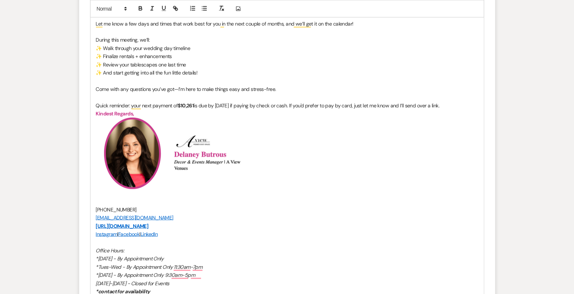
scroll to position [384, 0]
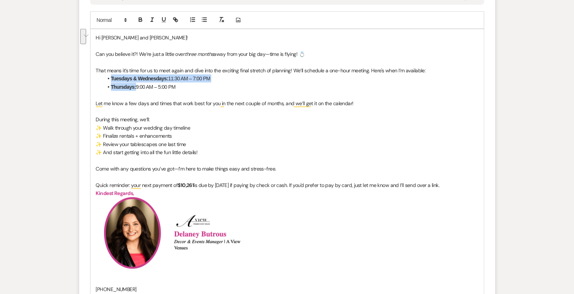
drag, startPoint x: 136, startPoint y: 88, endPoint x: 109, endPoint y: 77, distance: 29.3
click at [109, 77] on ul "Tuesdays & Wednesdays: 11:30 AM – 7:00 PM Thursdays: 9:00 AM – 5:00 PM" at bounding box center [290, 82] width 375 height 16
click at [140, 23] on button "button" at bounding box center [140, 19] width 10 height 9
click at [184, 92] on p "To enrich screen reader interactions, please activate Accessibility in Grammarl…" at bounding box center [287, 95] width 382 height 8
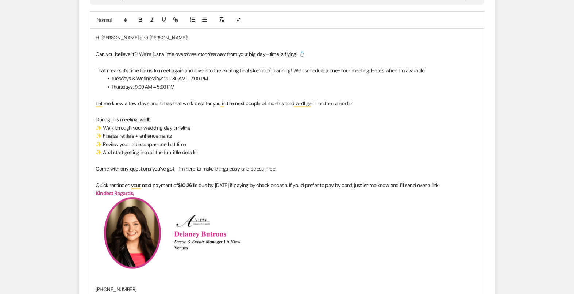
click at [182, 84] on li "Thursdays: 9:00 AM – 5:00 PM" at bounding box center [290, 87] width 375 height 8
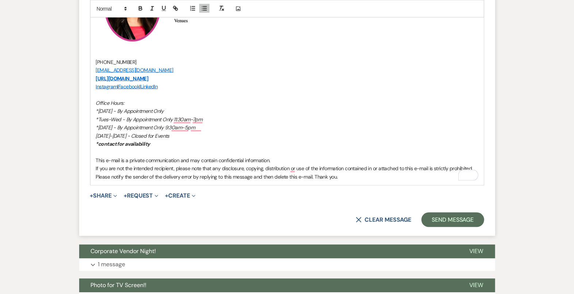
scroll to position [664, 0]
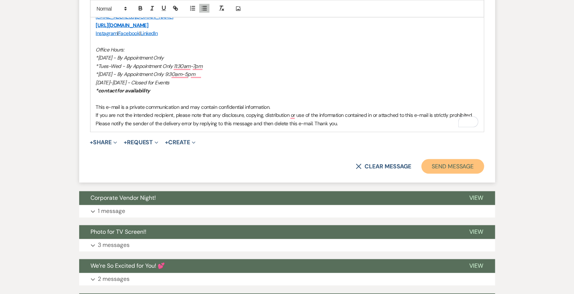
click at [436, 170] on button "Send Message" at bounding box center [453, 166] width 62 height 15
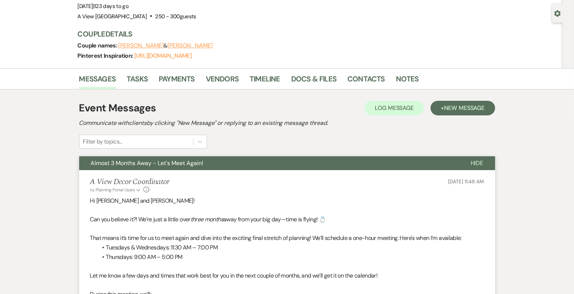
scroll to position [60, 0]
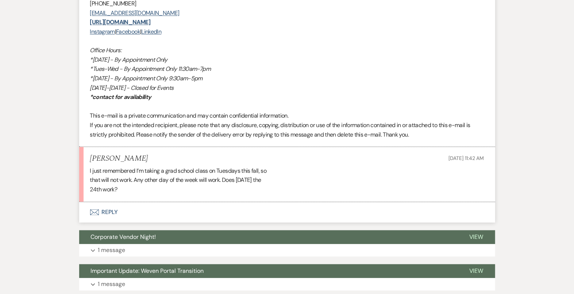
scroll to position [888, 0]
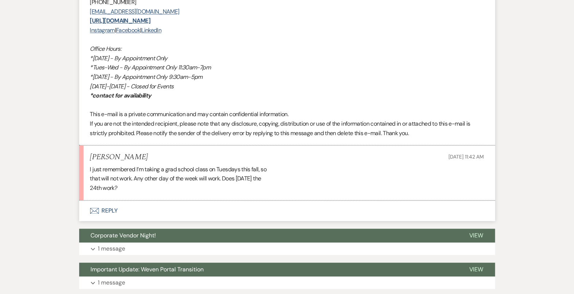
click at [176, 212] on button "Envelope Reply" at bounding box center [287, 210] width 416 height 20
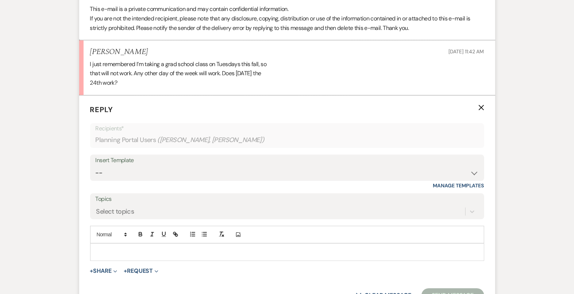
scroll to position [992, 0]
click at [176, 253] on p at bounding box center [287, 253] width 382 height 8
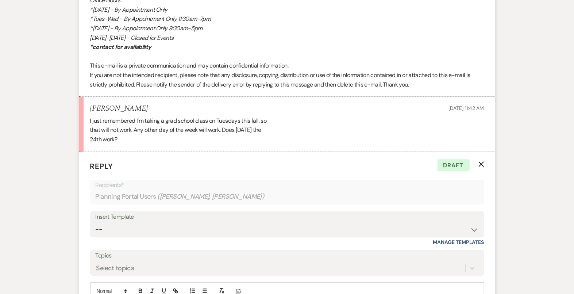
scroll to position [1096, 0]
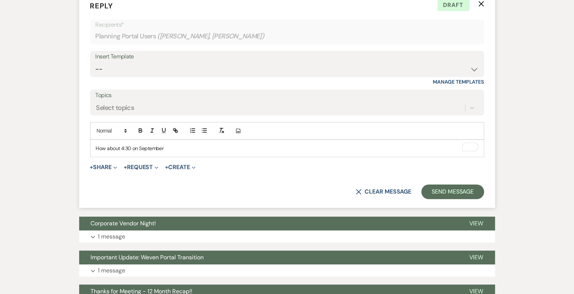
click at [154, 145] on p "How about 4:30 on September" at bounding box center [287, 148] width 382 height 8
click at [174, 144] on p "Does 6 pm on [DATE] work for you, instead?" at bounding box center [287, 148] width 382 height 8
click at [96, 144] on p "Does 6 pm on [DATE] work for you, instead?" at bounding box center [287, 148] width 382 height 8
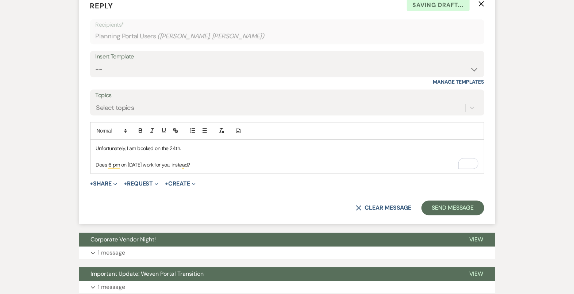
click at [200, 165] on p "Does 6 pm on [DATE] work for you, instead?" at bounding box center [287, 165] width 382 height 8
click at [95, 162] on div "Unfortunately, I am booked on the 24th. Does 6 pm on [DATE] work for you, inste…" at bounding box center [287, 156] width 393 height 33
drag, startPoint x: 224, startPoint y: 161, endPoint x: 75, endPoint y: 142, distance: 150.4
copy div "Unfortunately, I am booked on the 24th. Does 6 pm on [DATE] work for you, inste…"
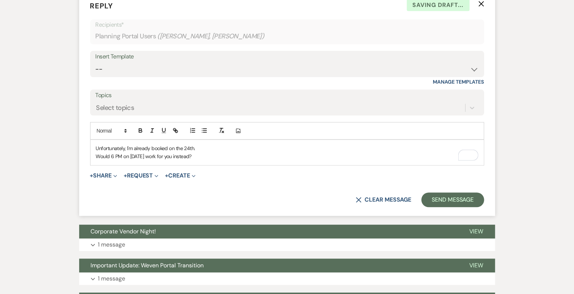
click at [218, 145] on p "Unfortunately, I'm already booked on the 24th." at bounding box center [287, 148] width 382 height 8
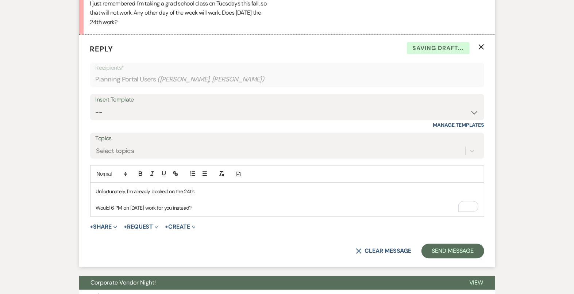
scroll to position [1082, 0]
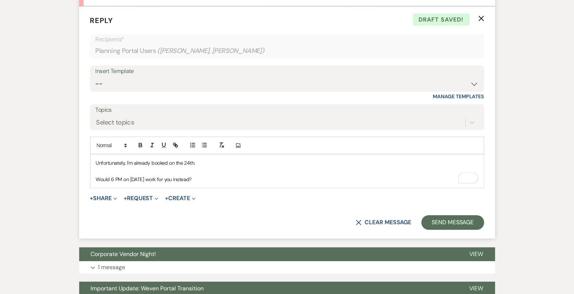
click at [217, 176] on p "Would 6 PM on [DATE] work for you instead?" at bounding box center [287, 179] width 382 height 8
drag, startPoint x: 217, startPoint y: 176, endPoint x: 92, endPoint y: 160, distance: 125.5
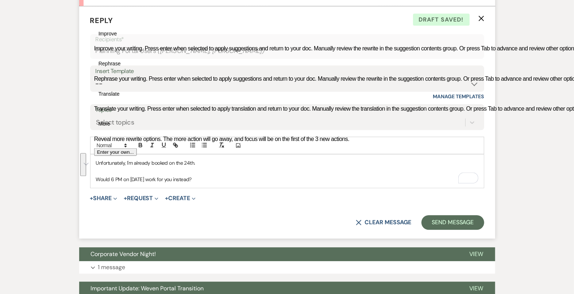
copy div "Unfortunately, I'm already booked on the 24th. Would 6 PM on [DATE] work for yo…"
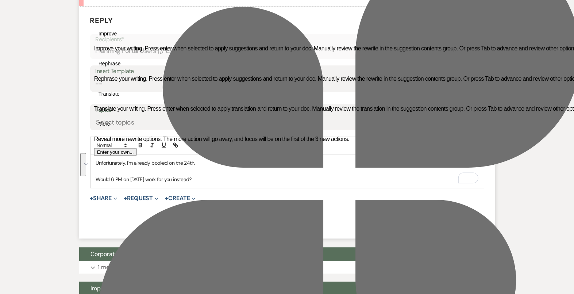
click at [233, 180] on p "Would 6 PM on [DATE] work for you instead?" at bounding box center [287, 179] width 382 height 8
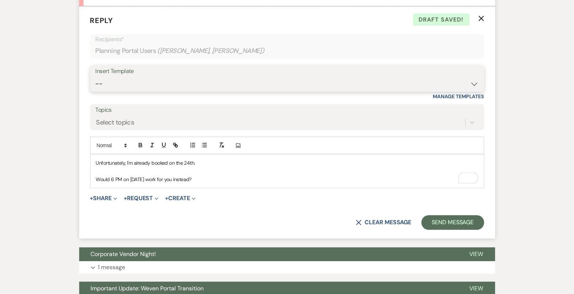
click at [196, 81] on select "-- Tour Confirmation Contract (Pre-Booked Leads) Out of office Inquiry Email Al…" at bounding box center [287, 84] width 383 height 14
select select "4160"
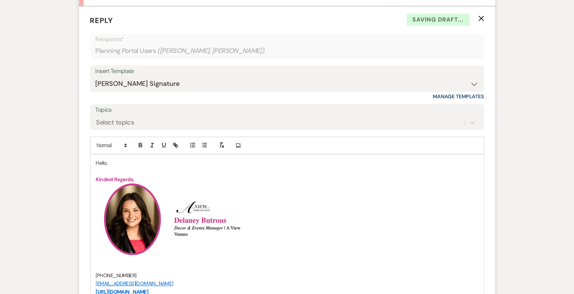
click at [104, 159] on p "Hello," at bounding box center [287, 163] width 382 height 8
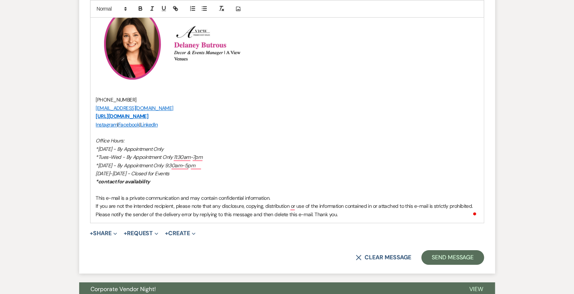
scroll to position [1304, 0]
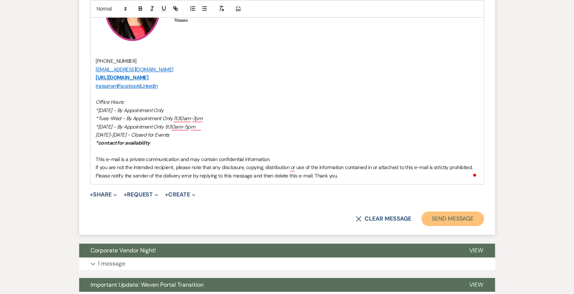
click at [449, 217] on button "Send Message" at bounding box center [453, 218] width 62 height 15
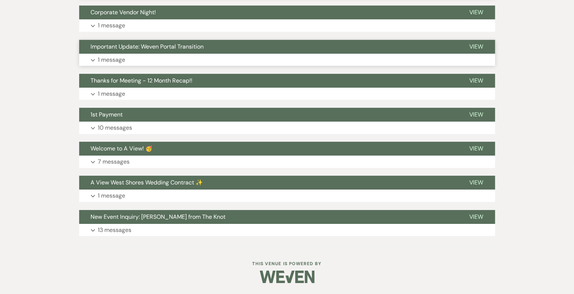
scroll to position [1409, 0]
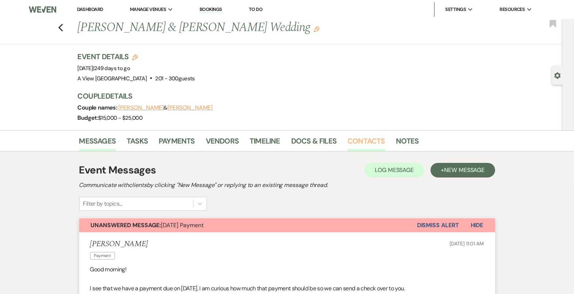
click at [368, 141] on link "Contacts" at bounding box center [366, 143] width 38 height 16
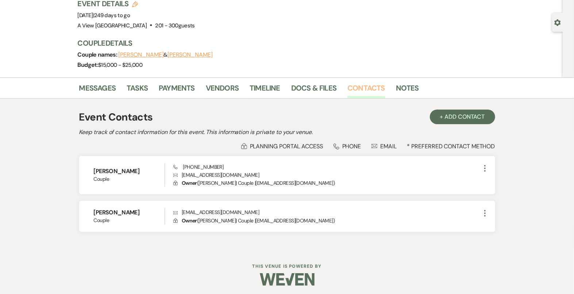
scroll to position [54, 0]
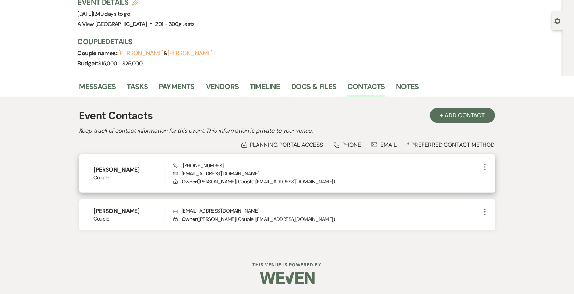
click at [212, 172] on p "Envelope [EMAIL_ADDRESS][DOMAIN_NAME]" at bounding box center [326, 173] width 307 height 8
copy p "[EMAIL_ADDRESS][DOMAIN_NAME]"
click at [72, 71] on div "Previous [PERSON_NAME] & [PERSON_NAME] Wedding Edit Bookmark Gear Settings Even…" at bounding box center [281, 20] width 563 height 111
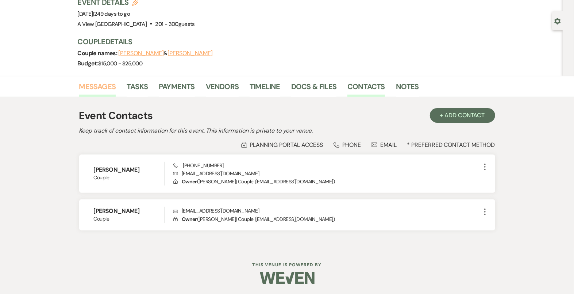
click at [98, 91] on link "Messages" at bounding box center [97, 89] width 37 height 16
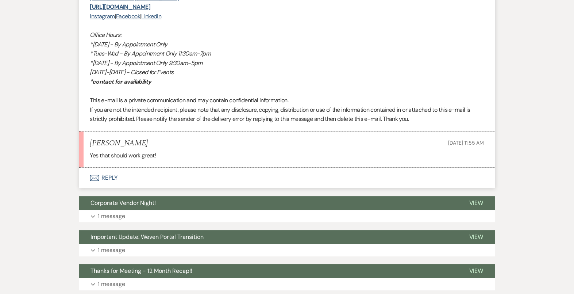
click at [213, 173] on button "Envelope Reply" at bounding box center [287, 178] width 416 height 20
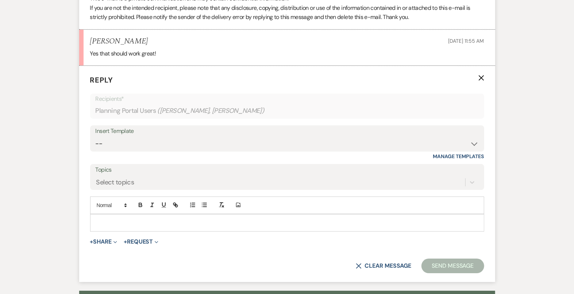
scroll to position [1358, 0]
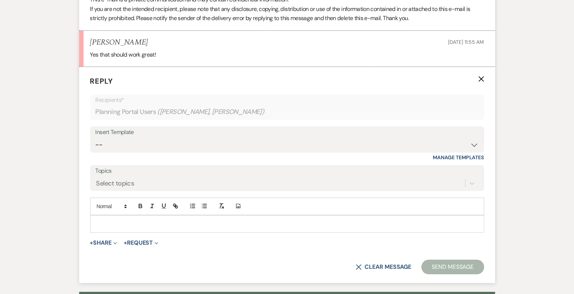
click at [209, 224] on p at bounding box center [287, 224] width 382 height 8
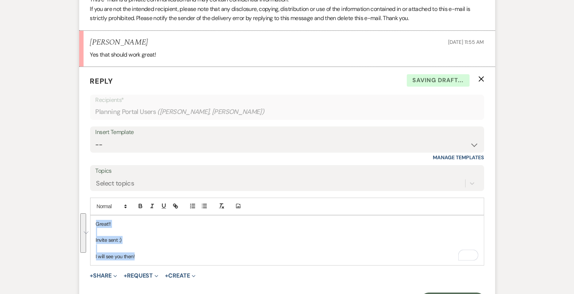
drag, startPoint x: 141, startPoint y: 255, endPoint x: 69, endPoint y: 202, distance: 89.5
copy div "Great!! Invite sent :) I will see you then!"
click at [198, 139] on select "-- Tour Confirmation Contract (Pre-Booked Leads) Out of office Inquiry Email Al…" at bounding box center [287, 145] width 383 height 14
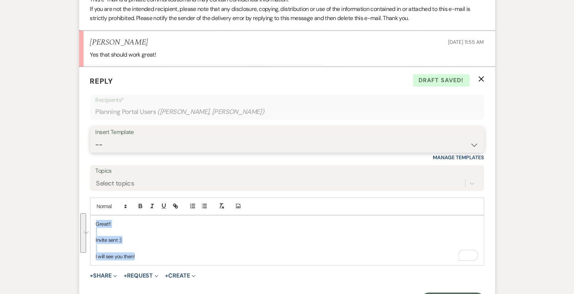
select select "4160"
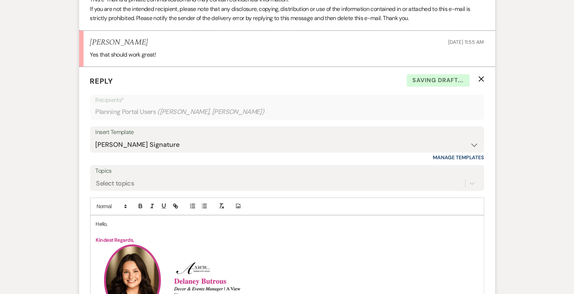
click at [100, 220] on p "Hello," at bounding box center [287, 224] width 382 height 8
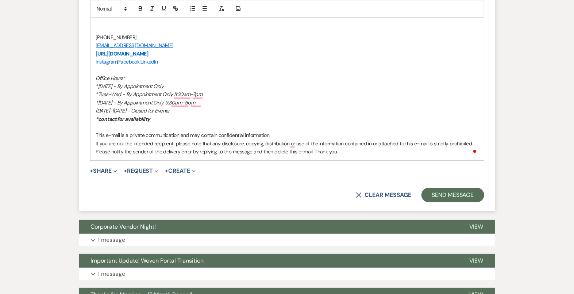
scroll to position [1718, 0]
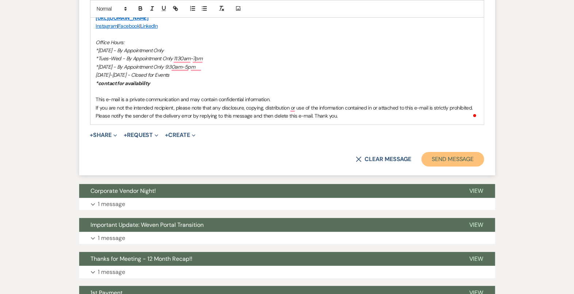
click at [459, 154] on button "Send Message" at bounding box center [453, 159] width 62 height 15
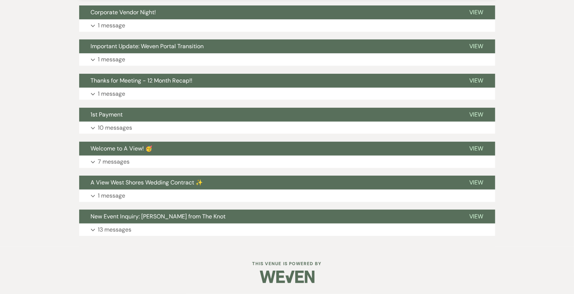
scroll to position [1765, 0]
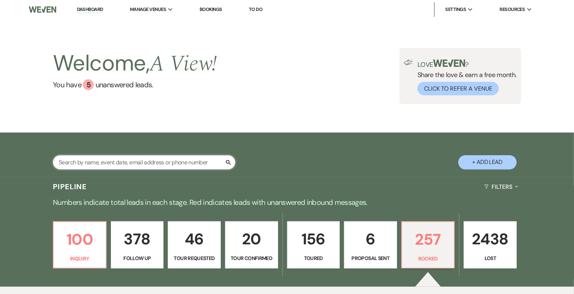
click at [200, 160] on input "text" at bounding box center [144, 162] width 182 height 14
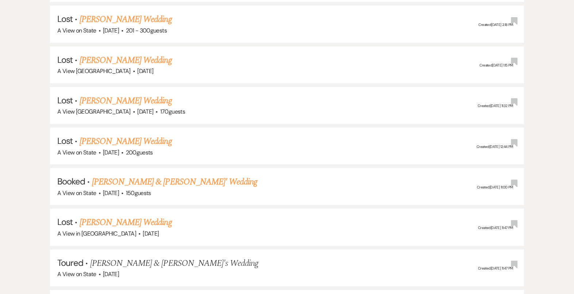
scroll to position [1257, 0]
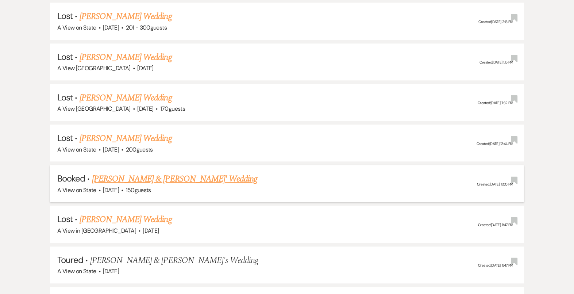
type input "EMMA TICHY"
click at [188, 172] on link "[PERSON_NAME] & [PERSON_NAME]' Wedding" at bounding box center [175, 178] width 166 height 13
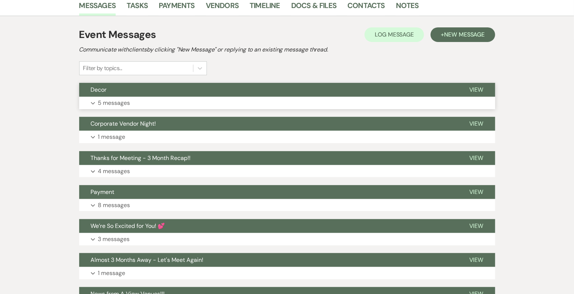
scroll to position [226, 0]
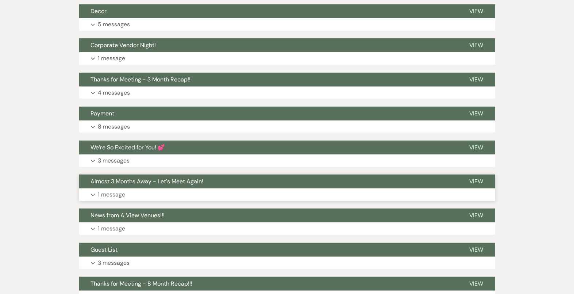
click at [198, 183] on span "Almost 3 Months Away - Let's Meet Again!" at bounding box center [147, 181] width 113 height 8
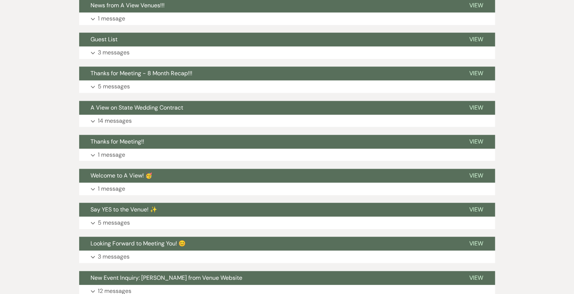
scroll to position [913, 0]
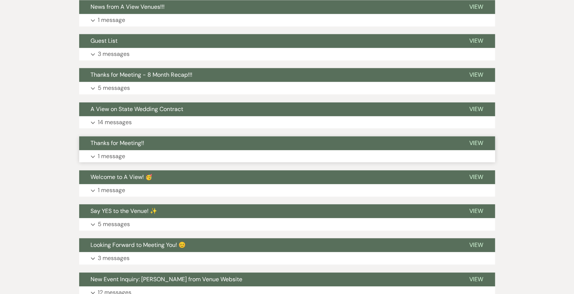
click at [185, 162] on button "Expand 1 message" at bounding box center [287, 156] width 416 height 12
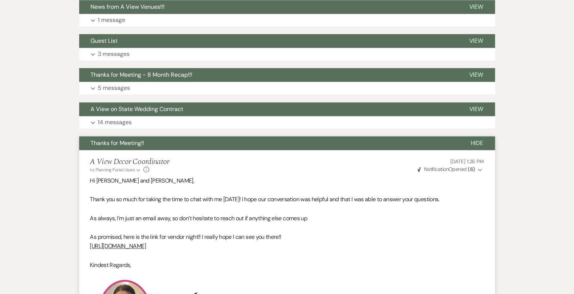
click at [172, 82] on button "Thanks for Meeting - 8 Month Recap!!!" at bounding box center [268, 75] width 378 height 14
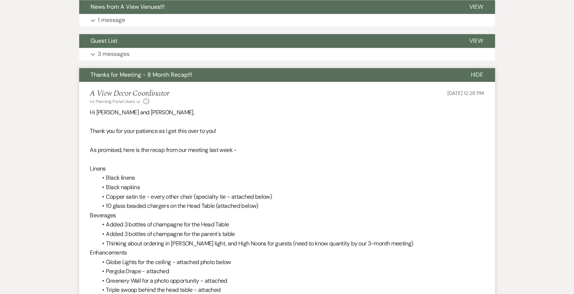
click at [172, 82] on button "Thanks for Meeting - 8 Month Recap!!!" at bounding box center [269, 75] width 380 height 14
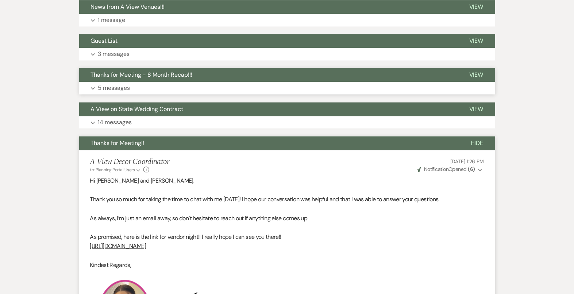
click at [170, 94] on button "Expand 5 messages" at bounding box center [287, 88] width 416 height 12
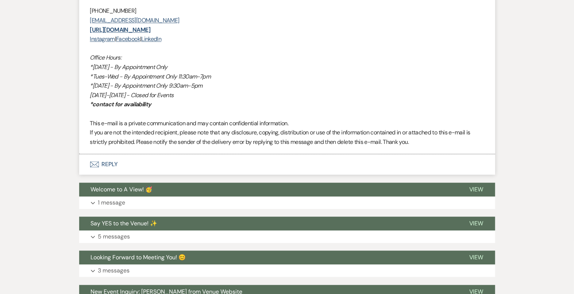
scroll to position [2750, 0]
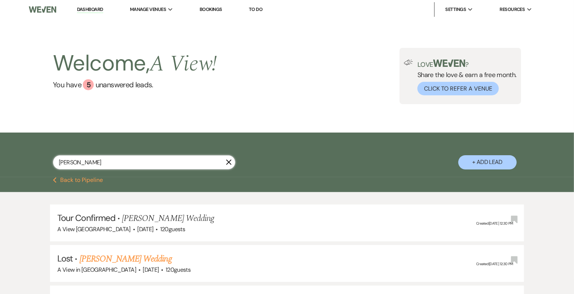
click at [163, 163] on input "EMMA TICHY" at bounding box center [144, 162] width 182 height 14
type input "JORDAN KUCK"
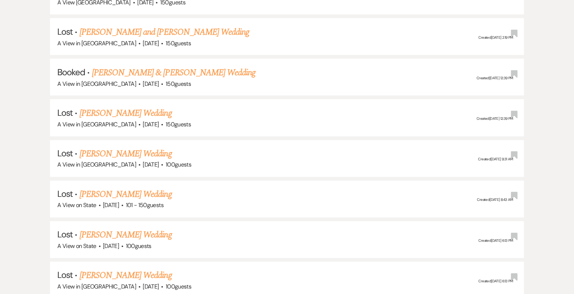
scroll to position [932, 0]
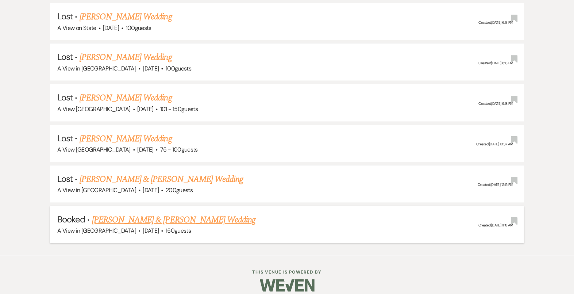
click at [164, 214] on link "[PERSON_NAME] & [PERSON_NAME] Wedding" at bounding box center [174, 219] width 164 height 13
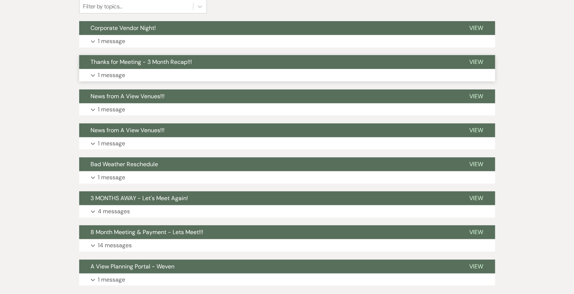
scroll to position [227, 0]
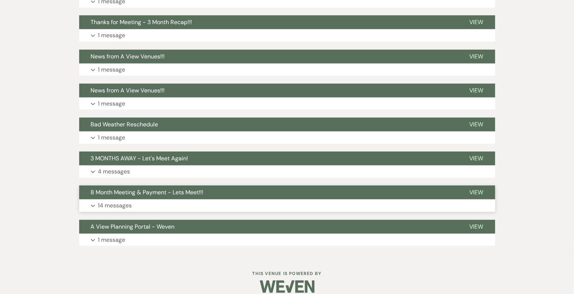
click at [168, 196] on button "8 Month Meeting & Payment - Lets Meet!!!" at bounding box center [268, 192] width 378 height 14
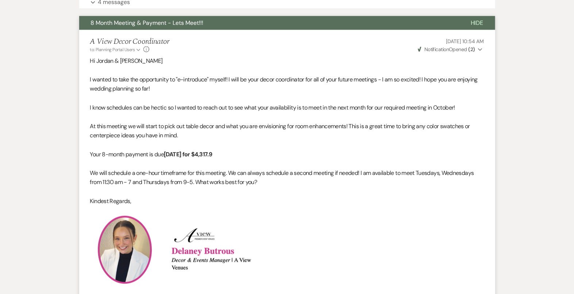
scroll to position [403, 0]
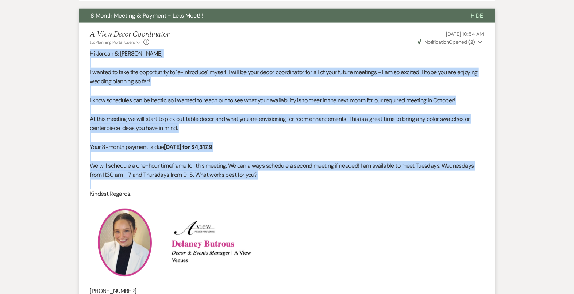
drag, startPoint x: 90, startPoint y: 52, endPoint x: 317, endPoint y: 182, distance: 261.9
click at [317, 182] on div "Hi Jordan & Spencer I wanted to take the opportunity to "e-introduce" myself! I…" at bounding box center [287, 238] width 394 height 378
copy div "Hi Jordan & Spencer I wanted to take the opportunity to "e-introduce" myself! I…"
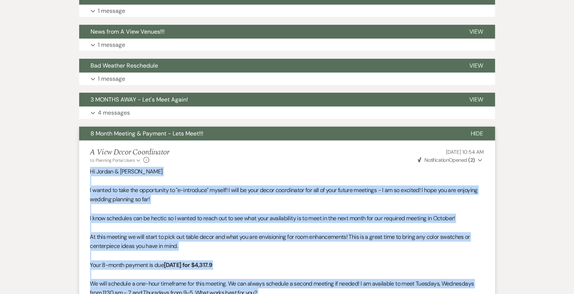
scroll to position [292, 0]
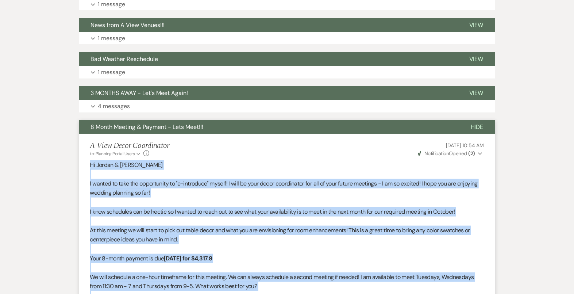
copy div "Hi Jordan & Spencer I wanted to take the opportunity to "e-introduce" myself! I…"
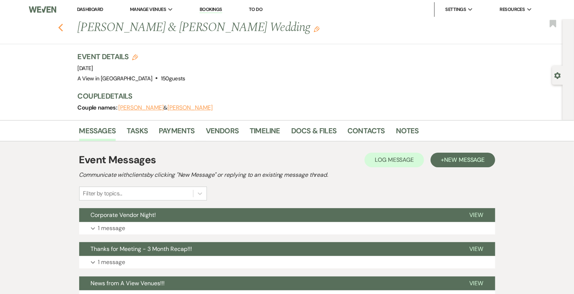
click at [59, 27] on use "button" at bounding box center [60, 28] width 5 height 8
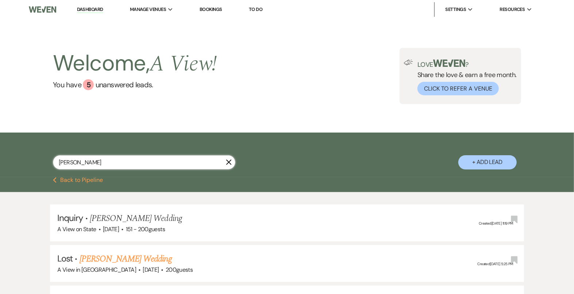
click at [157, 167] on input "JORDAN KUCK" at bounding box center [144, 162] width 182 height 14
click at [157, 165] on input "JORDAN KUCK" at bounding box center [144, 162] width 182 height 14
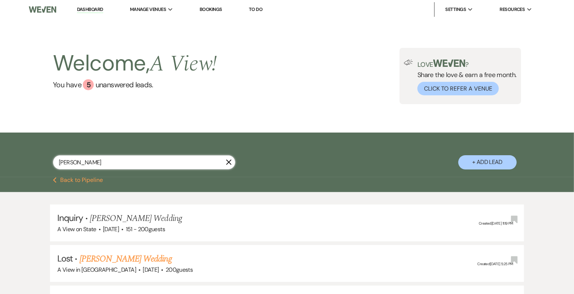
click at [157, 165] on input "JORDAN KUCK" at bounding box center [144, 162] width 182 height 14
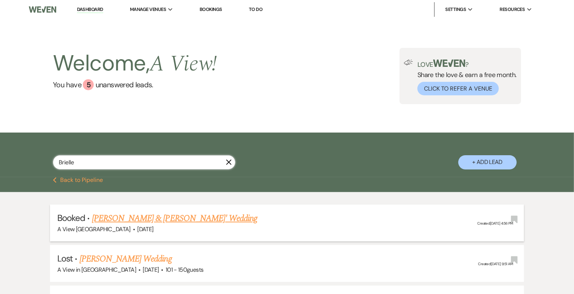
type input "Brielle"
click at [203, 212] on link "[PERSON_NAME] & [PERSON_NAME]' Wedding" at bounding box center [175, 218] width 166 height 13
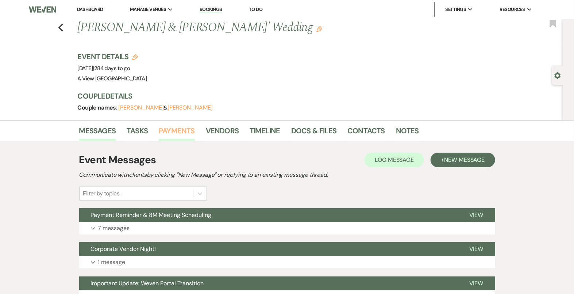
click at [191, 131] on link "Payments" at bounding box center [177, 133] width 36 height 16
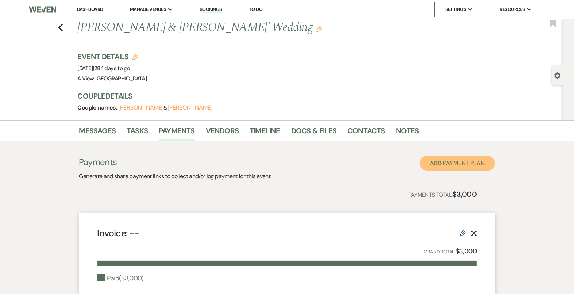
click at [467, 162] on button "Add Payment Plan" at bounding box center [458, 163] width 76 height 15
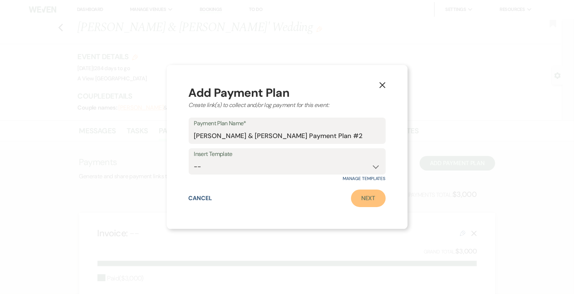
click at [370, 192] on link "Next" at bounding box center [368, 198] width 35 height 18
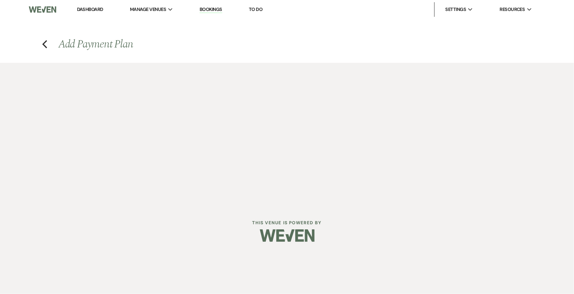
select select "2"
select select "percentage"
select select "true"
select select "client"
select select "weeks"
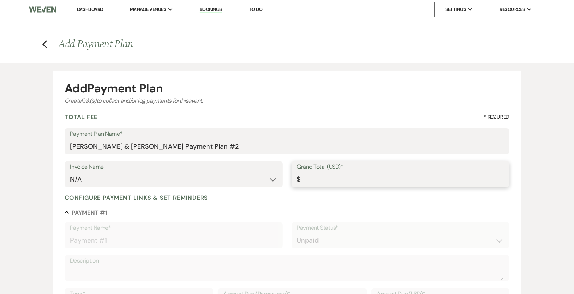
click at [354, 182] on input "Grand Total (USD)*" at bounding box center [400, 179] width 207 height 14
paste input "7859"
type input "7859"
type input "7859.00"
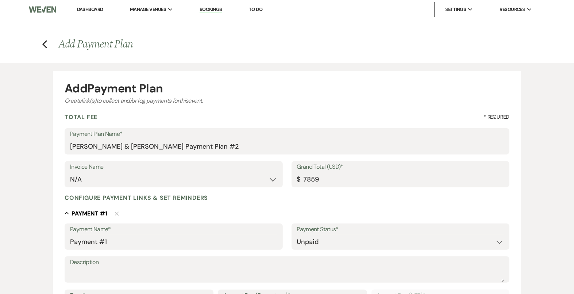
type input "7859.00"
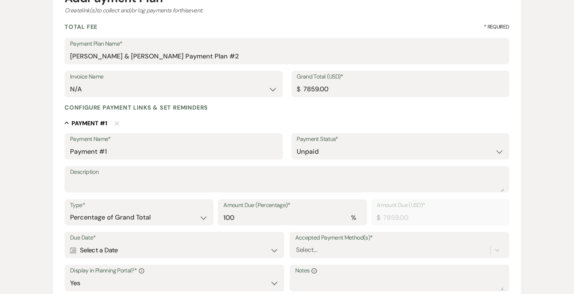
scroll to position [170, 0]
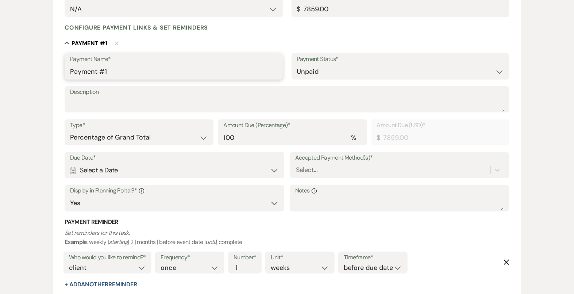
click at [132, 73] on input "Payment #1" at bounding box center [173, 72] width 207 height 14
type input "8M Payment"
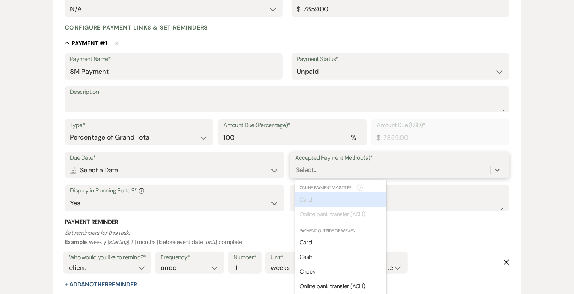
click at [324, 168] on div "option [object Object] focused disabled, 0 of 2. 7 results available. Use Up an…" at bounding box center [399, 170] width 209 height 14
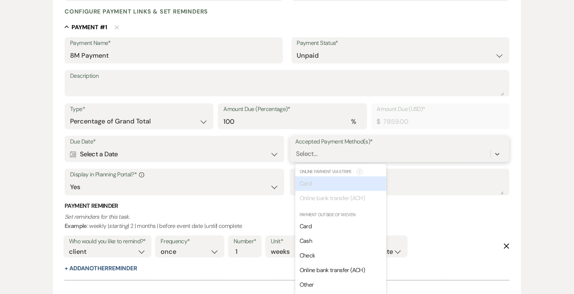
scroll to position [192, 0]
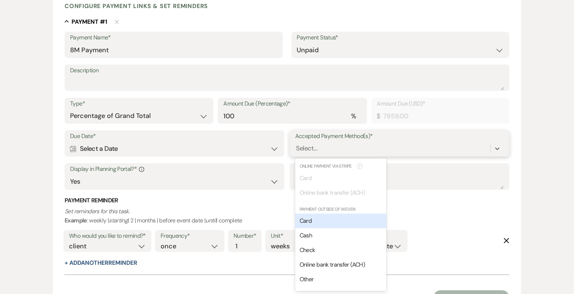
click at [329, 225] on div "Card" at bounding box center [340, 221] width 91 height 15
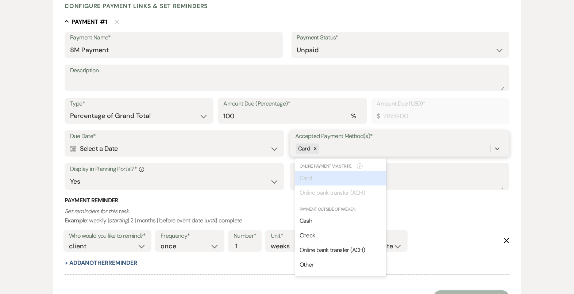
click at [351, 154] on div "Card" at bounding box center [392, 148] width 195 height 13
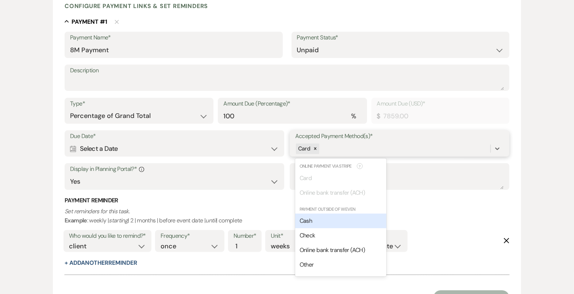
click at [342, 213] on div "Payment Outside of Weven Cash Check Online bank transfer (ACH) Other" at bounding box center [340, 239] width 91 height 72
click at [343, 224] on div "Cash" at bounding box center [340, 221] width 91 height 15
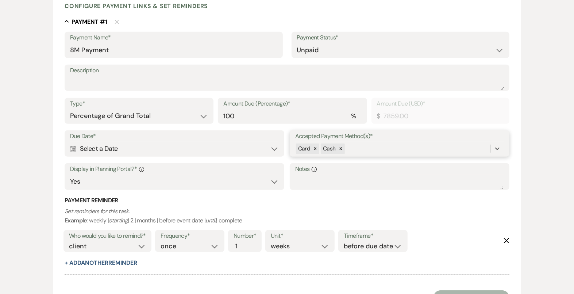
click at [349, 150] on div "Card Cash" at bounding box center [392, 148] width 195 height 13
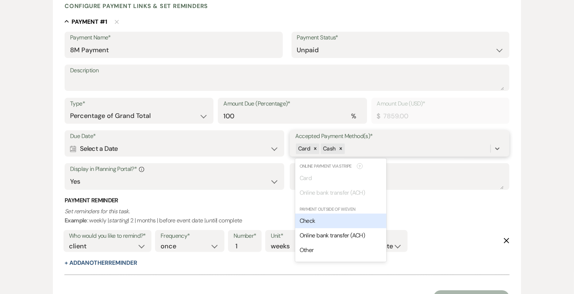
click at [326, 220] on div "Check" at bounding box center [340, 221] width 91 height 15
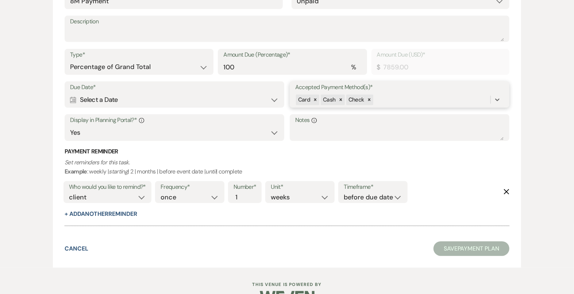
scroll to position [261, 0]
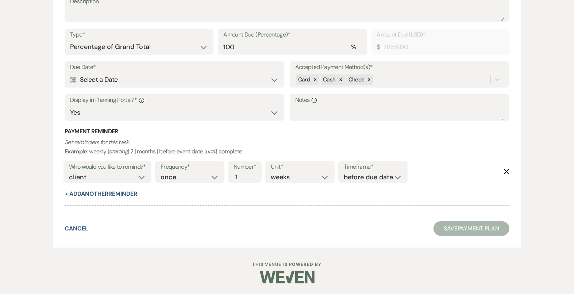
click at [207, 81] on div "Calendar Select a Date Expand" at bounding box center [174, 80] width 209 height 14
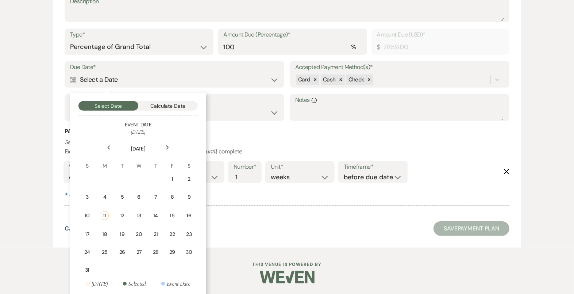
click at [166, 151] on div "Next" at bounding box center [168, 148] width 12 height 12
click at [120, 225] on td "23" at bounding box center [121, 232] width 16 height 17
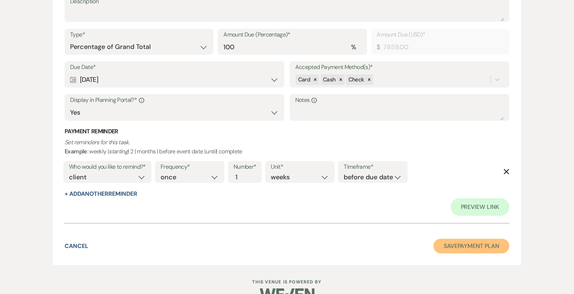
click at [478, 243] on button "Save Payment Plan" at bounding box center [472, 246] width 76 height 15
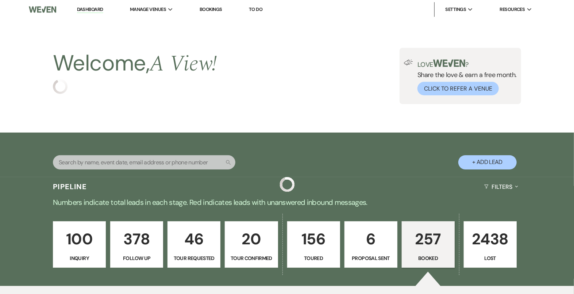
click at [187, 158] on input "text" at bounding box center [144, 162] width 182 height 14
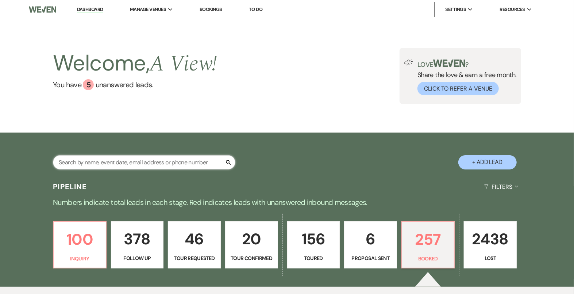
click at [187, 162] on input "text" at bounding box center [144, 162] width 182 height 14
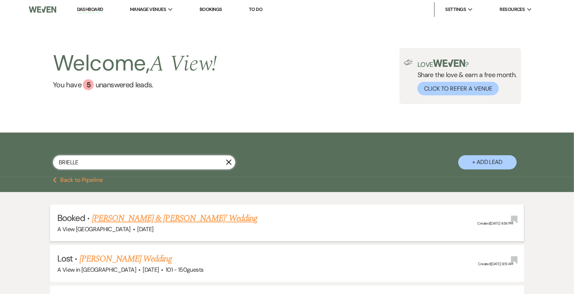
type input "BRIELLE"
click at [193, 217] on link "[PERSON_NAME] & [PERSON_NAME]' Wedding" at bounding box center [175, 218] width 166 height 13
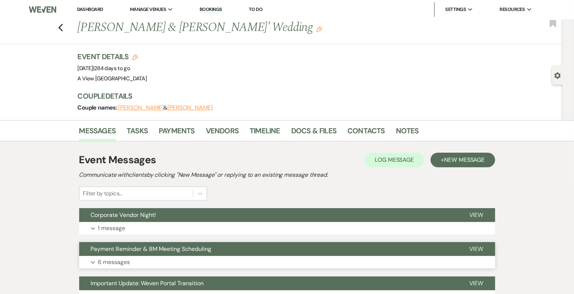
scroll to position [130, 0]
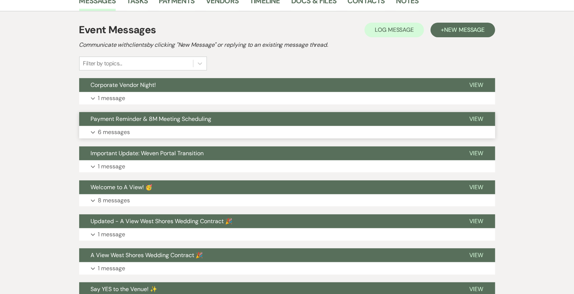
click at [240, 123] on button "Payment Reminder & 8M Meeting Scheduling" at bounding box center [268, 119] width 378 height 14
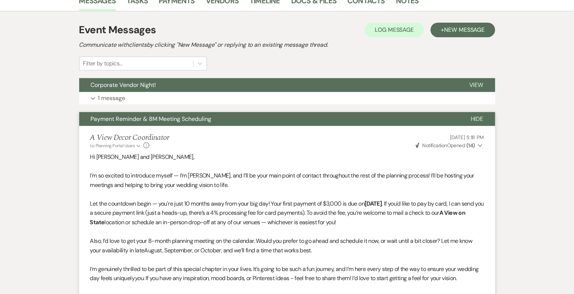
click at [241, 124] on button "Payment Reminder & 8M Meeting Scheduling" at bounding box center [269, 119] width 380 height 14
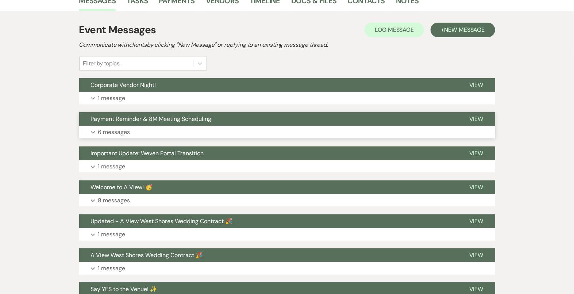
click at [229, 127] on button "Expand 6 messages" at bounding box center [287, 132] width 416 height 12
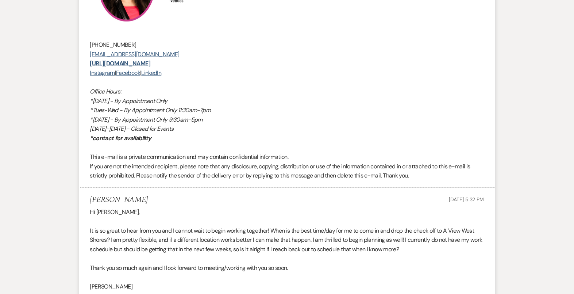
scroll to position [490, 0]
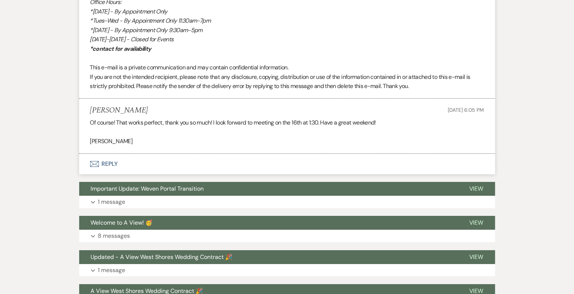
click at [224, 165] on button "Envelope Reply" at bounding box center [287, 164] width 416 height 20
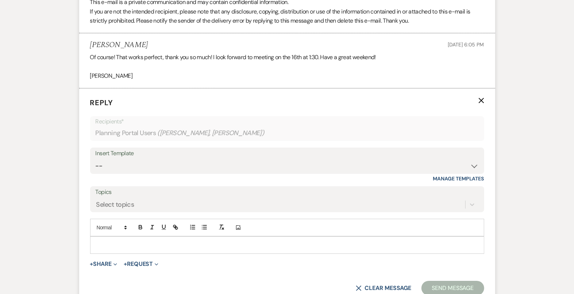
scroll to position [1586, 0]
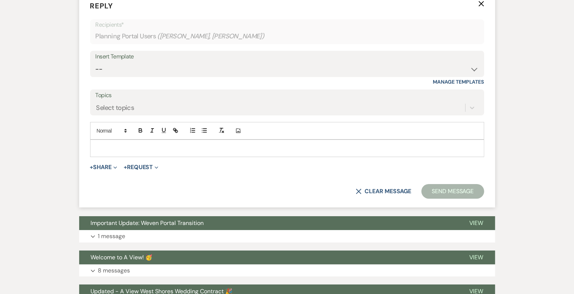
click at [224, 152] on div at bounding box center [287, 148] width 393 height 17
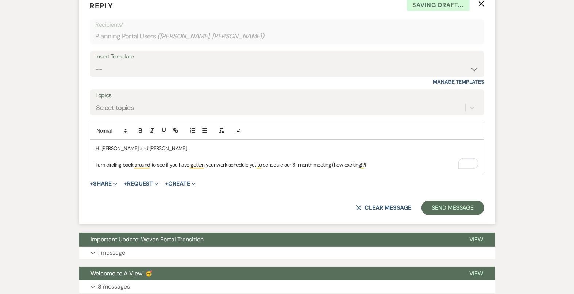
click at [398, 163] on p "I am circling back around to see if you have gotten your work schedule yet to s…" at bounding box center [287, 165] width 382 height 8
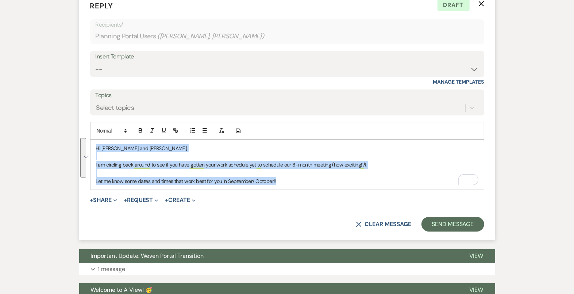
drag, startPoint x: 303, startPoint y: 179, endPoint x: 61, endPoint y: 142, distance: 244.4
copy div "Hi [PERSON_NAME] and [PERSON_NAME], I am circling back around to see if you hav…"
click at [194, 67] on select "-- Tour Confirmation Contract (Pre-Booked Leads) Out of office Inquiry Email Al…" at bounding box center [287, 69] width 383 height 14
select select "4160"
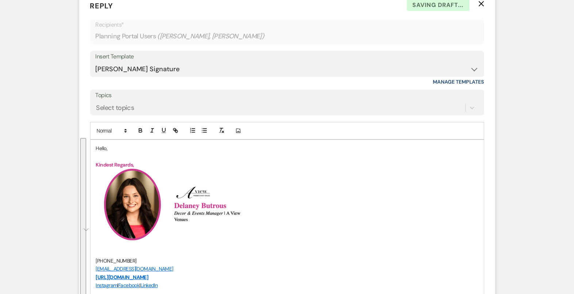
click at [101, 145] on p "Hello," at bounding box center [287, 148] width 382 height 8
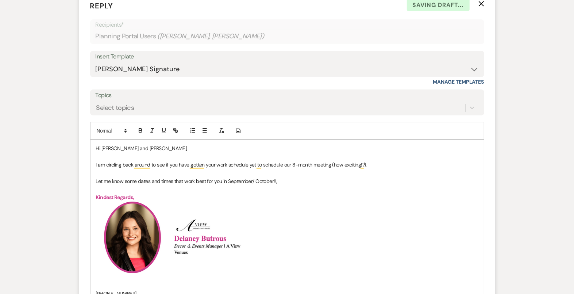
click at [185, 146] on p "Hi [PERSON_NAME] and [PERSON_NAME]," at bounding box center [287, 148] width 382 height 8
click at [304, 185] on p "To enrich screen reader interactions, please activate Accessibility in Grammarl…" at bounding box center [287, 189] width 382 height 8
click at [281, 178] on p "Let me know some dates and times that work best for you in September/ October!!," at bounding box center [287, 181] width 382 height 8
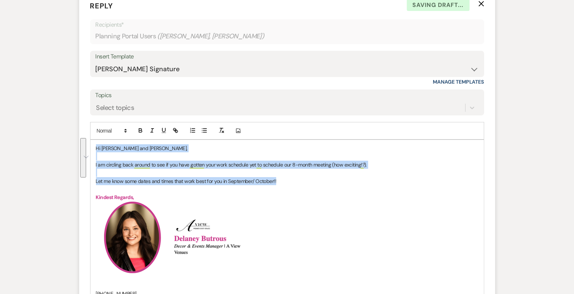
drag, startPoint x: 280, startPoint y: 177, endPoint x: 93, endPoint y: 144, distance: 189.8
click at [93, 144] on div "Hi [PERSON_NAME] and [PERSON_NAME], I am circling back around to see if you hav…" at bounding box center [287, 278] width 393 height 276
copy div "Hi [PERSON_NAME] and [PERSON_NAME], I am circling back around to see if you hav…"
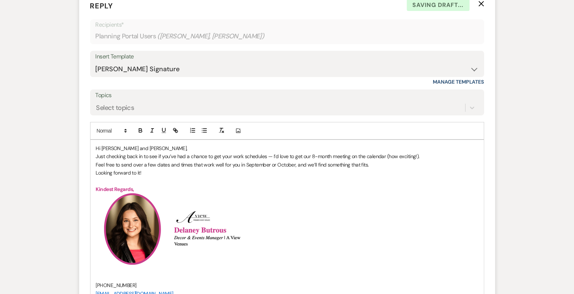
click at [206, 144] on p "Hi [PERSON_NAME] and [PERSON_NAME]," at bounding box center [287, 148] width 382 height 8
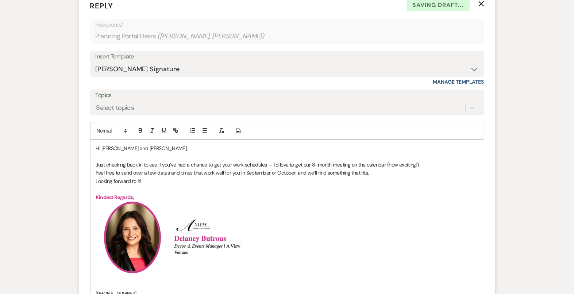
click at [450, 165] on p "Just checking back in to see if you’ve had a chance to get your work schedules …" at bounding box center [287, 165] width 382 height 8
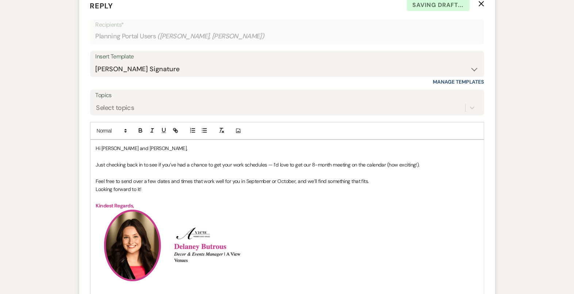
click at [392, 180] on p "Feel free to send over a few dates and times that work well for you in Septembe…" at bounding box center [287, 181] width 382 height 8
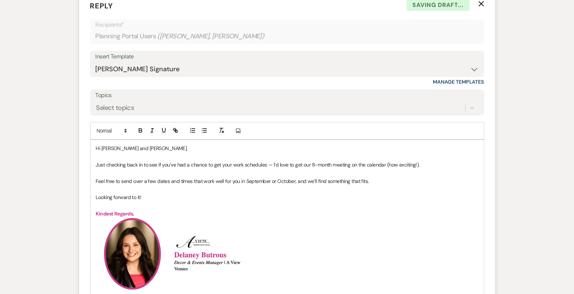
click at [278, 204] on p "To enrich screen reader interactions, please activate Accessibility in Grammarl…" at bounding box center [287, 205] width 382 height 8
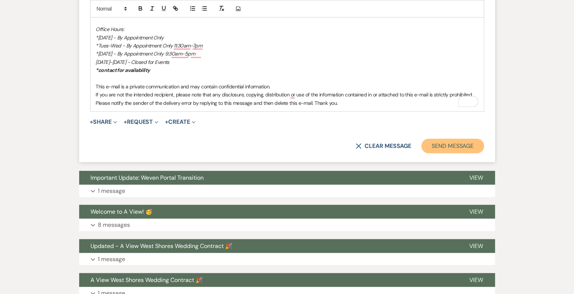
click at [469, 141] on button "Send Message" at bounding box center [453, 146] width 62 height 15
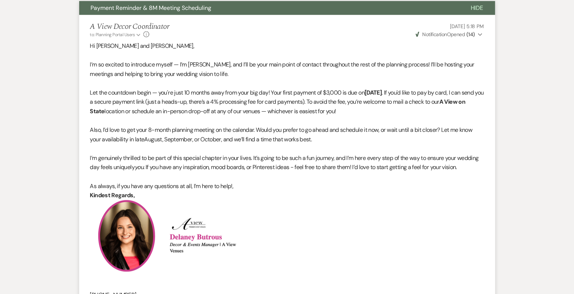
scroll to position [0, 0]
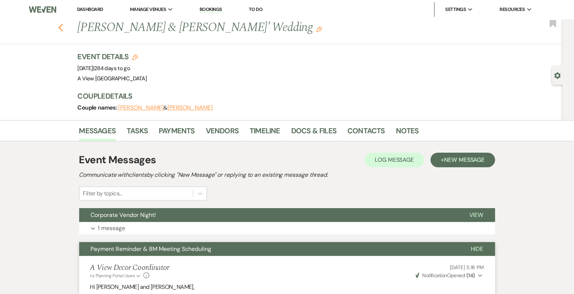
click at [62, 25] on use "button" at bounding box center [60, 28] width 5 height 8
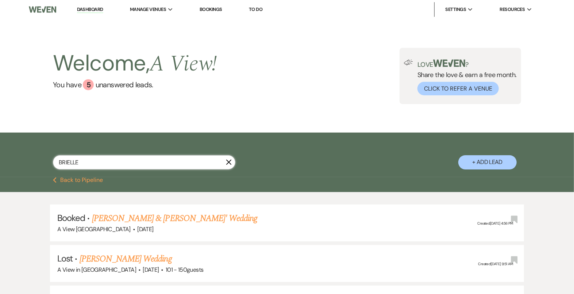
click at [120, 160] on input "BRIELLE" at bounding box center [144, 162] width 182 height 14
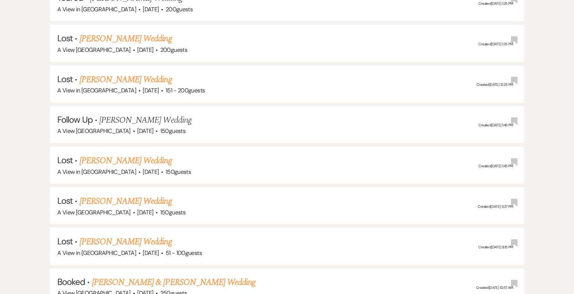
scroll to position [633, 0]
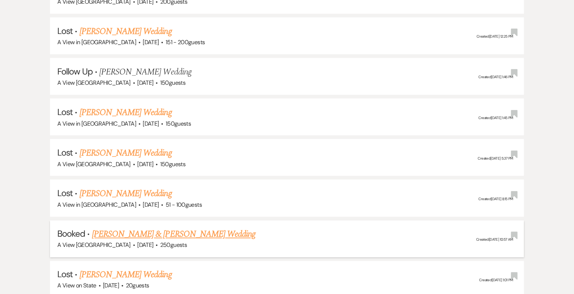
type input "[PERSON_NAME]"
click at [138, 231] on link "[PERSON_NAME] & [PERSON_NAME] Wedding" at bounding box center [174, 234] width 164 height 13
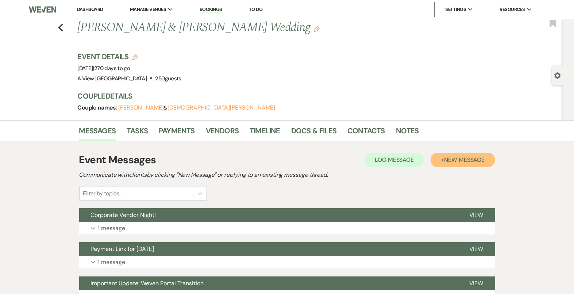
click at [454, 163] on button "+ New Message" at bounding box center [463, 160] width 64 height 15
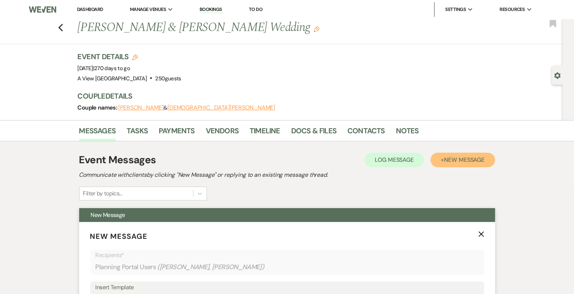
scroll to position [152, 0]
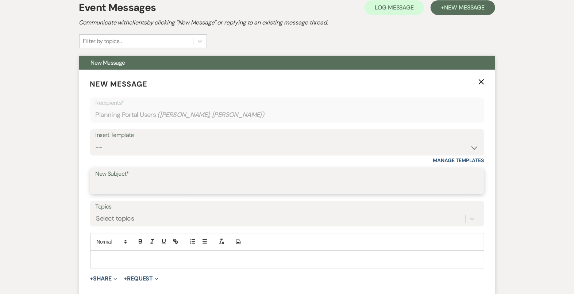
click at [179, 183] on input "New Subject*" at bounding box center [287, 186] width 383 height 14
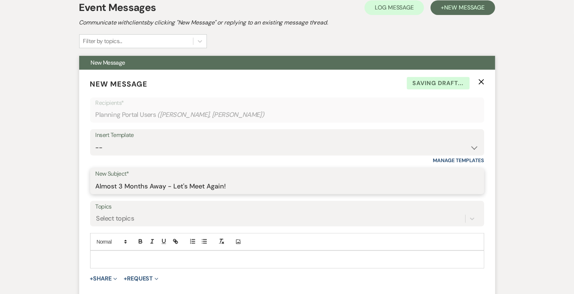
click at [121, 182] on input "Almost 3 Months Away - Let's Meet Again!" at bounding box center [287, 186] width 383 height 14
drag, startPoint x: 235, startPoint y: 183, endPoint x: 208, endPoint y: 184, distance: 27.4
click at [208, 185] on input "Almost 8 Months Away - Let's Meet Again!" at bounding box center [287, 186] width 383 height 14
type input "Almost 8 Months Away - Let's Meet!"
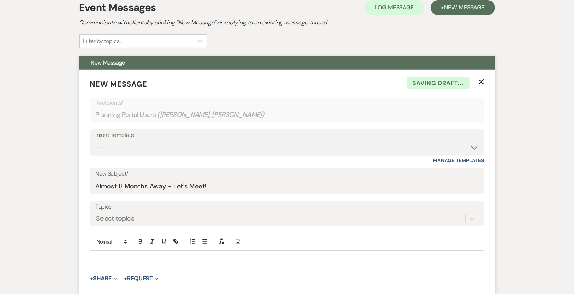
click at [195, 264] on div at bounding box center [287, 259] width 393 height 17
paste div "To enrich screen reader interactions, please activate Accessibility in Grammarl…"
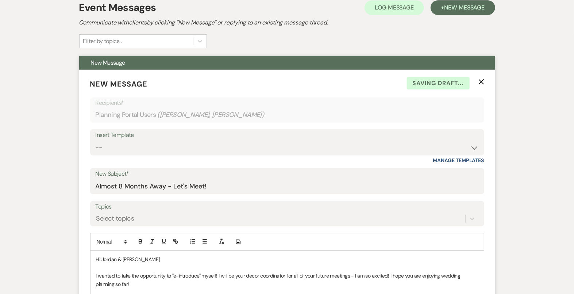
click at [104, 257] on p "Hi Jordan & [PERSON_NAME]" at bounding box center [287, 259] width 382 height 8
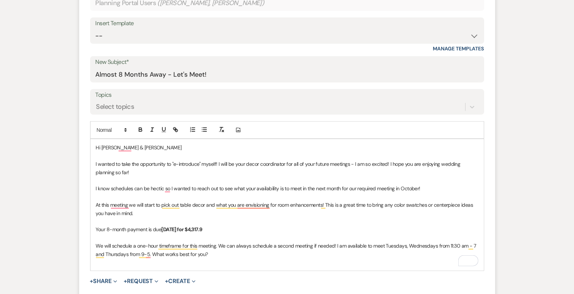
scroll to position [265, 0]
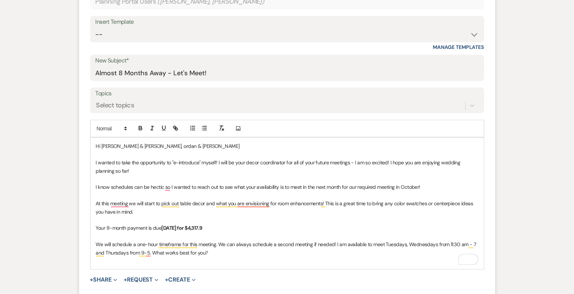
drag, startPoint x: 207, startPoint y: 148, endPoint x: 145, endPoint y: 147, distance: 61.7
click at [145, 147] on div "Hi [PERSON_NAME] & [PERSON_NAME], [PERSON_NAME] & [PERSON_NAME] I wanted to tak…" at bounding box center [287, 203] width 393 height 131
drag, startPoint x: 198, startPoint y: 143, endPoint x: 145, endPoint y: 142, distance: 53.3
click at [145, 142] on p "Hi [PERSON_NAME] & [PERSON_NAME], ordan & [PERSON_NAME]" at bounding box center [287, 146] width 382 height 8
click at [157, 168] on p "I wanted to take the opportunity to "e-introduce" myself! I will be your decor …" at bounding box center [287, 166] width 382 height 16
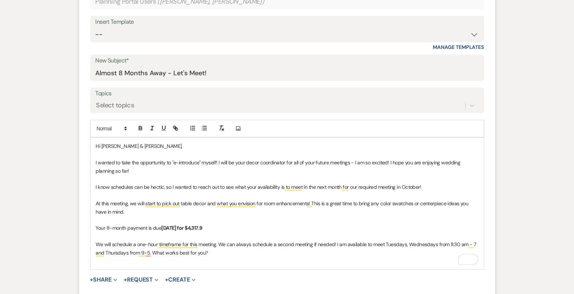
click at [159, 210] on p "At this meeting, we will start to pick out table decor and what you envision fo…" at bounding box center [287, 207] width 382 height 16
click at [232, 224] on p "Your 8-month payment is due [DATE] for $4,317.9" at bounding box center [287, 228] width 382 height 8
drag, startPoint x: 218, startPoint y: 227, endPoint x: 201, endPoint y: 227, distance: 17.2
click at [201, 227] on p "Your 8-month payment is due [DATE] for $4,317.9" at bounding box center [287, 228] width 382 height 8
drag, startPoint x: 213, startPoint y: 226, endPoint x: 198, endPoint y: 226, distance: 15.0
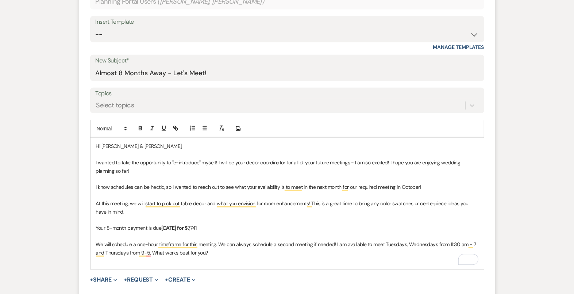
click at [198, 226] on p "Your 8-month payment is due [DATE] for $ 7,741" at bounding box center [287, 228] width 382 height 8
click at [139, 128] on icon "button" at bounding box center [140, 129] width 3 height 2
click at [181, 233] on p "To enrich screen reader interactions, please activate Accessibility in Grammarl…" at bounding box center [287, 236] width 382 height 8
click at [178, 225] on strong "[DATE] for $7,741" at bounding box center [179, 227] width 36 height 7
click at [186, 227] on strong "[DATE] for $7,741" at bounding box center [179, 227] width 36 height 7
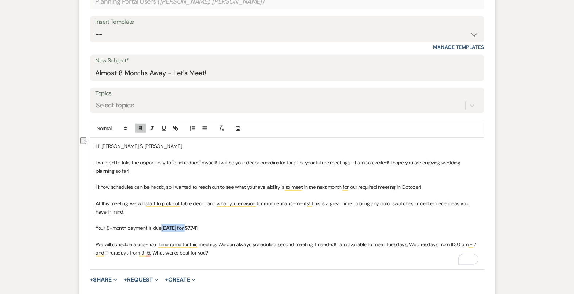
drag, startPoint x: 189, startPoint y: 226, endPoint x: 164, endPoint y: 225, distance: 25.6
click at [164, 226] on strong "[DATE] for $7,741" at bounding box center [179, 227] width 36 height 7
drag, startPoint x: 196, startPoint y: 228, endPoint x: 163, endPoint y: 227, distance: 33.2
click at [163, 227] on p "Your 8-month payment is due [DATE] for $7,741" at bounding box center [287, 228] width 382 height 8
click at [141, 125] on icon "button" at bounding box center [140, 128] width 7 height 7
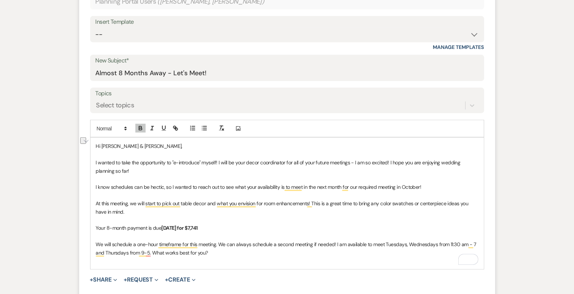
click at [245, 232] on p "To enrich screen reader interactions, please activate Accessibility in Grammarl…" at bounding box center [287, 236] width 382 height 8
click at [225, 251] on p "We will schedule a one-hour timeframe for this meeting. We can always schedule …" at bounding box center [287, 248] width 382 height 16
drag, startPoint x: 428, startPoint y: 182, endPoint x: 401, endPoint y: 184, distance: 26.3
click at [401, 184] on p "I know schedules can be hectic, so I wanted to reach out to see what your avail…" at bounding box center [287, 187] width 382 height 8
click at [258, 251] on p "We will schedule a one-hour timeframe for this meeting. We can always schedule …" at bounding box center [287, 248] width 382 height 16
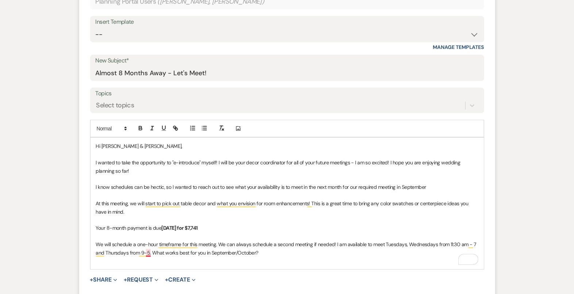
click at [150, 251] on p "We will schedule a one-hour timeframe for this meeting. We can always schedule …" at bounding box center [287, 248] width 382 height 16
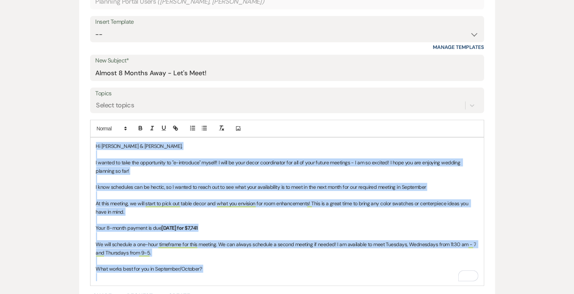
drag, startPoint x: 225, startPoint y: 272, endPoint x: 71, endPoint y: 117, distance: 218.3
click at [71, 117] on div "Messages Tasks Payments Vendors Timeline Docs & Files Contacts Notes Event Mess…" at bounding box center [287, 220] width 574 height 731
copy div "Hi [PERSON_NAME] & [PERSON_NAME], I wanted to take the opportunity to "e-introd…"
click at [176, 28] on select "-- Tour Confirmation Contract (Pre-Booked Leads) Out of office Inquiry Email Al…" at bounding box center [287, 34] width 383 height 14
select select "4160"
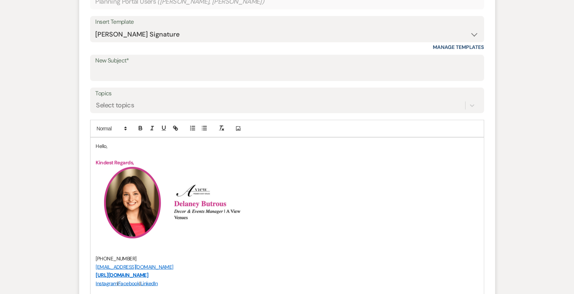
click at [101, 143] on p "Hello," at bounding box center [287, 146] width 382 height 8
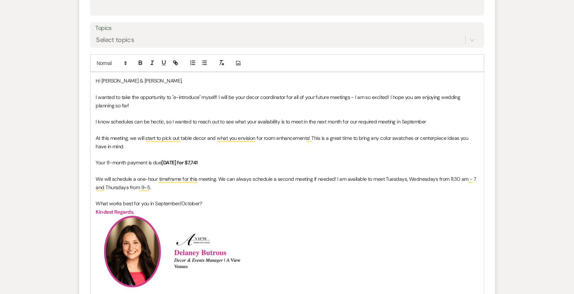
scroll to position [331, 0]
click at [232, 168] on p "To enrich screen reader interactions, please activate Accessibility in Grammarl…" at bounding box center [287, 170] width 382 height 8
click at [231, 191] on p "To enrich screen reader interactions, please activate Accessibility in Grammarl…" at bounding box center [287, 195] width 382 height 8
drag, startPoint x: 219, startPoint y: 176, endPoint x: 333, endPoint y: 174, distance: 113.9
click at [333, 174] on p "We will schedule a one-hour timeframe for this meeting. We can always schedule …" at bounding box center [287, 182] width 382 height 16
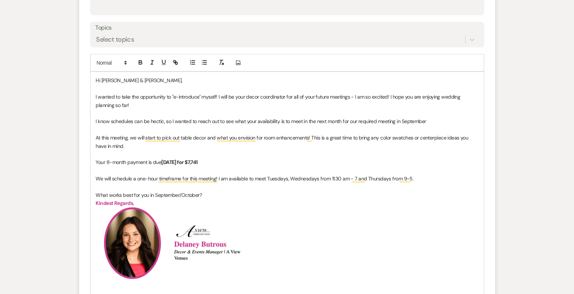
click at [340, 187] on p "To enrich screen reader interactions, please activate Accessibility in Grammarl…" at bounding box center [287, 187] width 382 height 8
click at [290, 176] on p "We will schedule a one-hour timeframe for this meeting! I am available to meet …" at bounding box center [287, 178] width 382 height 8
click at [365, 196] on p "What works best for you in September/October?" at bounding box center [287, 195] width 382 height 8
click at [226, 199] on p "Kindest Regards," at bounding box center [287, 203] width 382 height 8
click at [219, 195] on p "What works best for you in September/October?" at bounding box center [287, 195] width 382 height 8
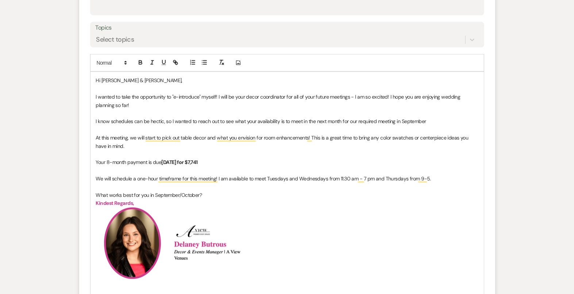
click at [160, 109] on p "To enrich screen reader interactions, please activate Accessibility in Grammarl…" at bounding box center [287, 113] width 382 height 8
click at [251, 95] on p "I wanted to take the opportunity to "e-introduce" myself! I will be your decor …" at bounding box center [287, 101] width 382 height 16
click at [248, 95] on p "I wanted to take the opportunity to "e-introduce" myself! I will be your decor …" at bounding box center [287, 101] width 382 height 16
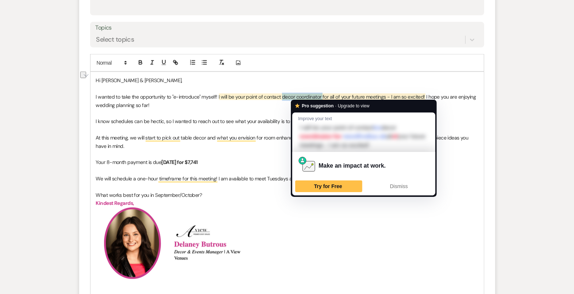
drag, startPoint x: 323, startPoint y: 95, endPoint x: 283, endPoint y: 95, distance: 39.8
click at [283, 95] on p "I wanted to take the opportunity to "e-introduce" myself! I will be your point …" at bounding box center [287, 101] width 382 height 16
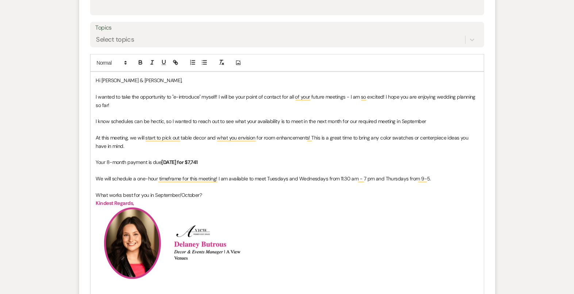
click at [311, 105] on p "I wanted to take the opportunity to "e-introduce" myself! I will be your point …" at bounding box center [287, 101] width 382 height 16
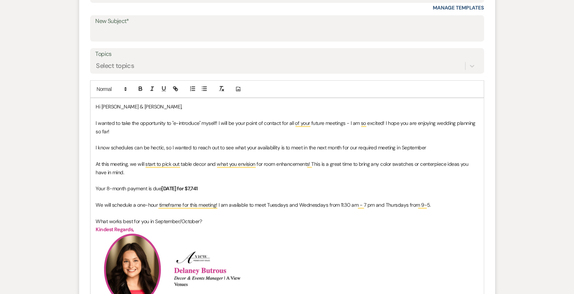
scroll to position [201, 0]
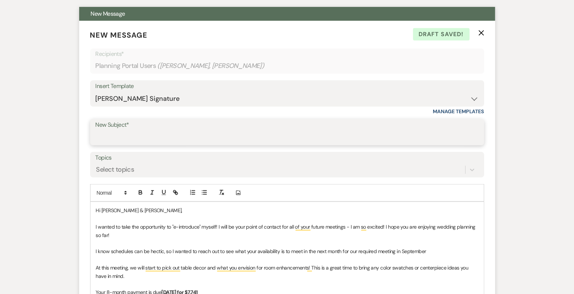
click at [266, 134] on input "New Subject*" at bounding box center [287, 137] width 383 height 14
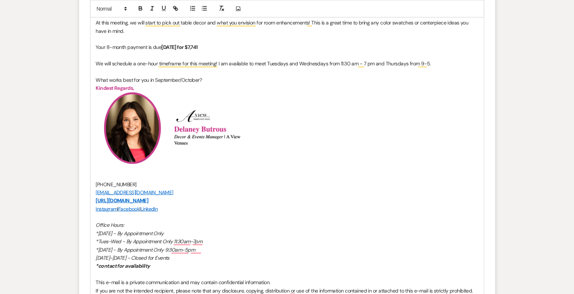
scroll to position [611, 0]
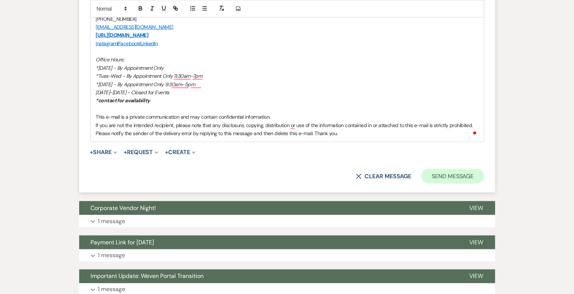
type input "Almost 8 Months Away - Let's Meet!"
click at [441, 178] on button "Send Message" at bounding box center [453, 176] width 62 height 15
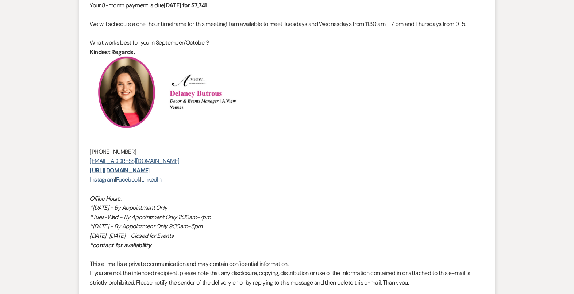
scroll to position [0, 0]
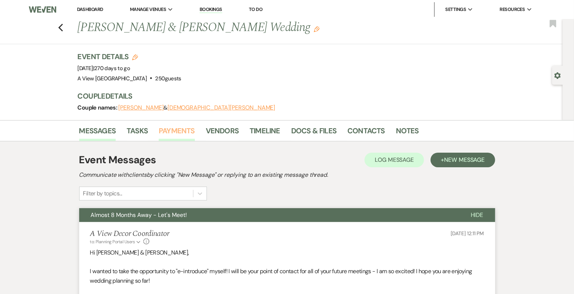
click at [175, 130] on link "Payments" at bounding box center [177, 133] width 36 height 16
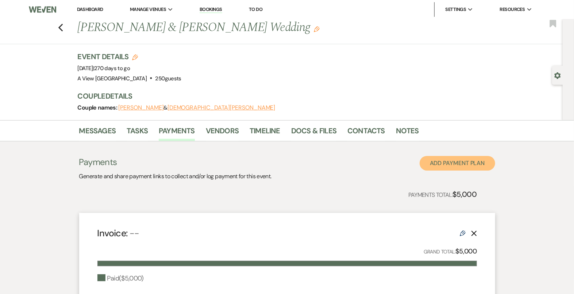
click at [463, 159] on button "Add Payment Plan" at bounding box center [458, 163] width 76 height 15
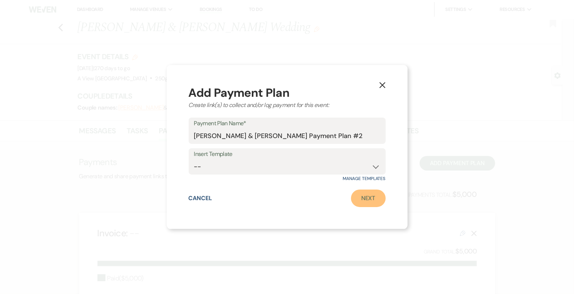
click at [369, 205] on link "Next" at bounding box center [368, 198] width 35 height 18
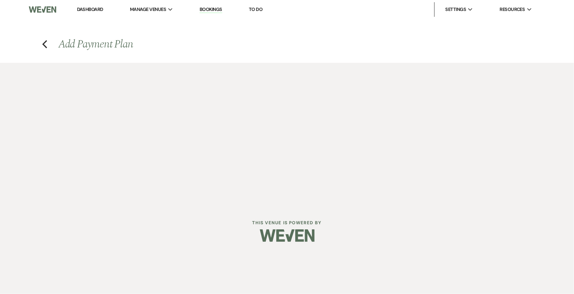
select select "2"
select select "percentage"
select select "true"
select select "client"
select select "weeks"
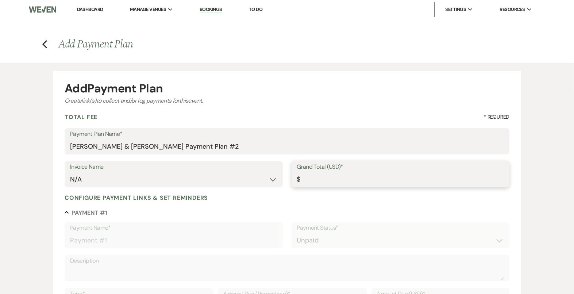
click at [336, 174] on input "Grand Total (USD)*" at bounding box center [400, 179] width 207 height 14
paste input "77411130795"
drag, startPoint x: 320, startPoint y: 179, endPoint x: 288, endPoint y: 177, distance: 31.8
click at [288, 178] on div "Invoice Name N/A Grand Total (USD)* $" at bounding box center [287, 177] width 445 height 33
type input "77411130795"
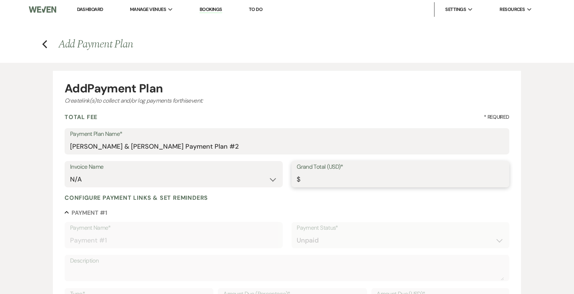
type input "77411130795.00"
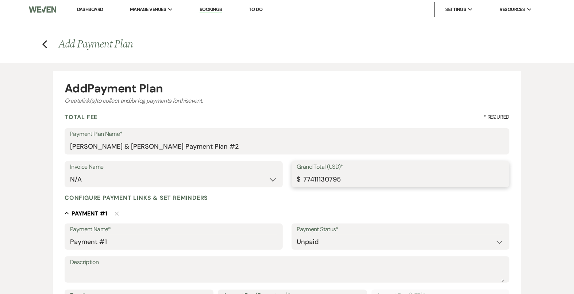
drag, startPoint x: 344, startPoint y: 183, endPoint x: 317, endPoint y: 182, distance: 27.0
click at [317, 182] on input "77411130795" at bounding box center [400, 179] width 207 height 14
type input "7741"
type input "7741.00"
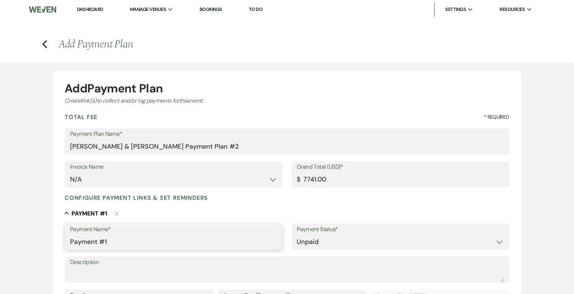
click at [170, 239] on input "Payment #1" at bounding box center [173, 242] width 207 height 14
click at [163, 239] on input "Payment #1" at bounding box center [173, 242] width 207 height 14
type input "8M Payment"
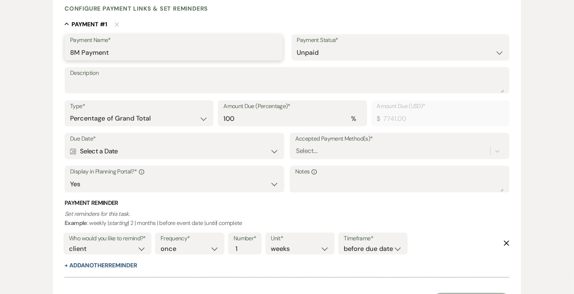
scroll to position [261, 0]
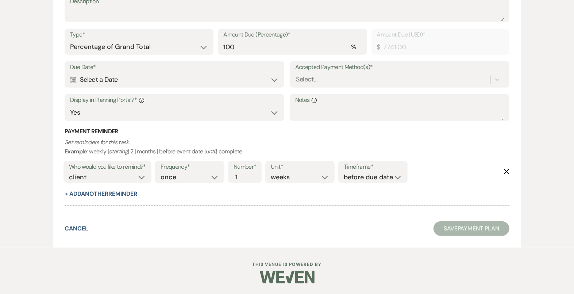
click at [208, 80] on div "Calendar Select a Date Expand" at bounding box center [174, 80] width 209 height 14
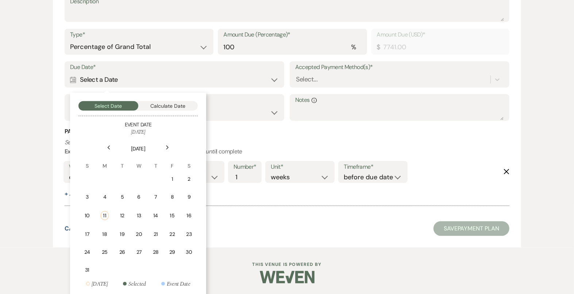
click at [166, 146] on icon "Next" at bounding box center [168, 147] width 4 height 4
click at [120, 194] on div "9" at bounding box center [121, 197] width 7 height 8
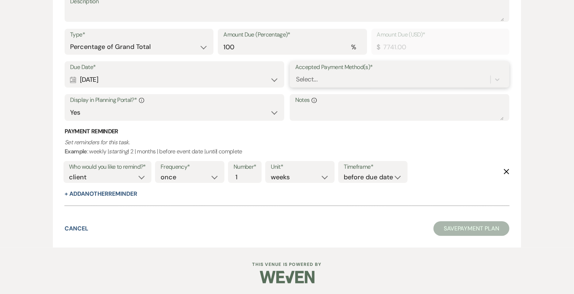
click at [334, 75] on div "Select..." at bounding box center [392, 79] width 195 height 13
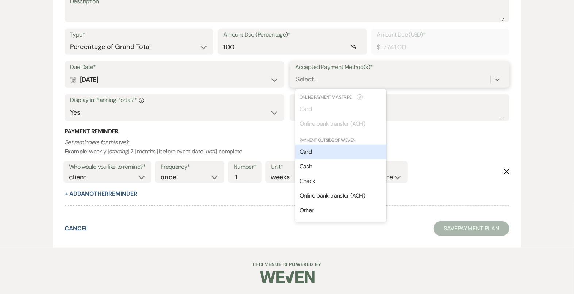
click at [316, 151] on div "Card" at bounding box center [340, 152] width 91 height 15
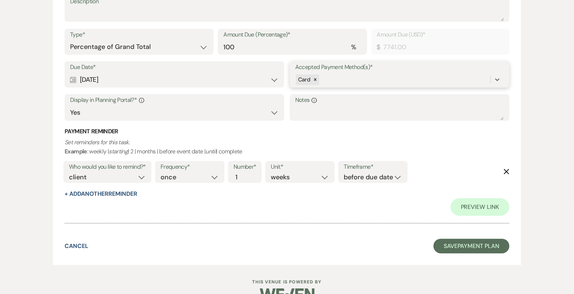
click at [347, 84] on div "Card" at bounding box center [392, 79] width 195 height 13
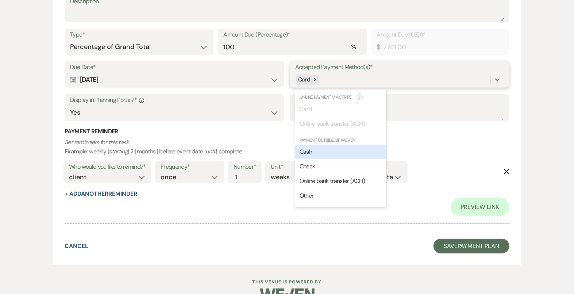
click at [328, 153] on div "Cash" at bounding box center [340, 152] width 91 height 15
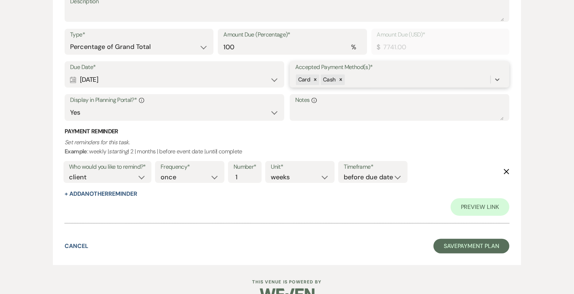
click at [357, 80] on div "Card Cash" at bounding box center [392, 79] width 195 height 13
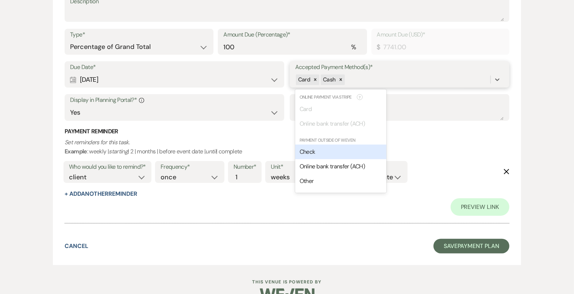
click at [336, 155] on div "Check" at bounding box center [340, 152] width 91 height 15
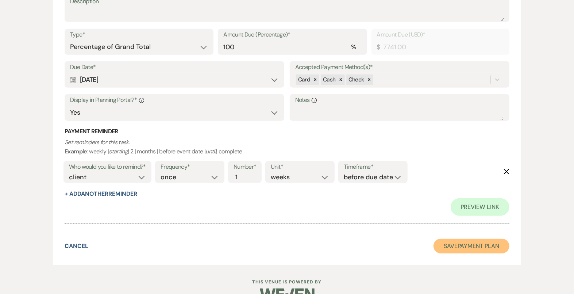
click at [450, 243] on button "Save Payment Plan" at bounding box center [472, 246] width 76 height 15
